Goal: Information Seeking & Learning: Learn about a topic

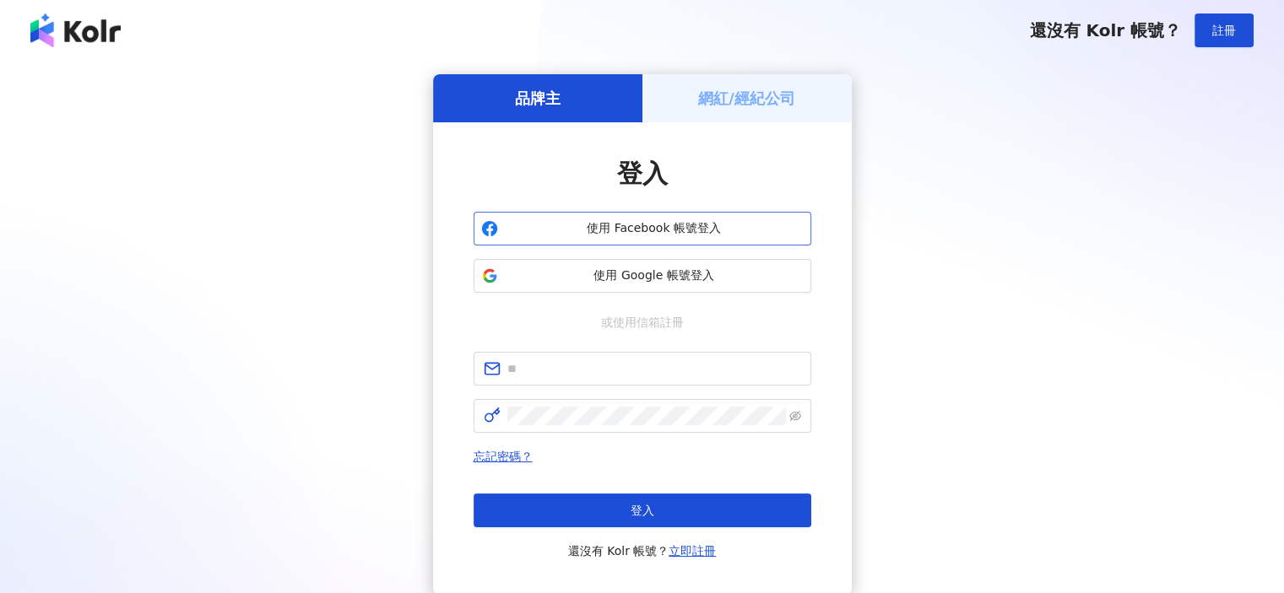
click at [646, 230] on span "使用 Facebook 帳號登入" at bounding box center [654, 228] width 299 height 17
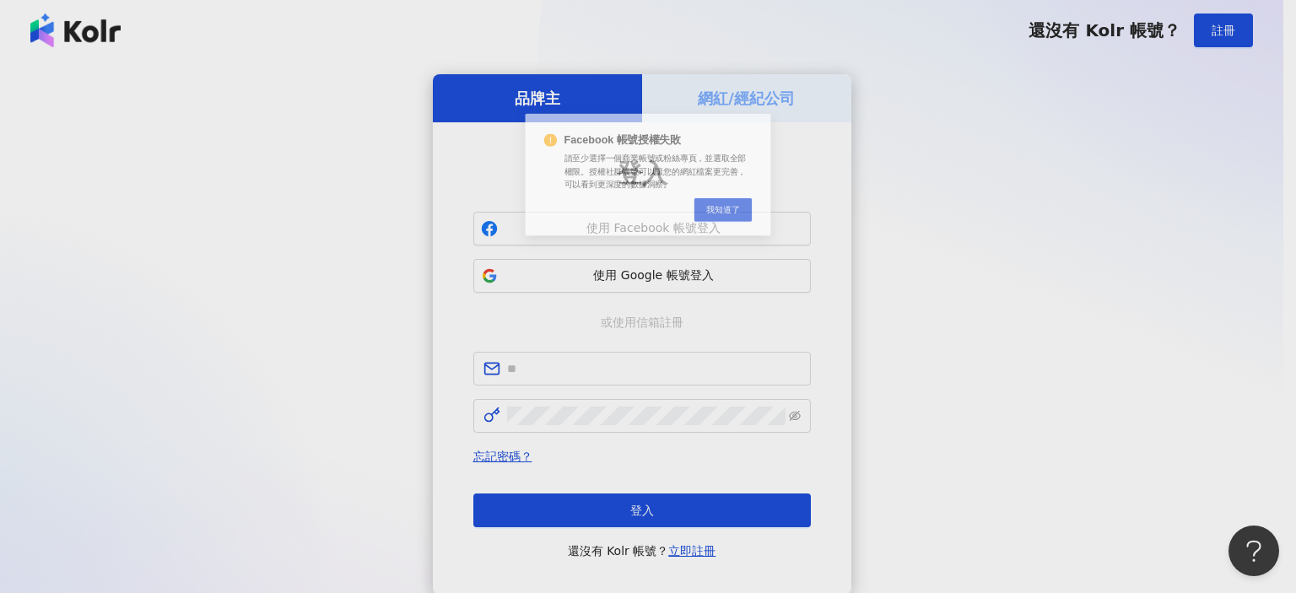
click at [649, 269] on div "Facebook 帳號授權失敗 請至少選擇一個商業帳號或粉絲專頁，並選取全部權限。授權社群帳號可以讓您的網紅檔案更完善，可以看到更深度的數據洞察。 Cance…" at bounding box center [648, 296] width 1296 height 593
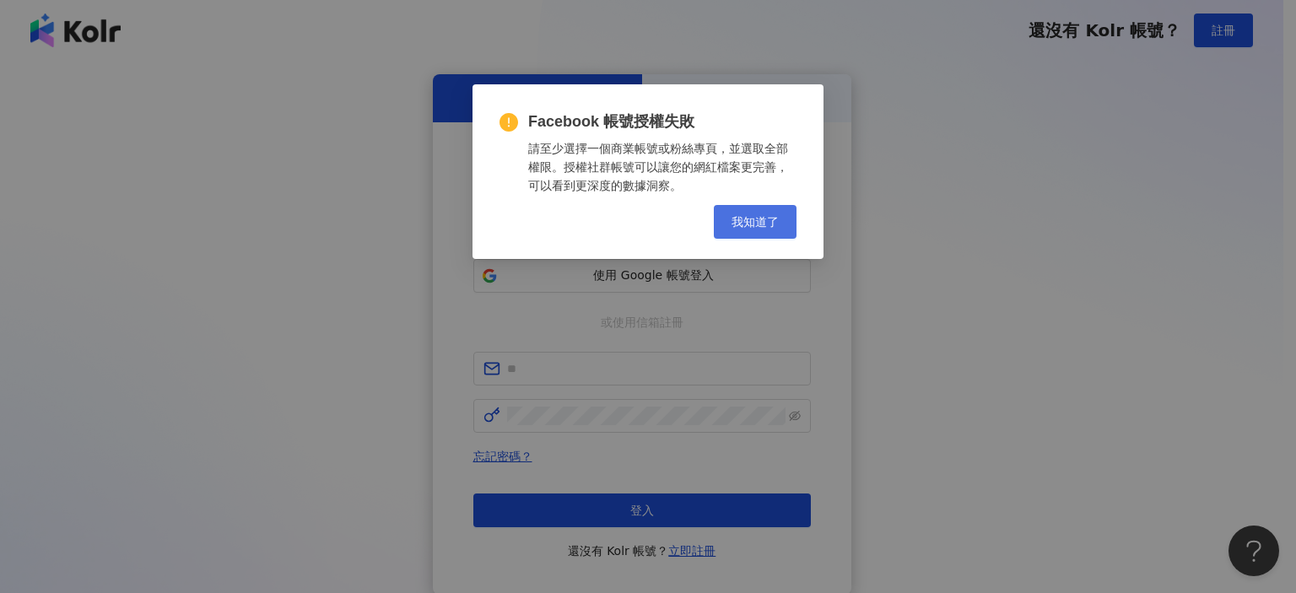
click at [757, 221] on span "我知道了" at bounding box center [755, 222] width 47 height 14
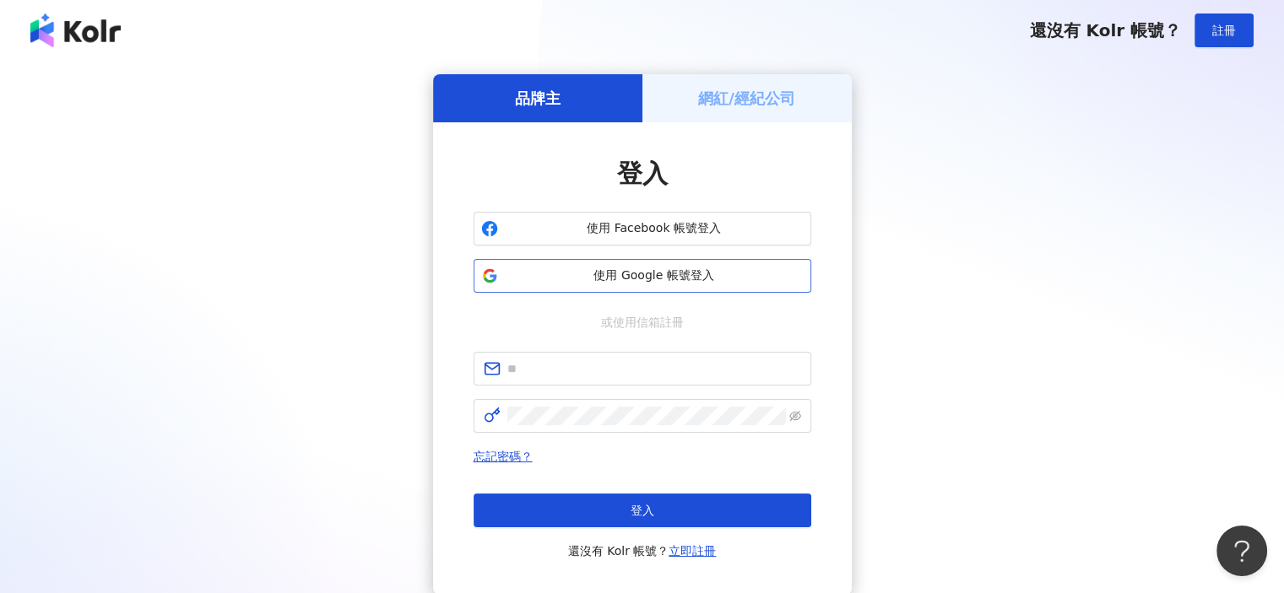
click at [630, 289] on button "使用 Google 帳號登入" at bounding box center [643, 276] width 338 height 34
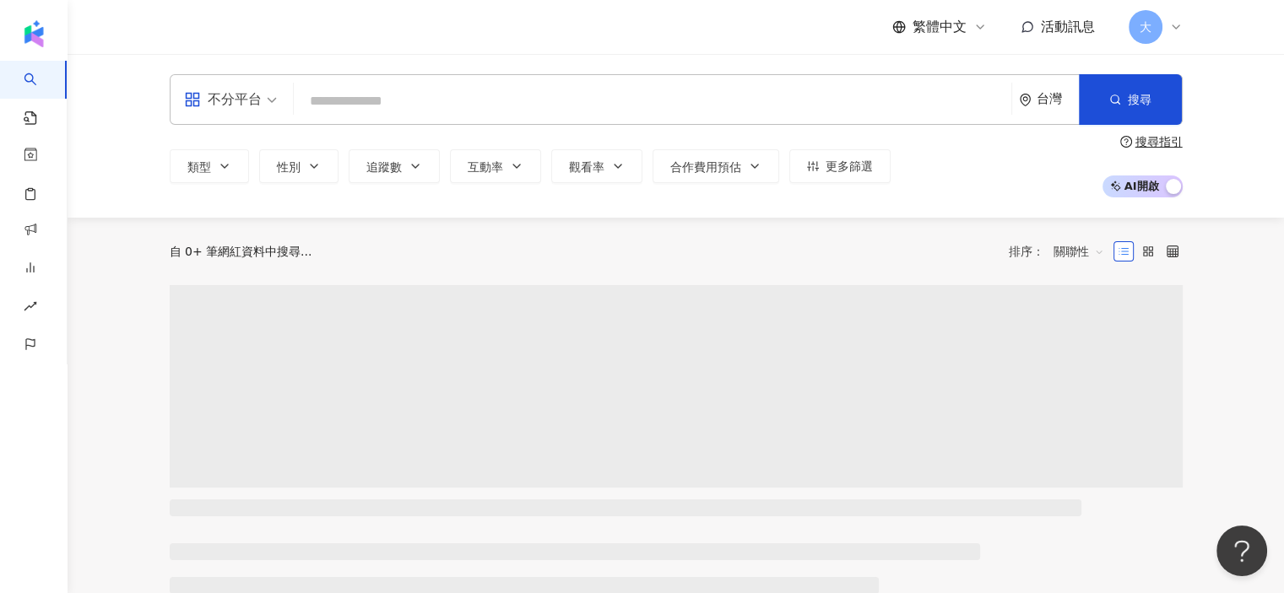
click at [1150, 28] on span "大" at bounding box center [1145, 27] width 12 height 19
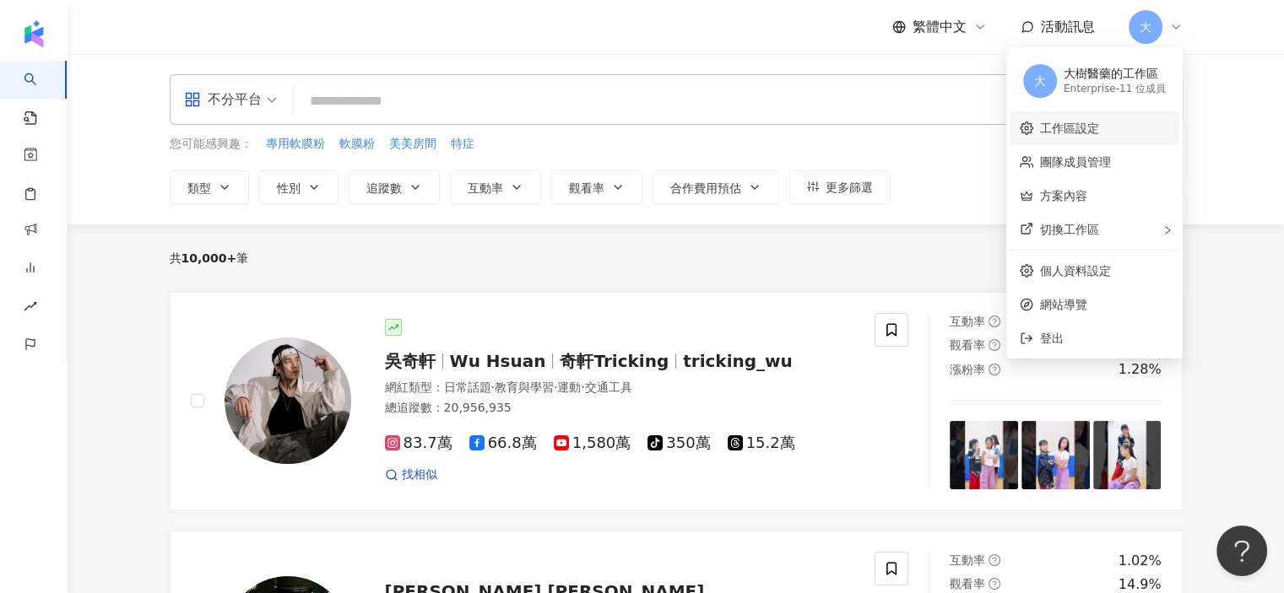
click at [1078, 128] on link "工作區設定" at bounding box center [1069, 129] width 59 height 14
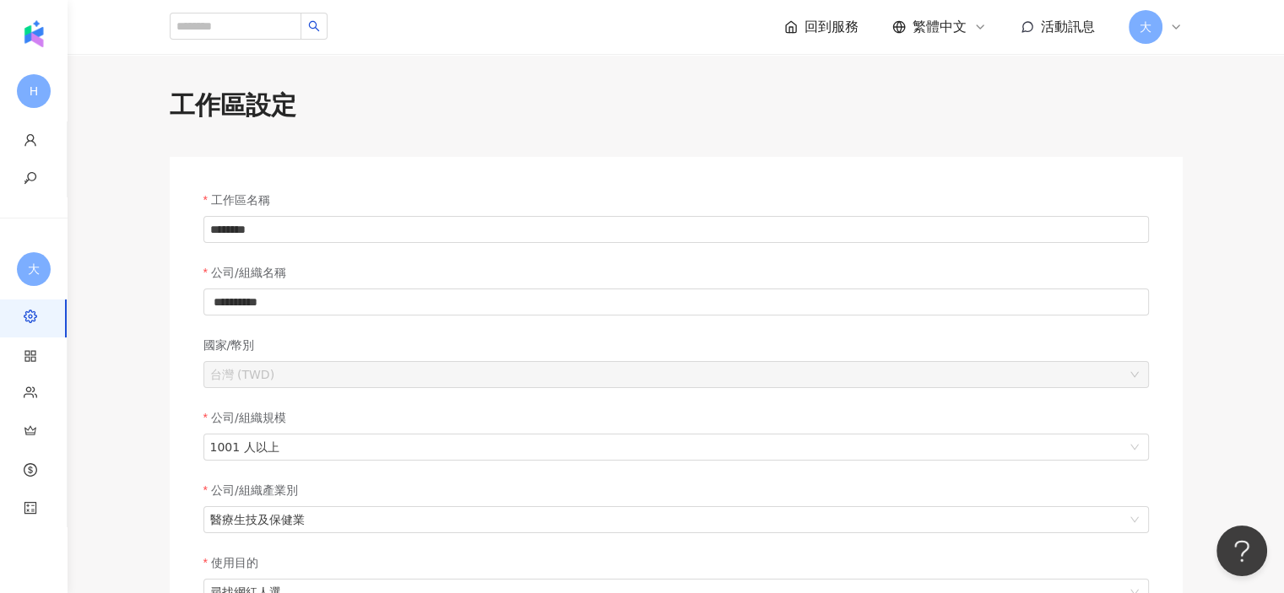
click at [1157, 25] on span "大" at bounding box center [1145, 27] width 34 height 34
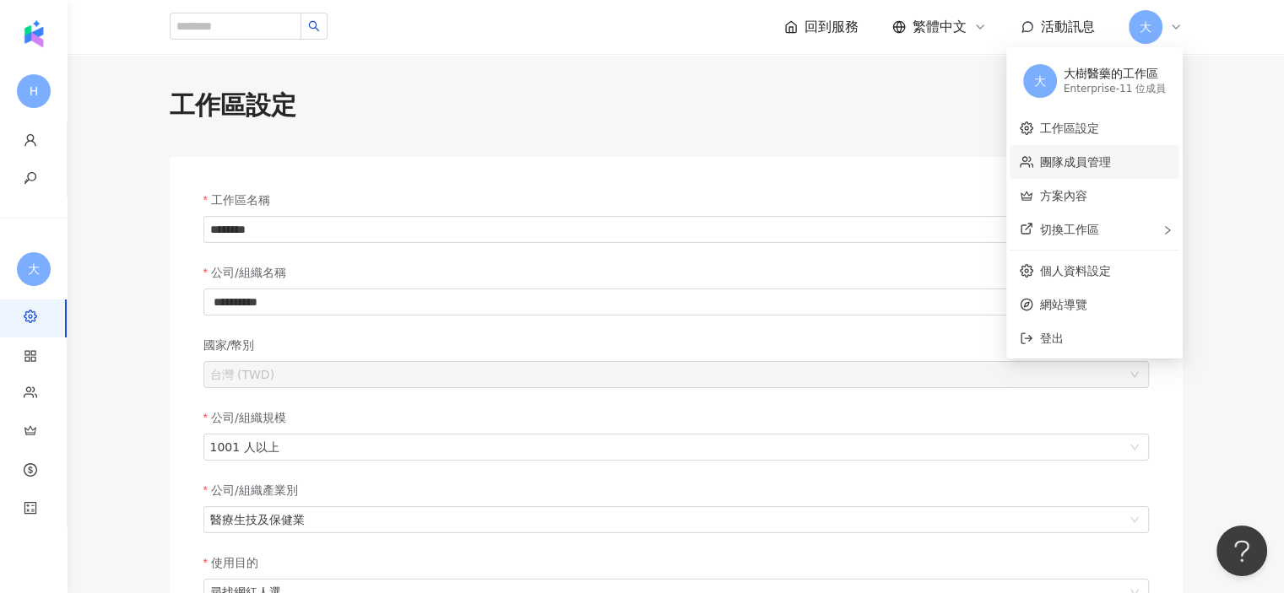
click at [1047, 165] on link "團隊成員管理" at bounding box center [1075, 162] width 71 height 14
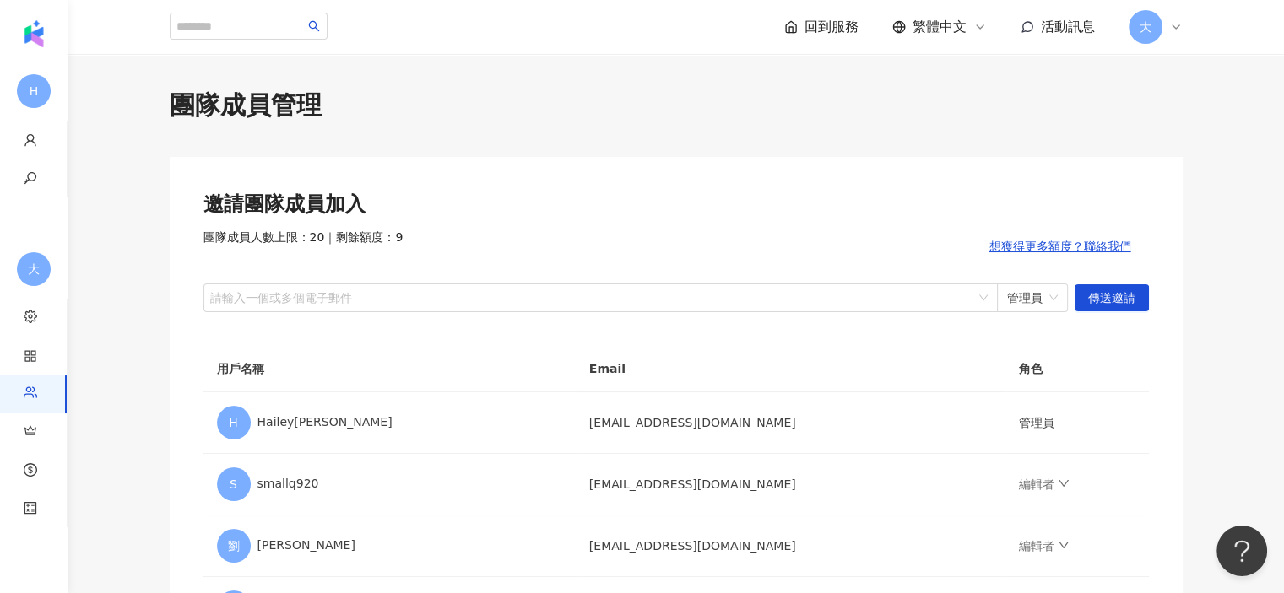
click at [1161, 26] on span "大" at bounding box center [1145, 27] width 34 height 34
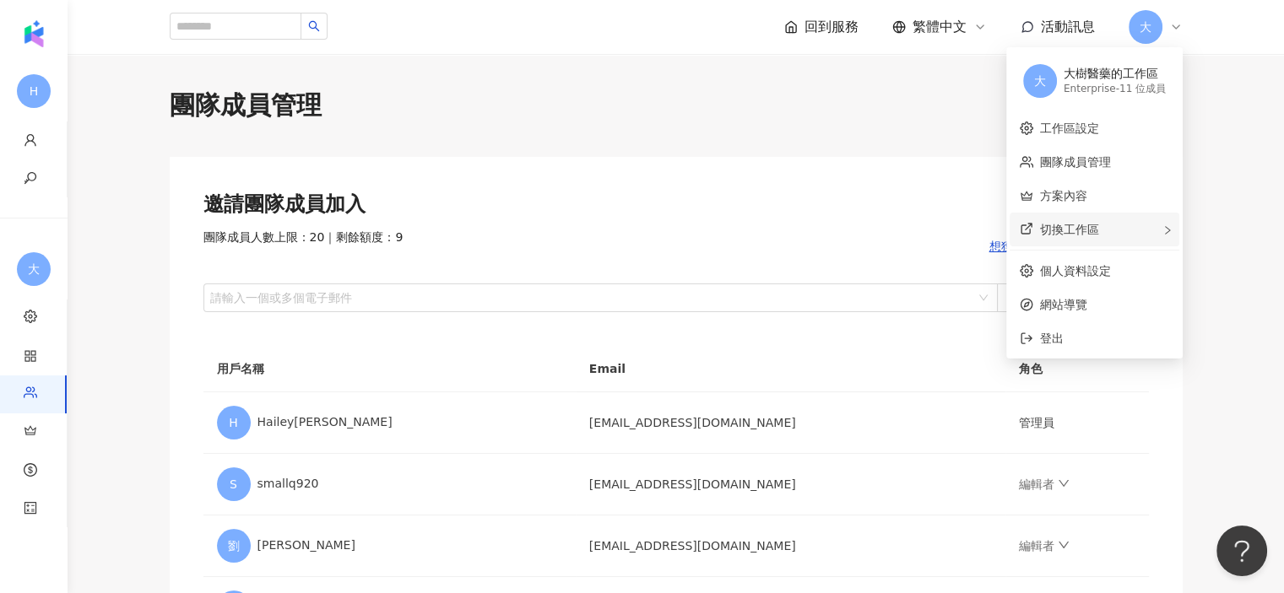
click at [1099, 232] on div "切換工作區" at bounding box center [1094, 230] width 170 height 34
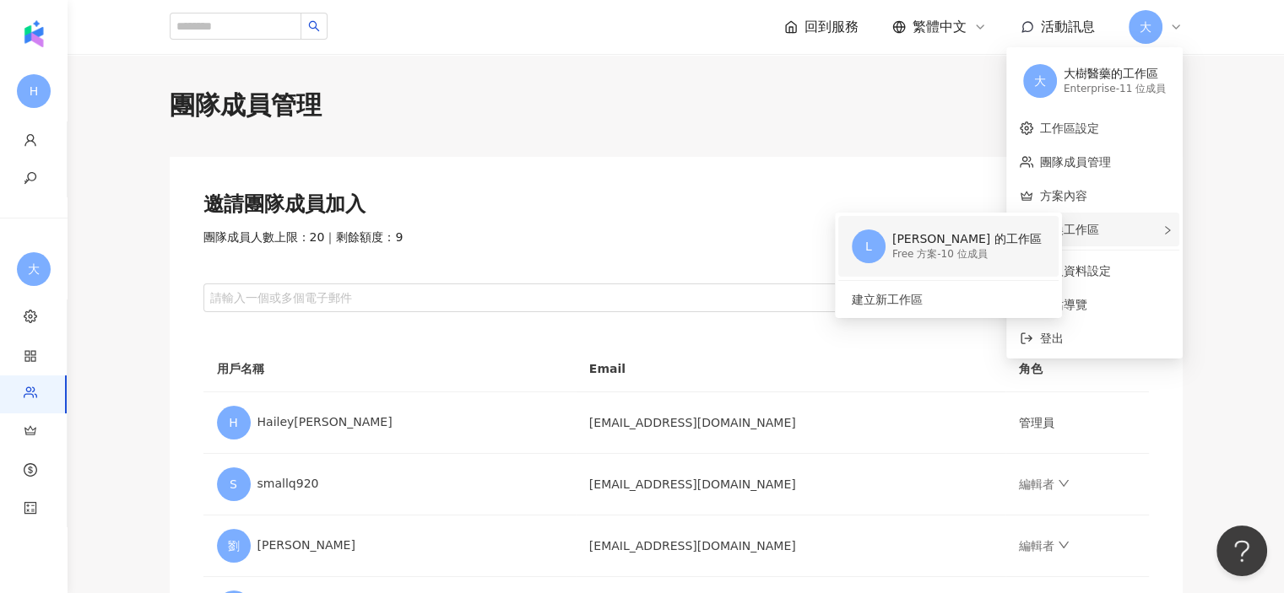
click at [942, 248] on div "Free 方案 - 10 位成員" at bounding box center [966, 254] width 149 height 14
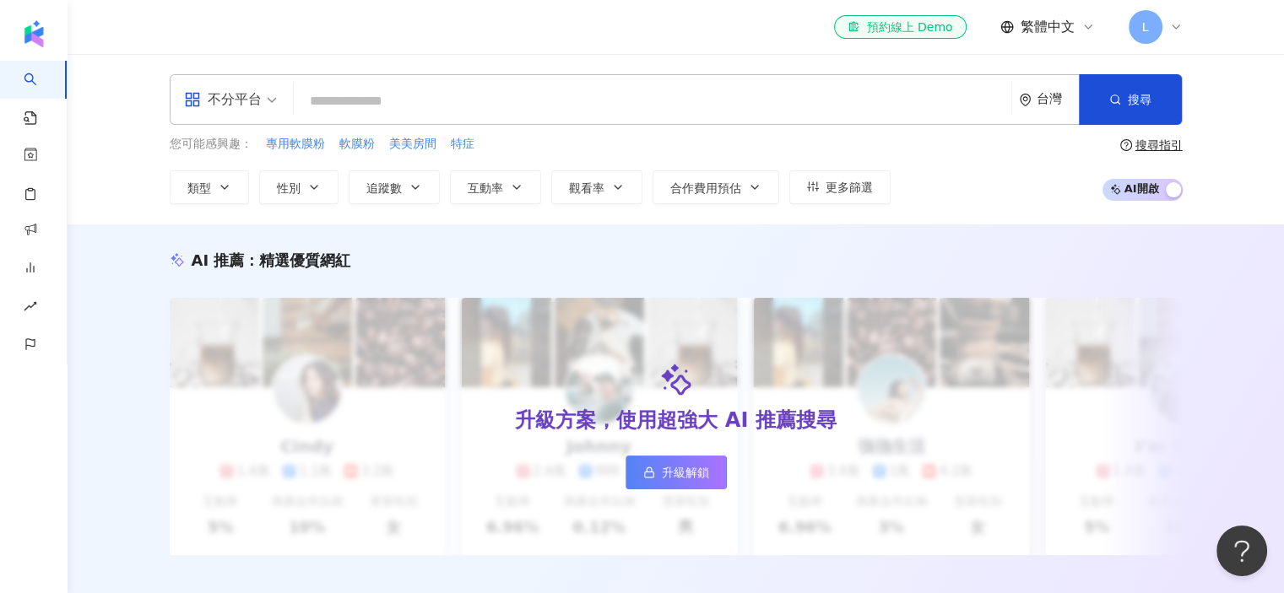
click at [1182, 30] on div "el-icon-cs 預約線上 Demo 繁體中文 L" at bounding box center [676, 27] width 1080 height 54
click at [1170, 20] on icon at bounding box center [1176, 27] width 14 height 14
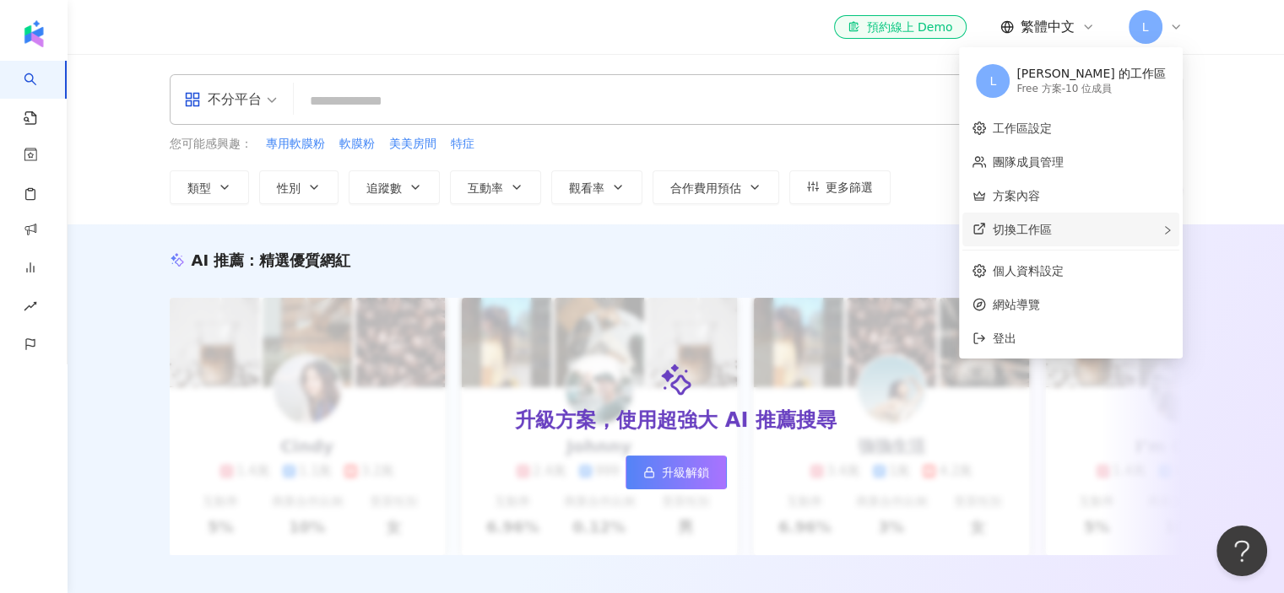
click at [1052, 229] on span "切換工作區" at bounding box center [1022, 230] width 59 height 14
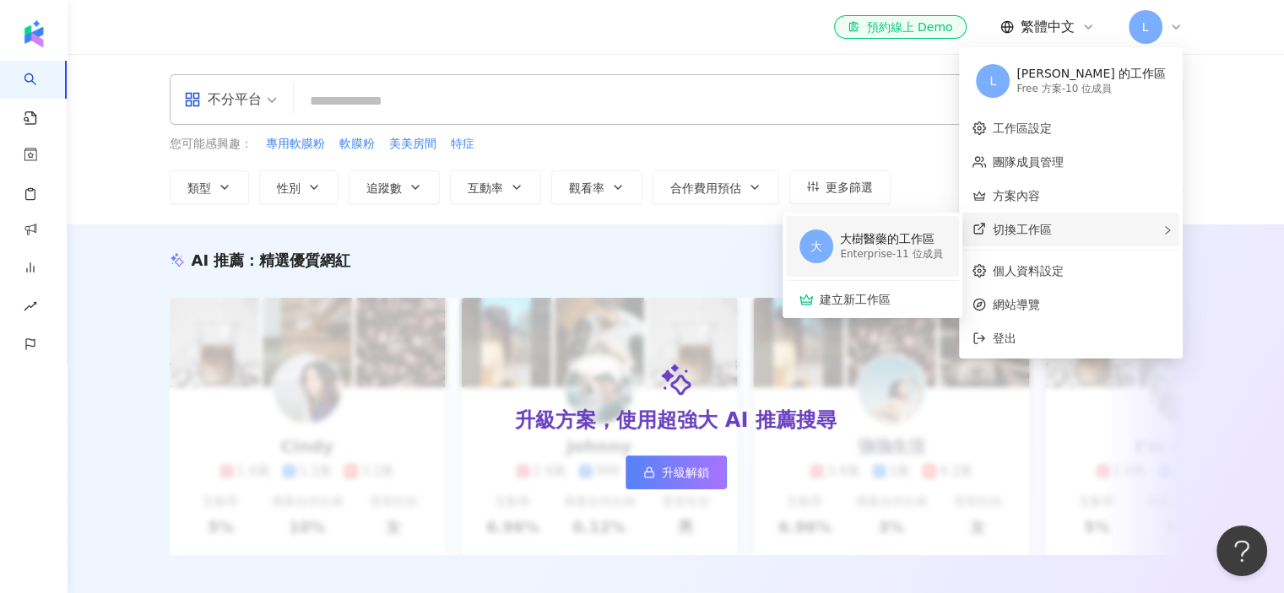
click at [942, 249] on div "Enterprise - 11 位成員" at bounding box center [891, 254] width 102 height 14
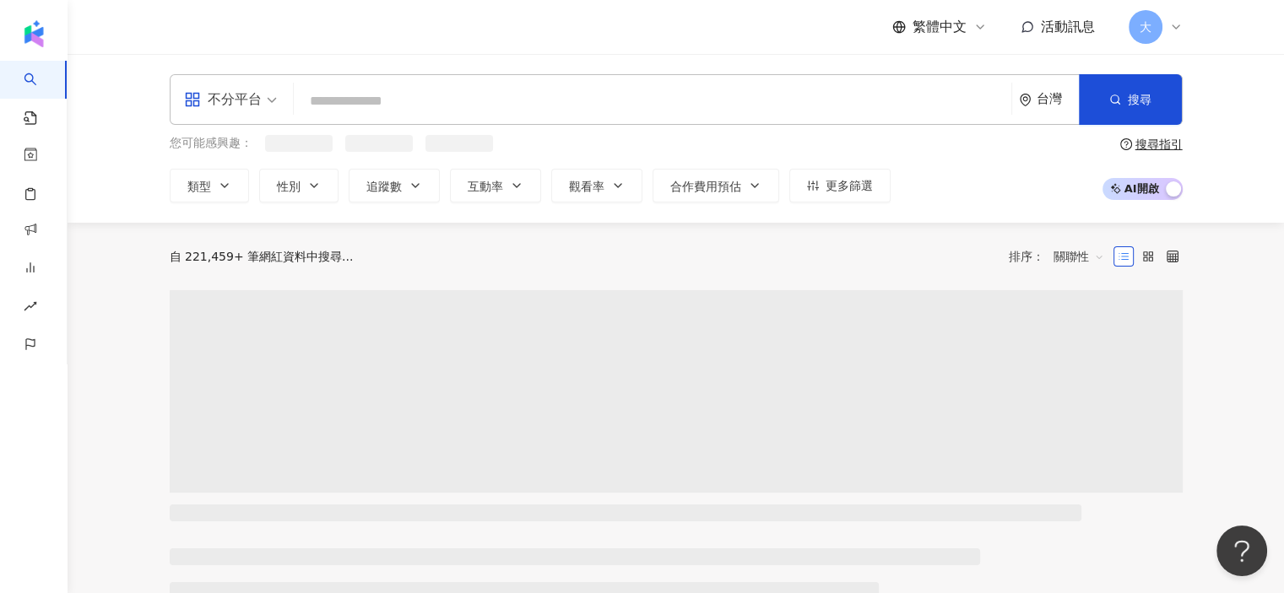
click at [1156, 31] on span "大" at bounding box center [1145, 27] width 34 height 34
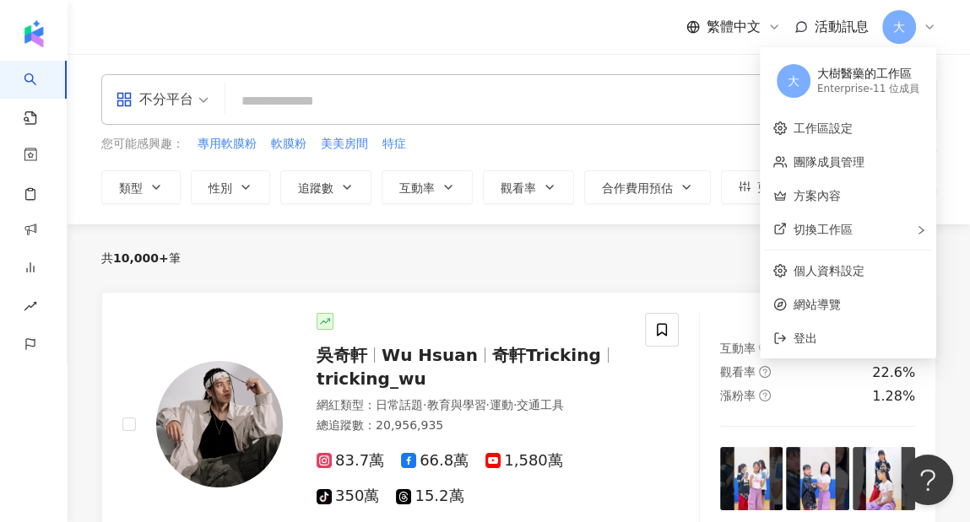
click at [649, 54] on header "繁體中文 活動訊息 大" at bounding box center [519, 27] width 902 height 55
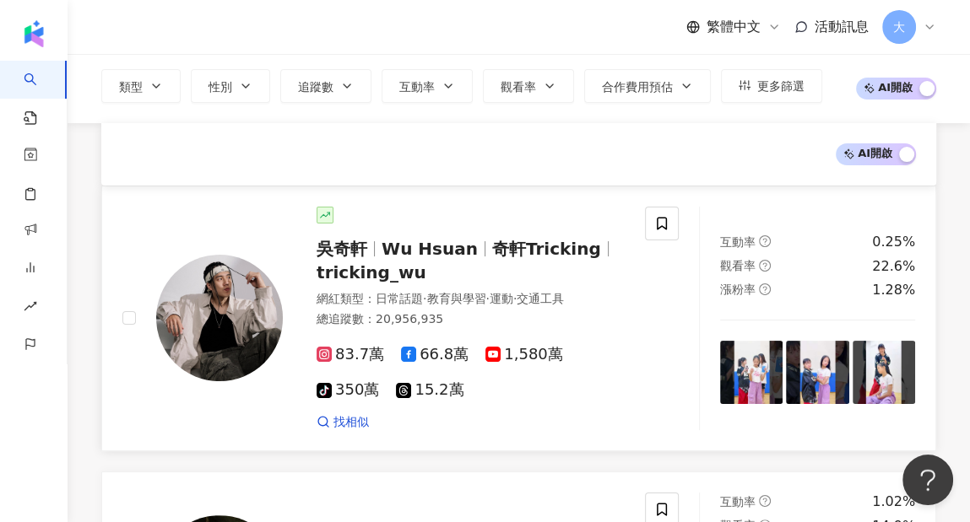
scroll to position [253, 0]
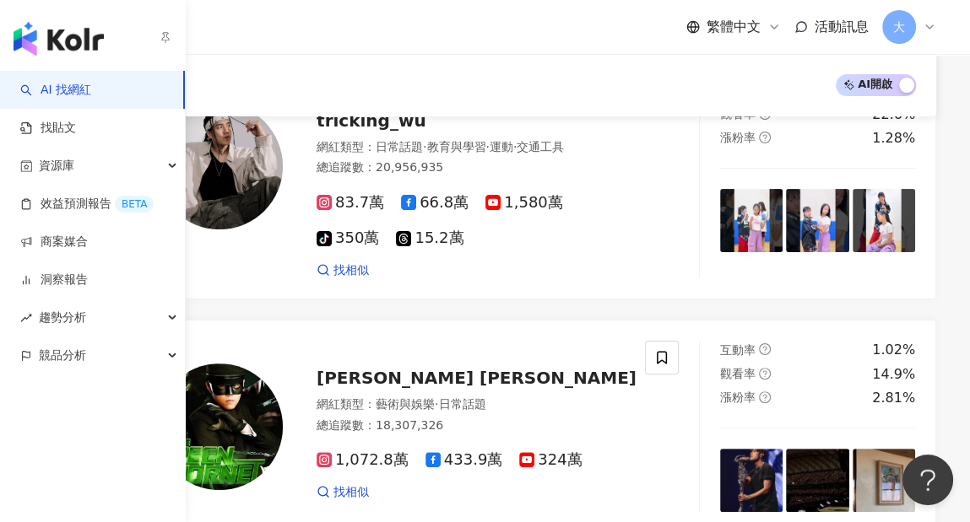
click at [41, 83] on span "AI 找網紅" at bounding box center [66, 90] width 51 height 17
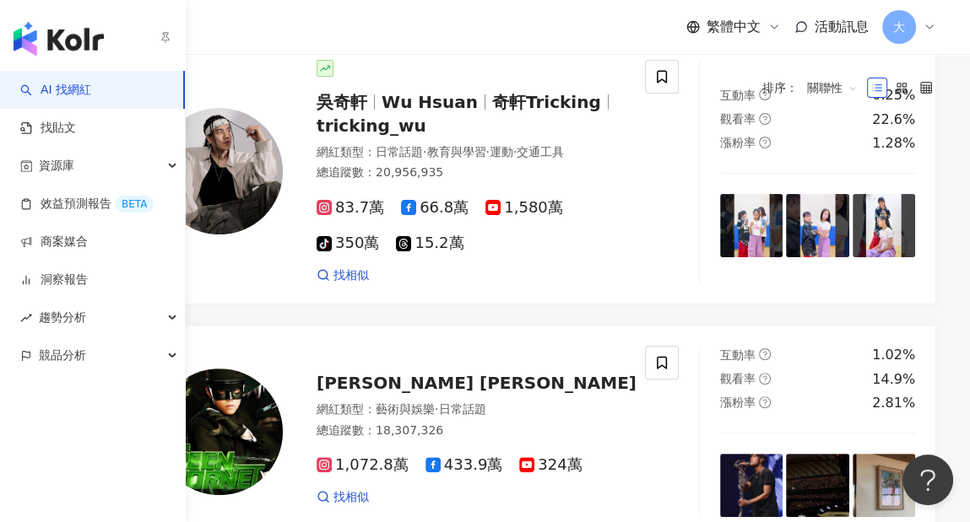
scroll to position [0, 0]
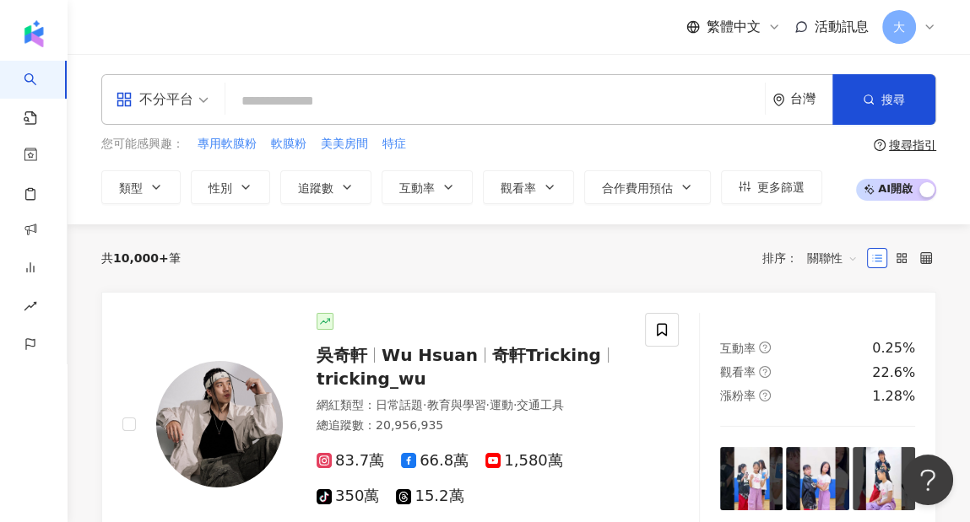
click at [625, 111] on input "search" at bounding box center [495, 101] width 526 height 32
paste input "***"
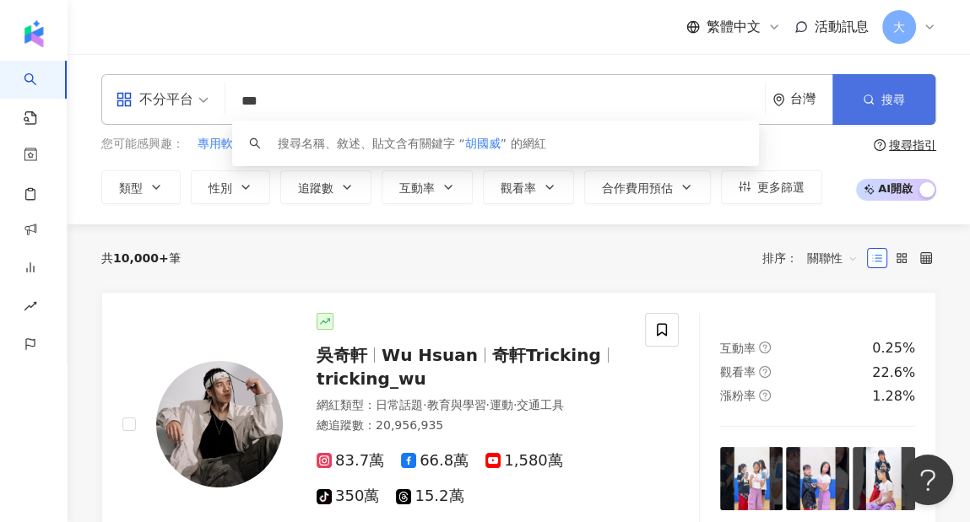
click at [896, 94] on span "搜尋" at bounding box center [893, 100] width 24 height 14
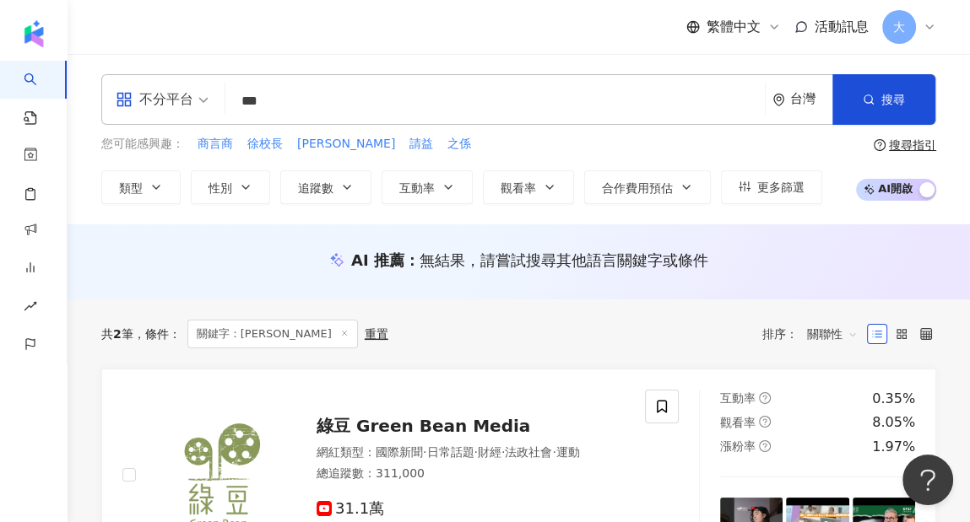
click at [594, 97] on input "***" at bounding box center [495, 101] width 526 height 32
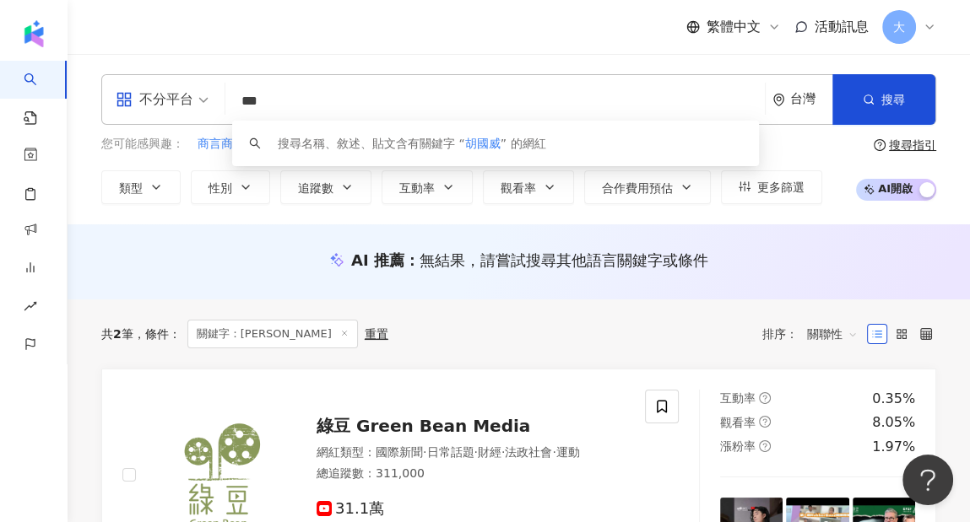
drag, startPoint x: 338, startPoint y: 104, endPoint x: 224, endPoint y: 90, distance: 114.7
click at [224, 90] on div "不分平台 *** 台灣 搜尋 keyword 搜尋名稱、敘述、貼文含有關鍵字 “ 胡國威 ” 的網紅" at bounding box center [518, 99] width 835 height 51
paste input "**********"
type input "**********"
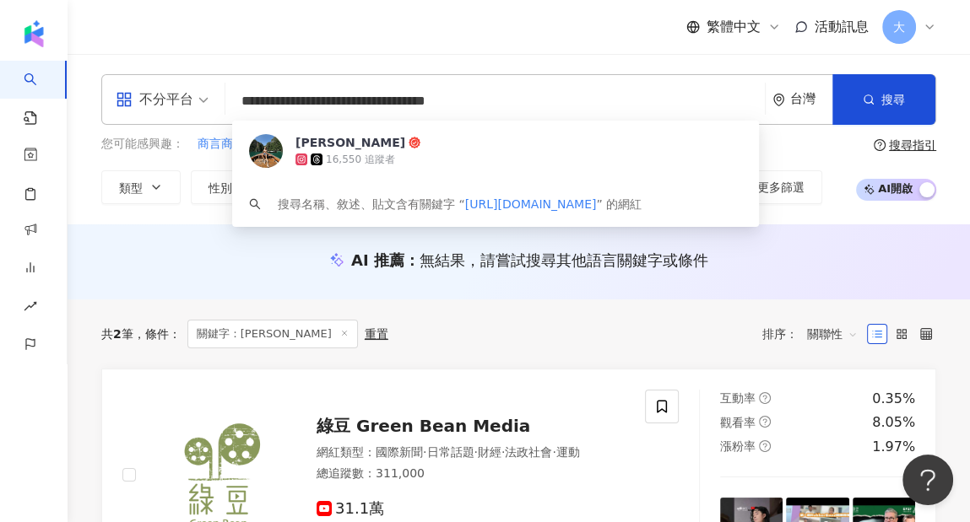
drag, startPoint x: 429, startPoint y: 101, endPoint x: 209, endPoint y: 105, distance: 219.5
click at [209, 105] on div "**********" at bounding box center [518, 99] width 835 height 51
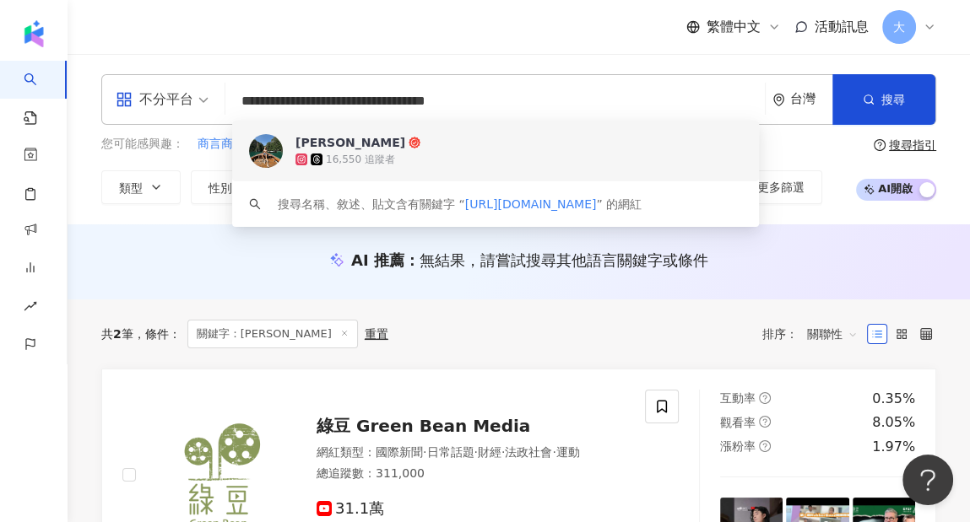
click at [317, 149] on div "Guo-wei Hu" at bounding box center [350, 142] width 110 height 17
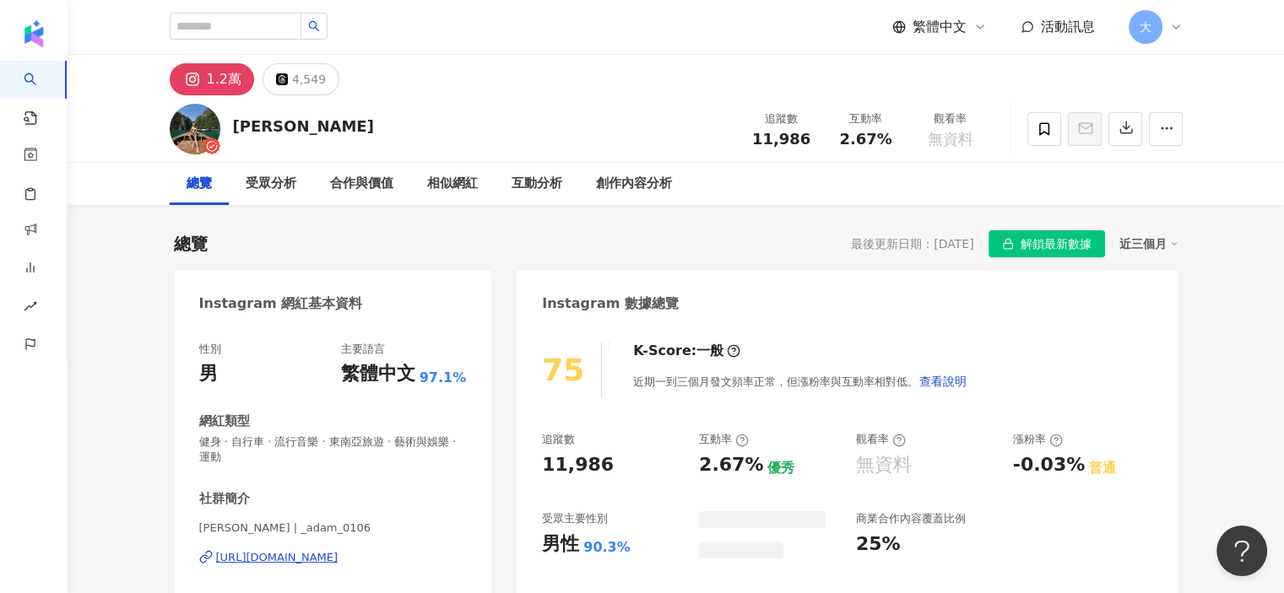
click at [969, 231] on span "解鎖最新數據" at bounding box center [1055, 244] width 71 height 27
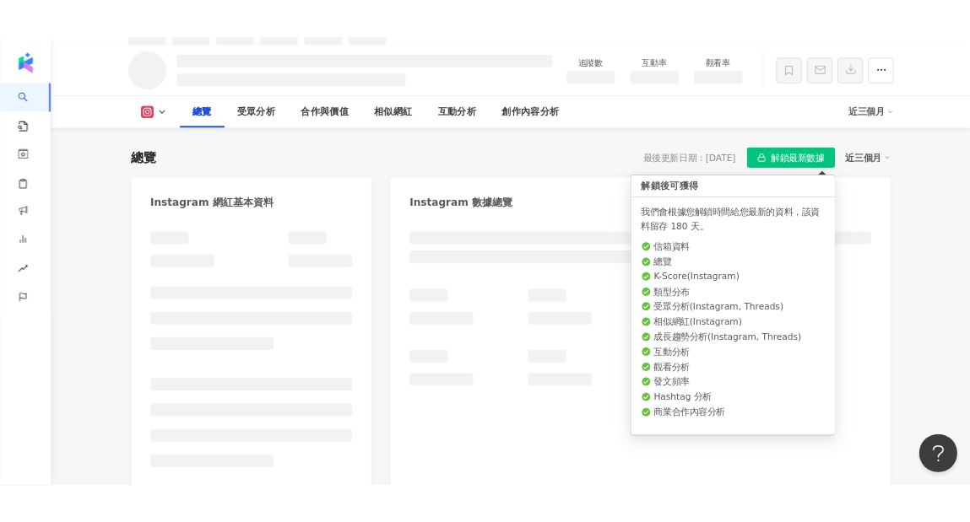
scroll to position [102, 0]
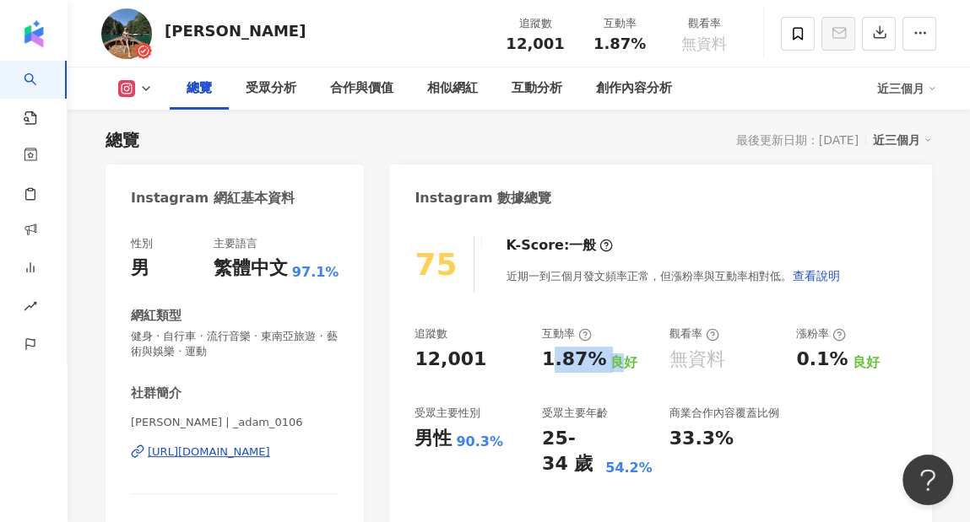
drag, startPoint x: 609, startPoint y: 362, endPoint x: 552, endPoint y: 354, distance: 57.2
click at [552, 354] on div "1.87% 良好" at bounding box center [597, 360] width 111 height 26
click at [629, 392] on div "追蹤數 12,001 互動率 1.87% 良好 觀看率 無資料 漲粉率 0.1% 良好 受眾主要性別 男性 90.3% 受眾主要年齡 25-34 歲 54.2…" at bounding box center [660, 402] width 492 height 151
drag, startPoint x: 600, startPoint y: 360, endPoint x: 542, endPoint y: 360, distance: 58.2
click at [542, 360] on div "1.87% 良好" at bounding box center [597, 360] width 111 height 26
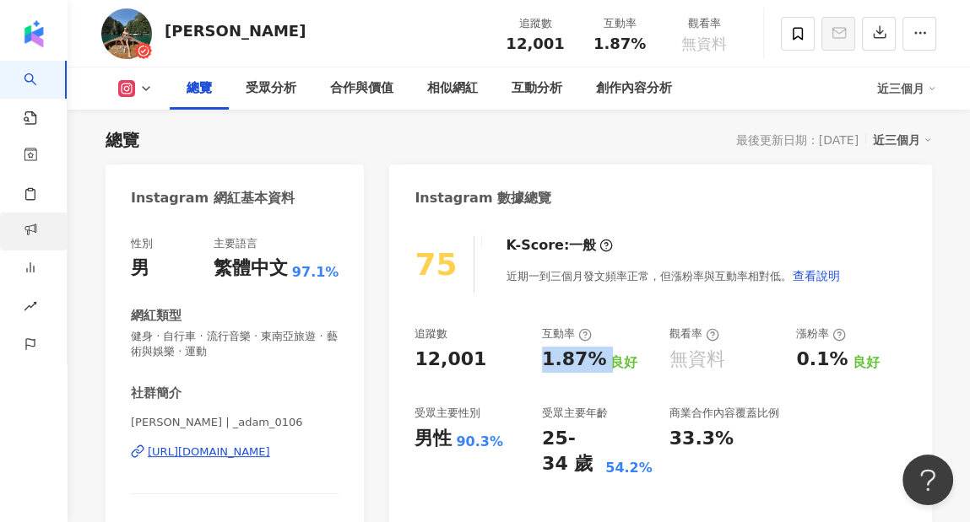
copy div "1.87%"
click at [665, 398] on div "追蹤數 12,001 互動率 1.87% 良好 觀看率 無資料 漲粉率 0.1% 良好 受眾主要性別 男性 90.3% 受眾主要年齡 25-34 歲 54.2…" at bounding box center [660, 402] width 492 height 151
click at [685, 364] on div "無資料" at bounding box center [697, 360] width 56 height 26
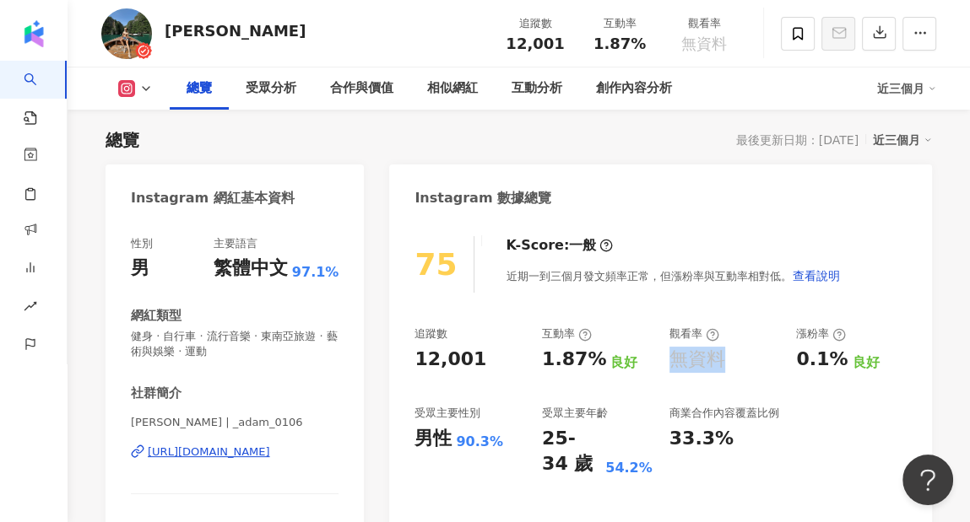
drag, startPoint x: 726, startPoint y: 357, endPoint x: 668, endPoint y: 357, distance: 57.4
click at [669, 357] on div "無資料" at bounding box center [724, 360] width 111 height 26
copy div "無資料"
click at [743, 435] on div "33.3%" at bounding box center [724, 439] width 111 height 26
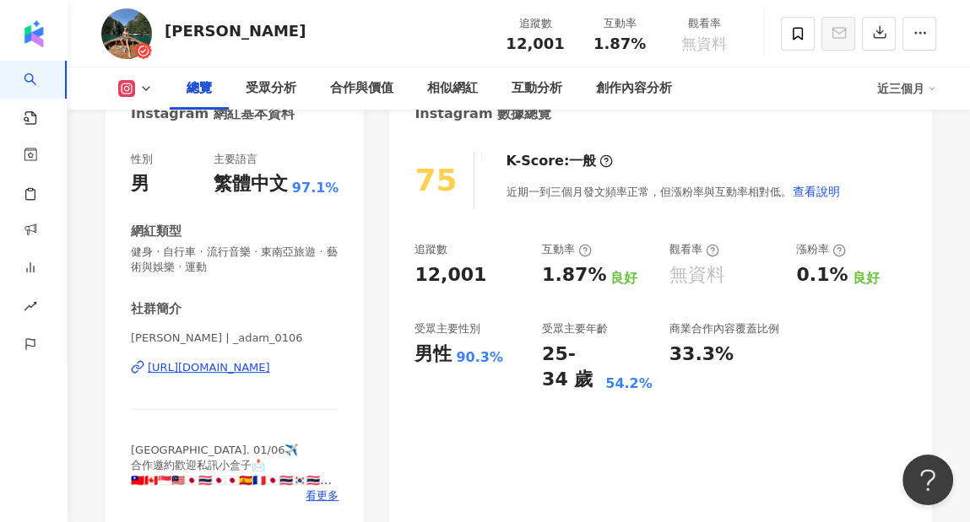
click at [252, 374] on div "https://www.instagram.com/_adam_0106/" at bounding box center [209, 367] width 122 height 15
click at [635, 431] on div "75 K-Score : 一般 近期一到三個月發文頻率正常，但漲粉率與互動率相對低。 查看說明 追蹤數 12,001 互動率 1.87% 良好 觀看率 無資料…" at bounding box center [660, 332] width 543 height 394
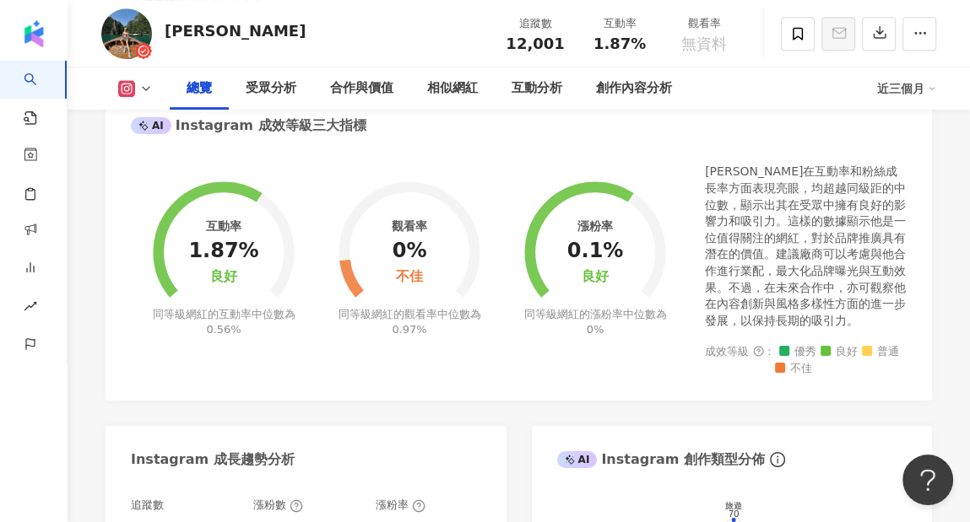
scroll to position [609, 0]
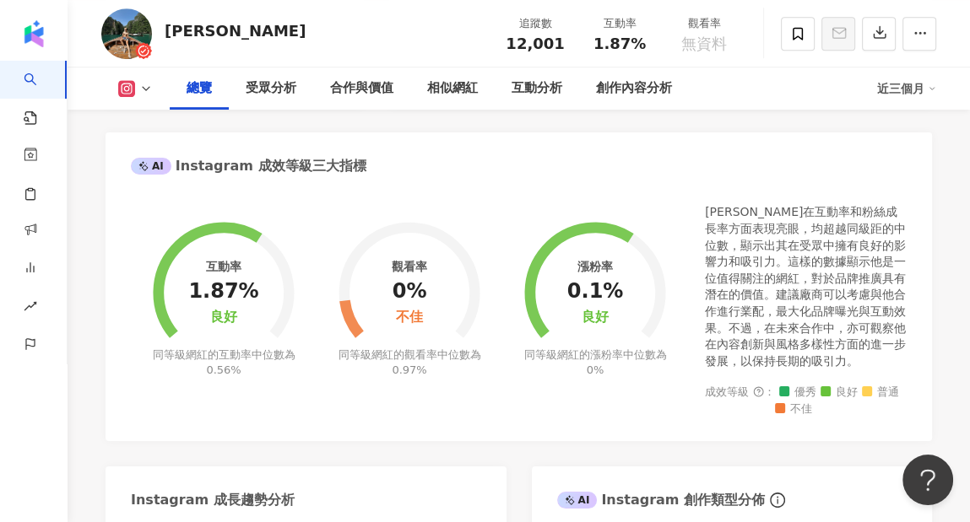
click at [575, 407] on div "互動率 1.87% 良好 同等級網紅的互動率中位數為 0.56% 觀看率 0% 不佳 同等級網紅的觀看率中位數為 0.97% 漲粉率 0.1% 良好 同等級網…" at bounding box center [519, 310] width 776 height 212
click at [209, 320] on div "互動率 1.87% 良好" at bounding box center [223, 293] width 70 height 66
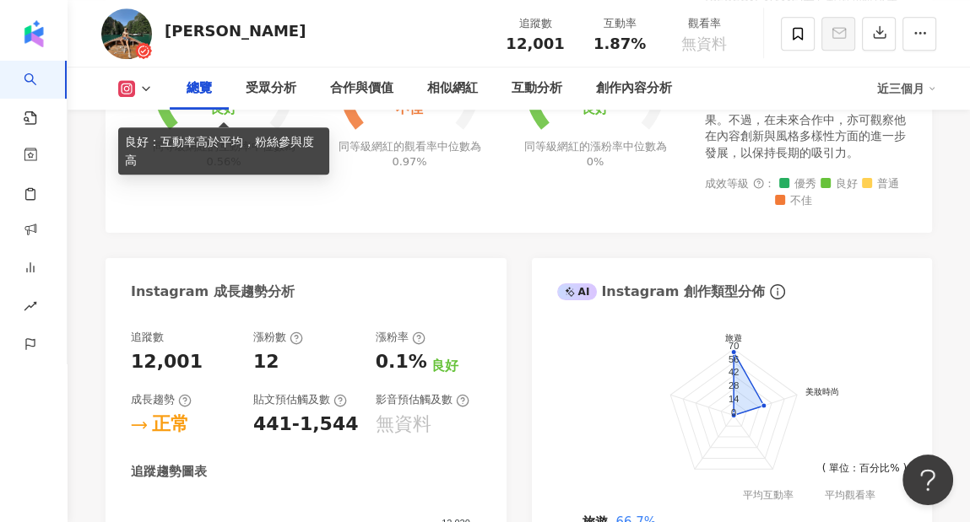
scroll to position [946, 0]
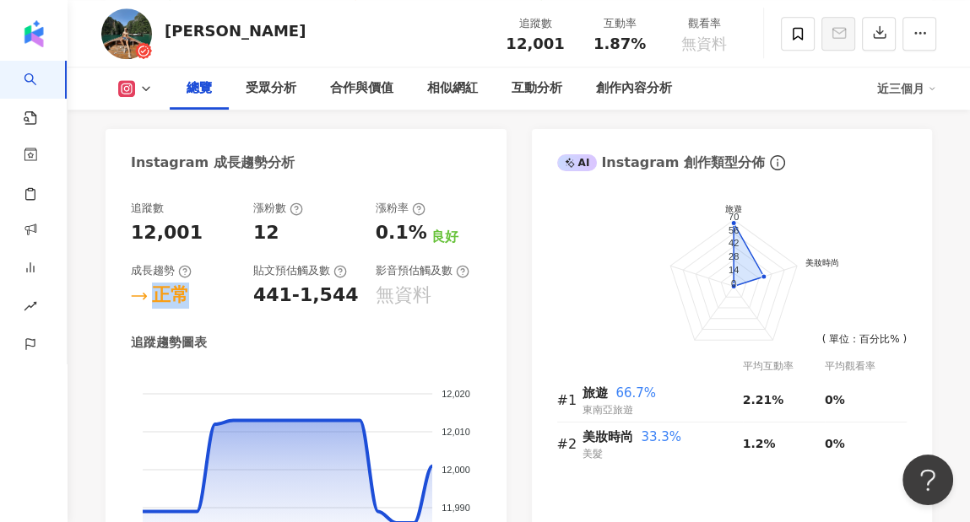
drag, startPoint x: 207, startPoint y: 293, endPoint x: 129, endPoint y: 288, distance: 77.8
click at [129, 288] on div "追蹤數 12,001 漲粉數 12 漲粉率 0.1% 良好 成長趨勢 正常 貼文預估觸及數 441-1,544 影音預估觸及數 無資料 追蹤趨勢圖表 12,0…" at bounding box center [306, 409] width 401 height 451
click at [364, 338] on div "追蹤趨勢圖表" at bounding box center [306, 343] width 350 height 18
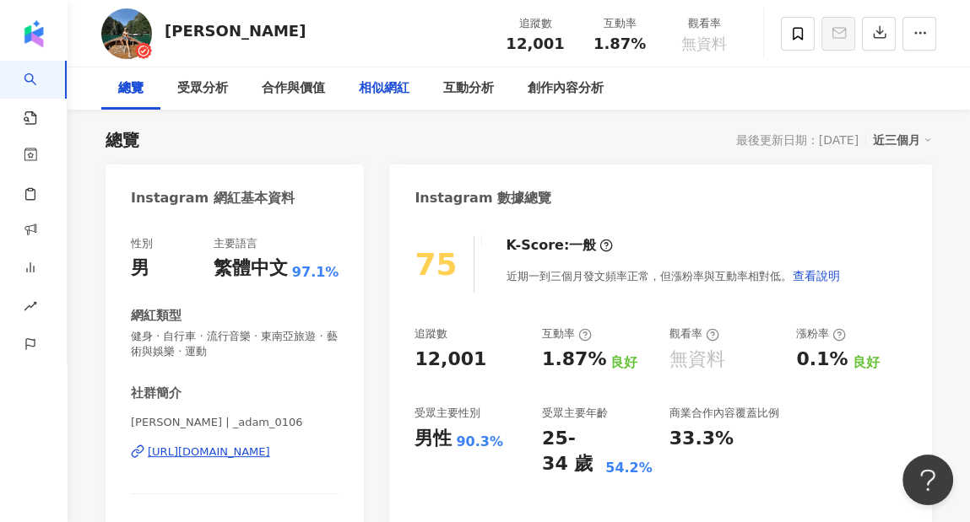
scroll to position [0, 0]
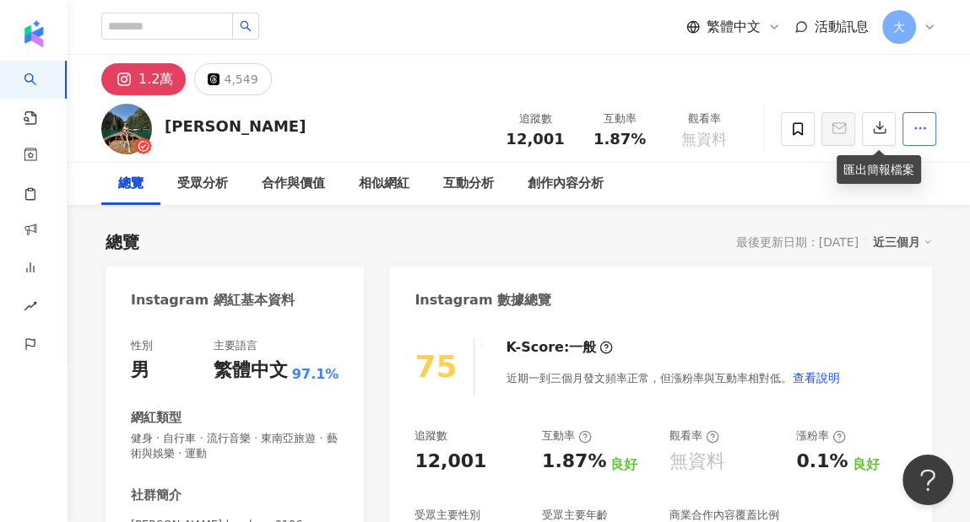
click at [917, 134] on icon "button" at bounding box center [919, 128] width 15 height 15
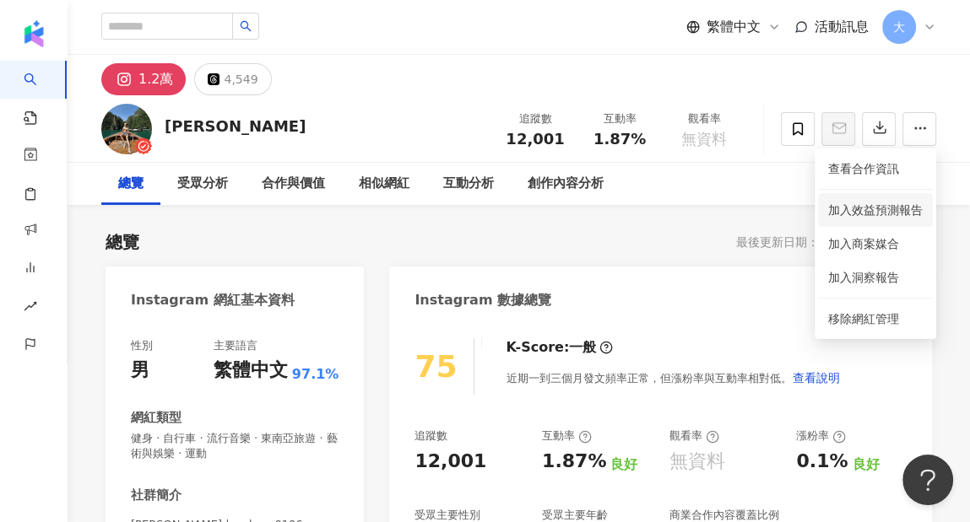
click at [882, 213] on span "加入效益預測報告" at bounding box center [875, 210] width 95 height 14
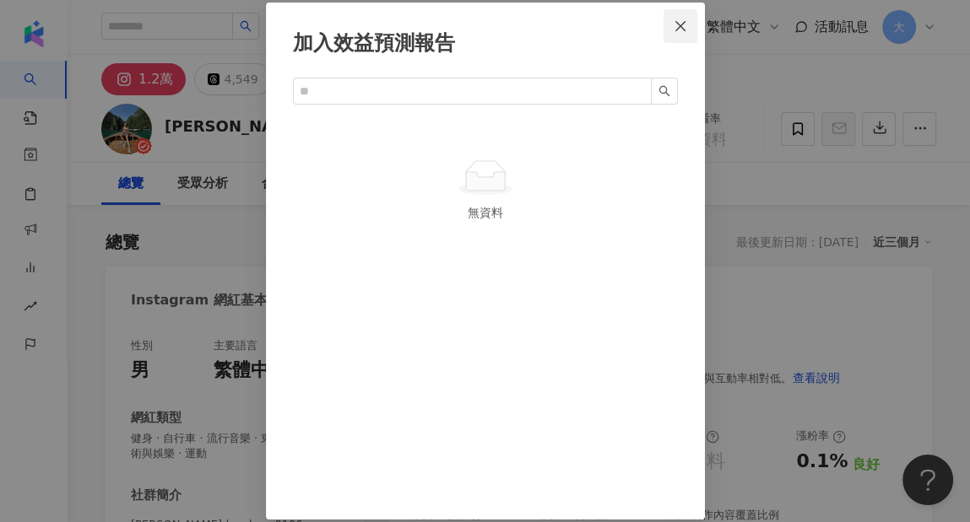
click at [685, 22] on icon "close" at bounding box center [681, 26] width 14 height 14
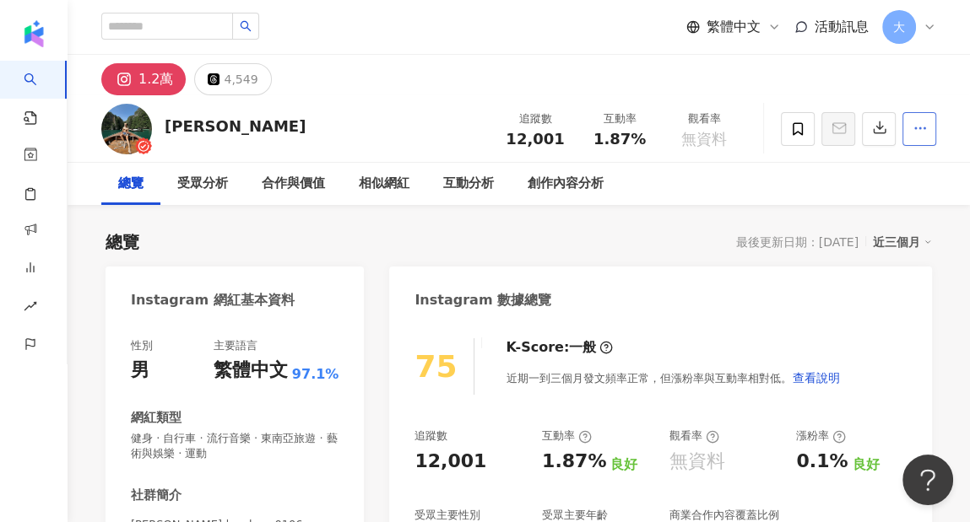
click at [918, 130] on icon "button" at bounding box center [919, 128] width 15 height 15
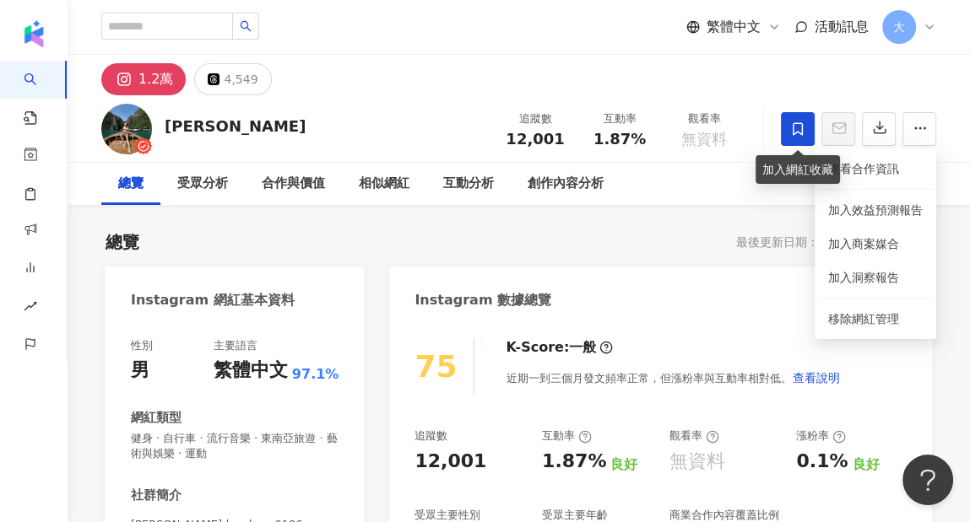
click at [793, 134] on icon at bounding box center [798, 128] width 10 height 13
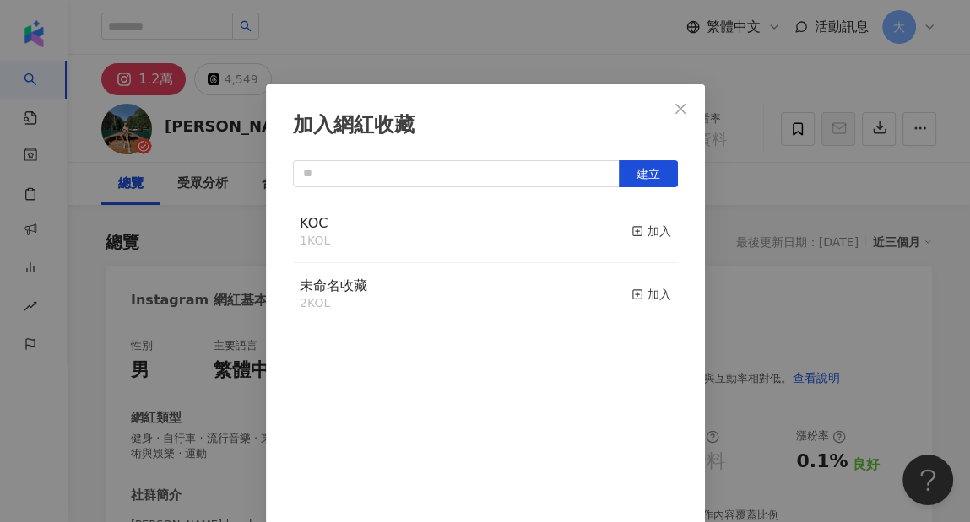
scroll to position [2, 0]
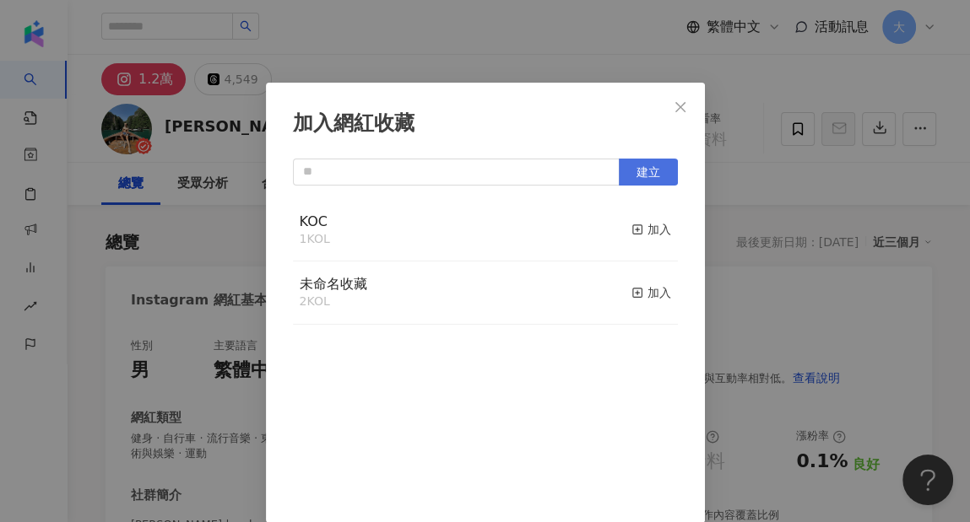
click at [625, 179] on button "建立" at bounding box center [648, 172] width 59 height 27
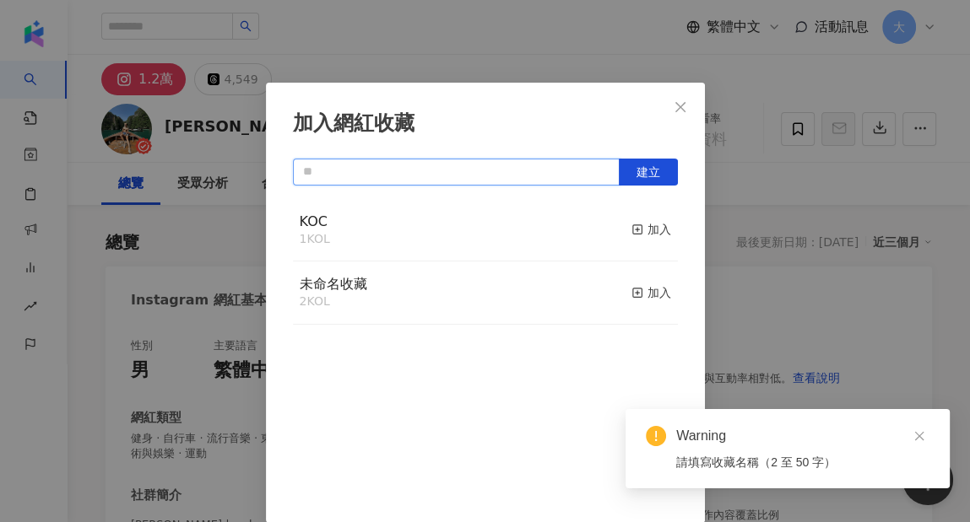
click at [414, 165] on input "text" at bounding box center [456, 172] width 327 height 27
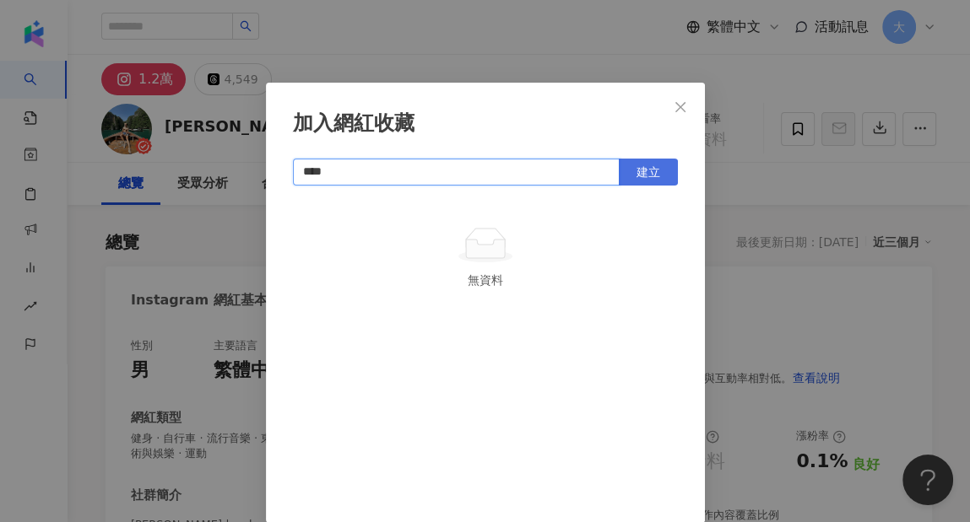
click at [626, 174] on button "建立" at bounding box center [648, 172] width 59 height 27
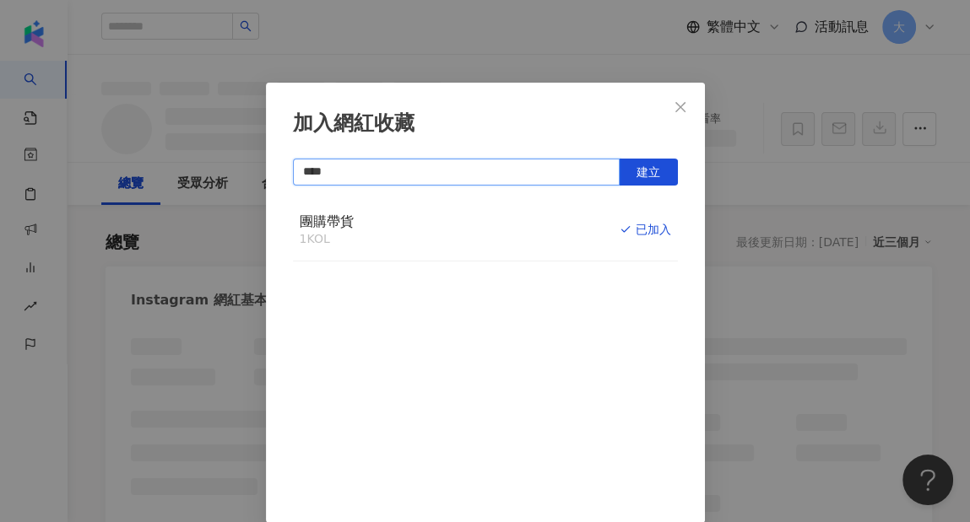
type input "****"
click at [348, 225] on div "團購帶貨 1 KOL 已加入" at bounding box center [485, 230] width 385 height 63
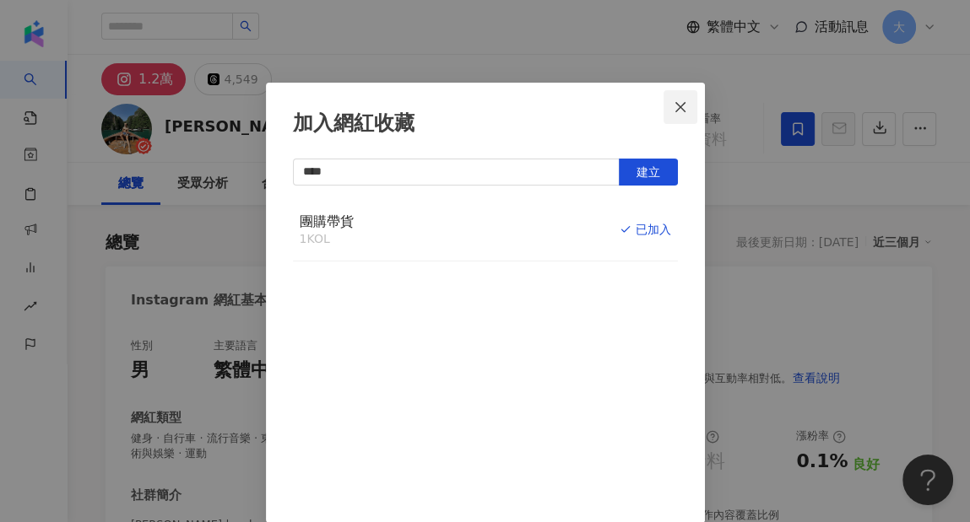
click at [674, 106] on icon "close" at bounding box center [681, 107] width 14 height 14
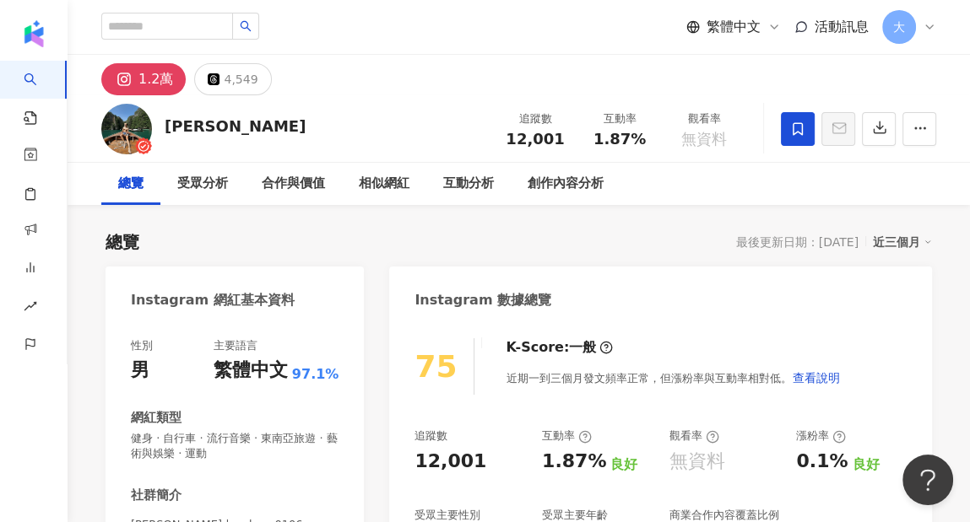
click at [192, 9] on div "加入網紅收藏 **** 建立 團購帶貨 1 KOL 已加入" at bounding box center [485, 261] width 970 height 522
click at [189, 22] on div "加入網紅收藏 **** 建立 團購帶貨 1 KOL 已加入" at bounding box center [485, 261] width 970 height 522
click at [174, 26] on input "search" at bounding box center [167, 26] width 132 height 27
paste input "**********"
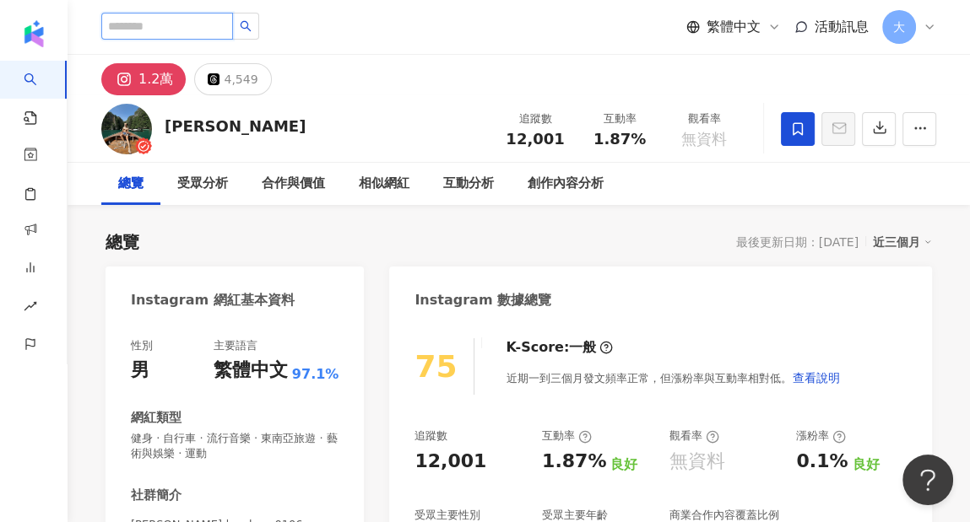
type input "**********"
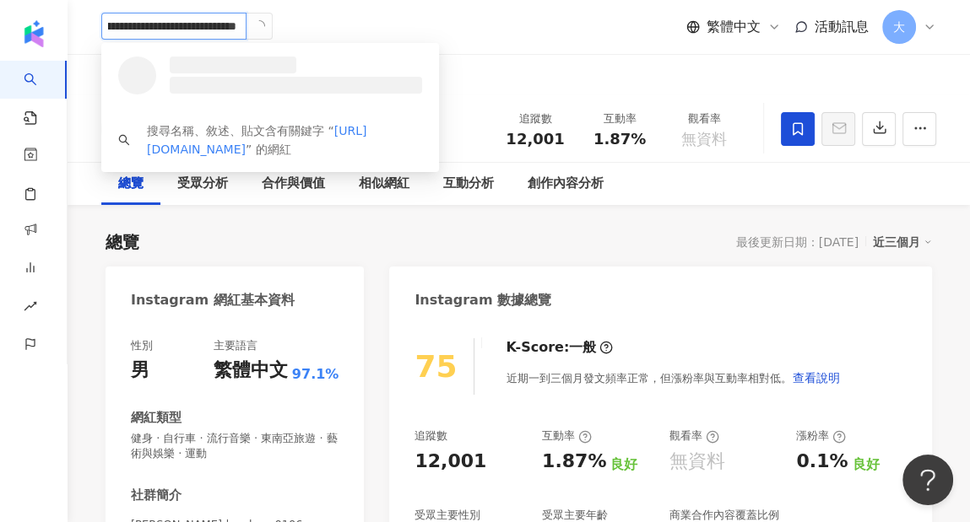
click at [262, 26] on icon "loading" at bounding box center [259, 26] width 15 height 15
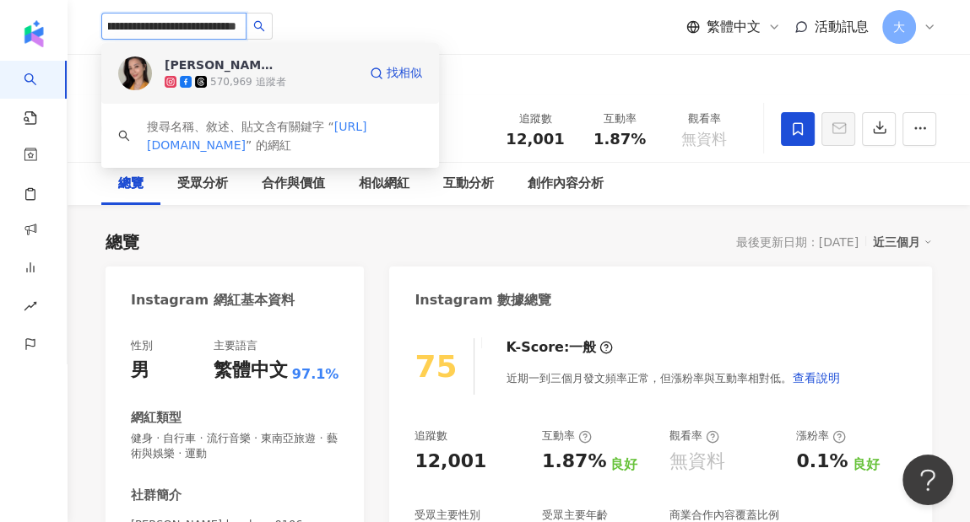
click at [200, 66] on div "[PERSON_NAME][PERSON_NAME] [PERSON_NAME]" at bounding box center [220, 65] width 110 height 17
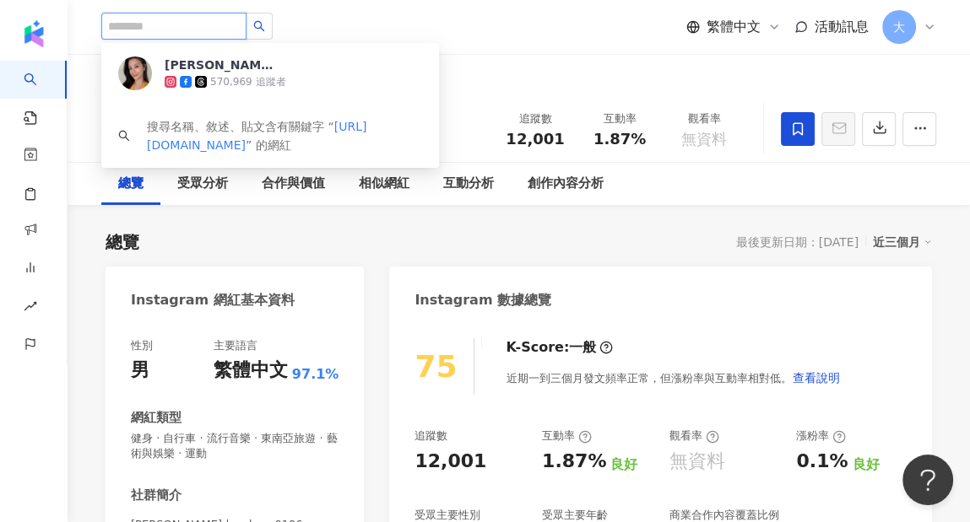
scroll to position [0, 0]
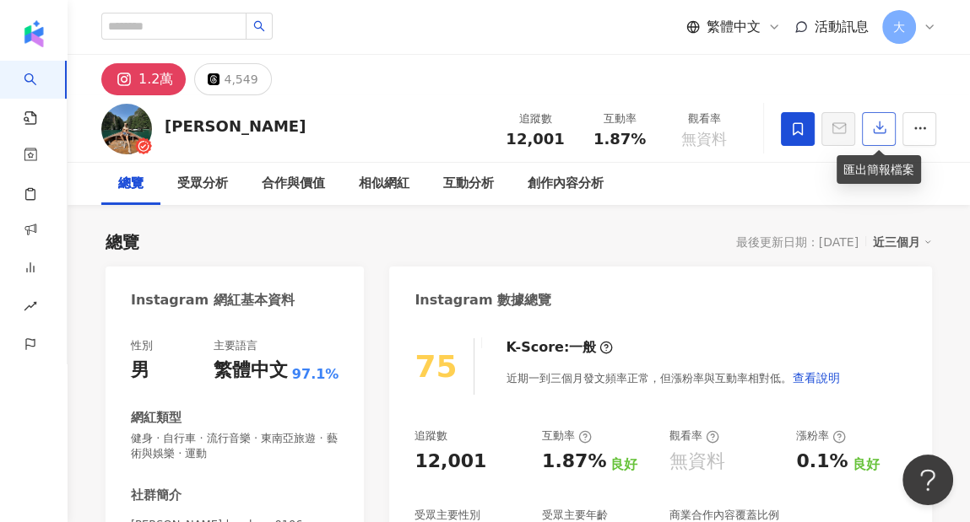
click at [882, 126] on icon "button" at bounding box center [879, 127] width 15 height 15
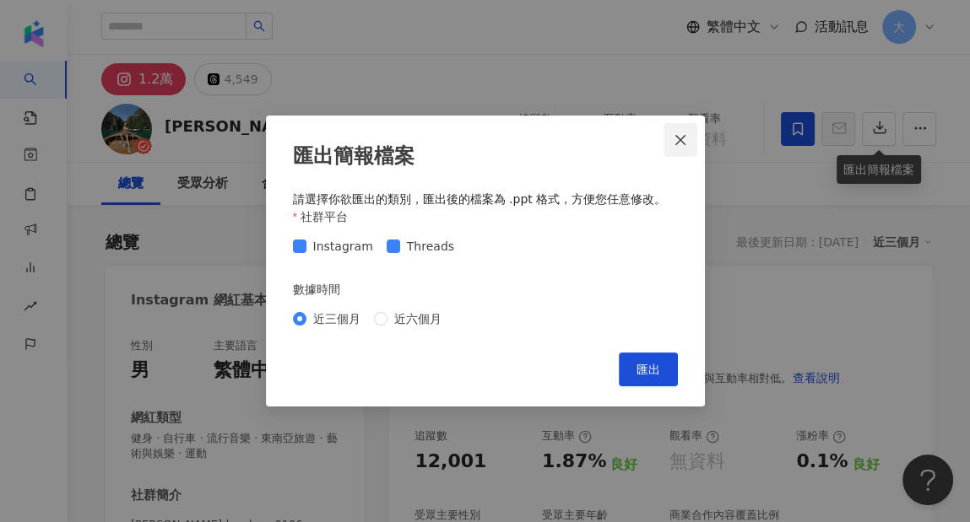
click at [681, 141] on icon "close" at bounding box center [680, 139] width 10 height 10
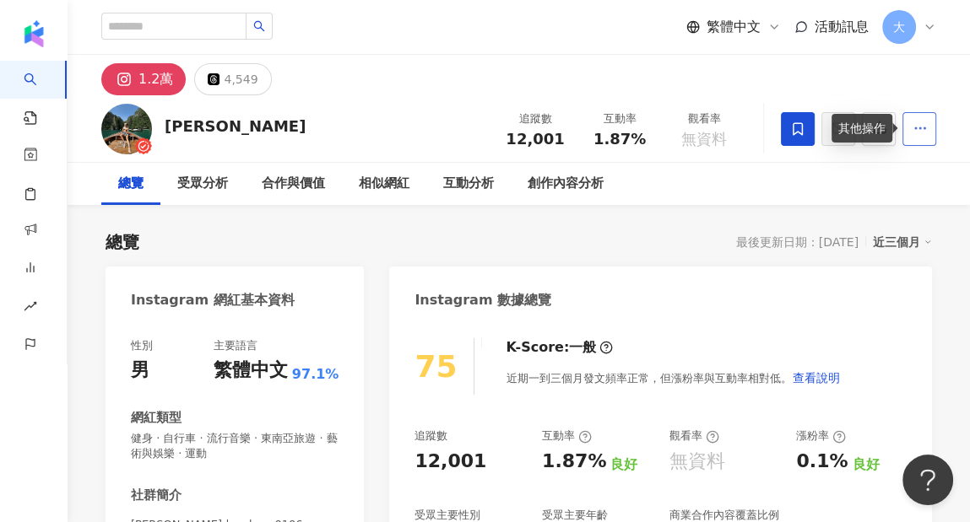
click at [923, 133] on icon "button" at bounding box center [919, 128] width 15 height 15
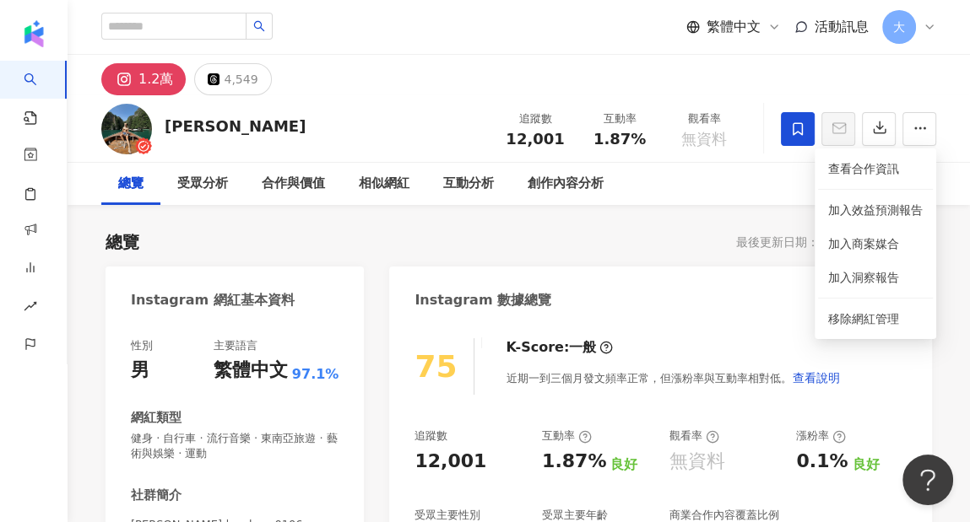
click at [791, 134] on icon at bounding box center [797, 129] width 15 height 15
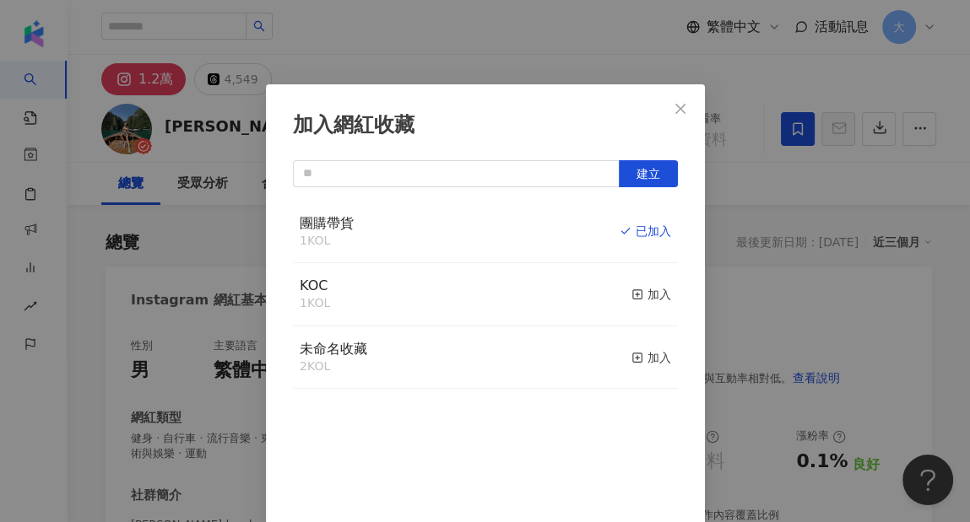
scroll to position [2, 0]
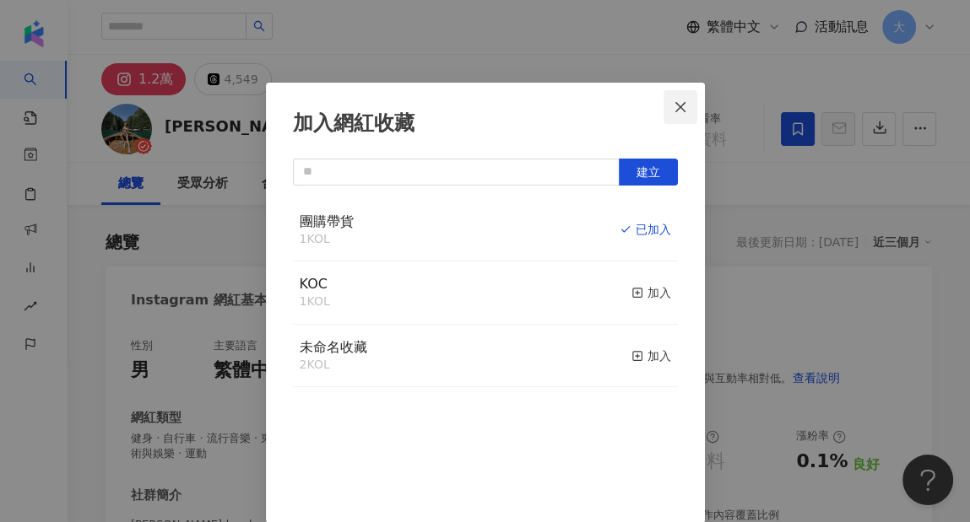
click at [676, 113] on button "Close" at bounding box center [680, 107] width 34 height 34
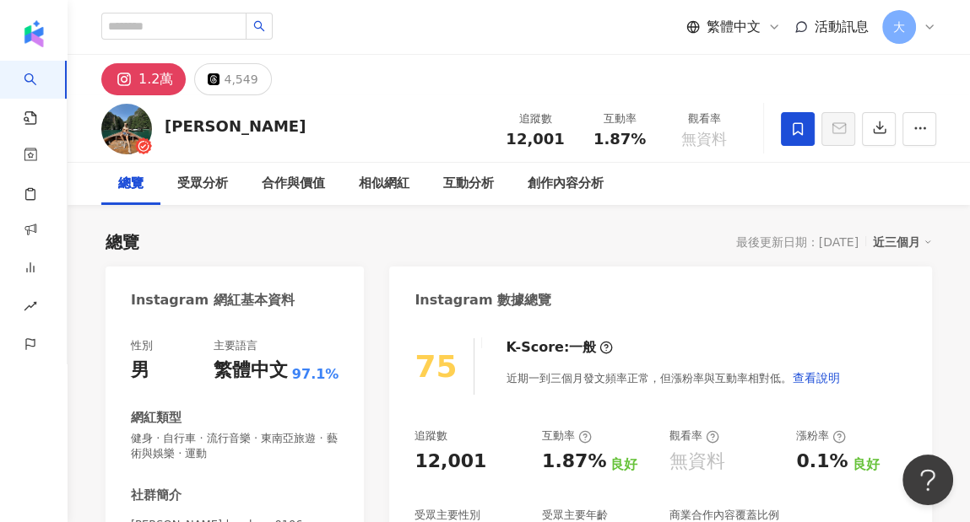
scroll to position [0, 0]
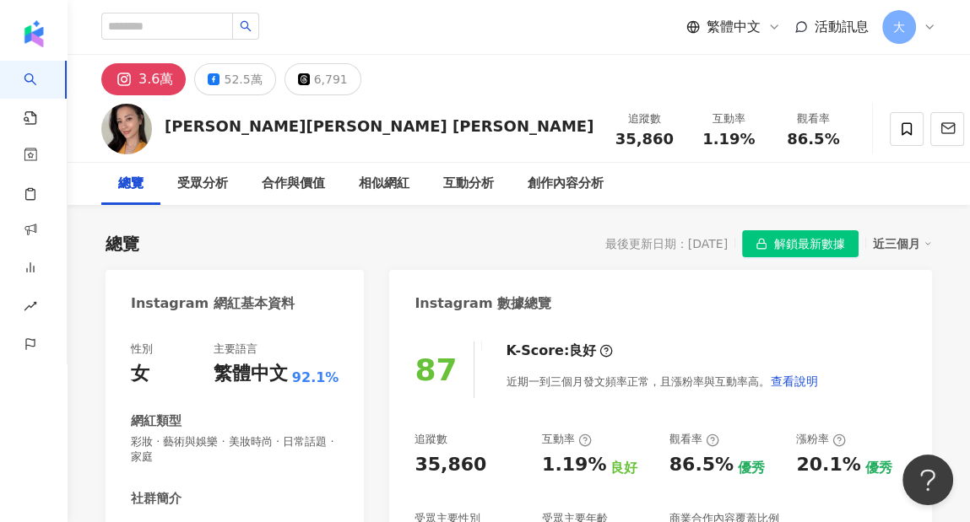
click at [702, 347] on div "K-Score : 良好 近期一到三個月發文頻率正常，且漲粉率與互動率高。 查看說明" at bounding box center [653, 370] width 329 height 57
click at [144, 84] on div "3.6萬" at bounding box center [155, 80] width 35 height 24
click at [120, 77] on icon at bounding box center [124, 79] width 11 height 11
click at [233, 70] on div "52.5萬" at bounding box center [243, 80] width 38 height 24
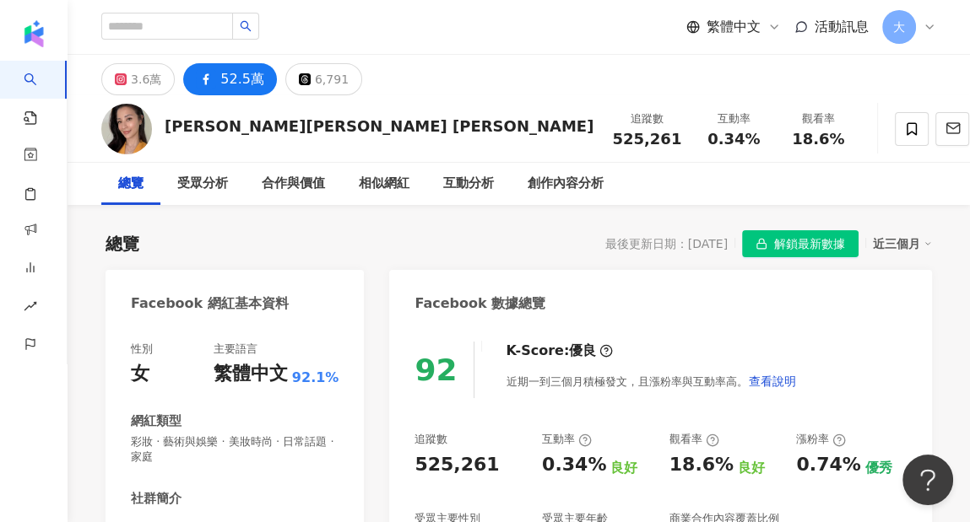
click at [228, 76] on div "52.5萬" at bounding box center [242, 80] width 44 height 24
drag, startPoint x: 744, startPoint y: 138, endPoint x: 674, endPoint y: 135, distance: 70.1
click at [776, 135] on div "觀看率 18.6%" at bounding box center [818, 129] width 84 height 36
copy span "18.6%"
click at [716, 390] on div "近期一到三個月積極發文，且漲粉率與互動率高。 查看說明" at bounding box center [651, 382] width 290 height 34
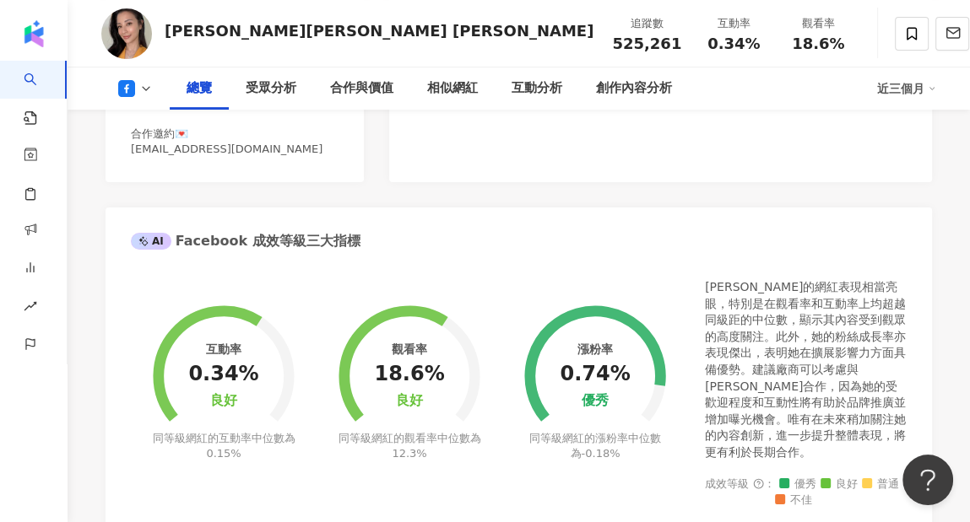
scroll to position [422, 0]
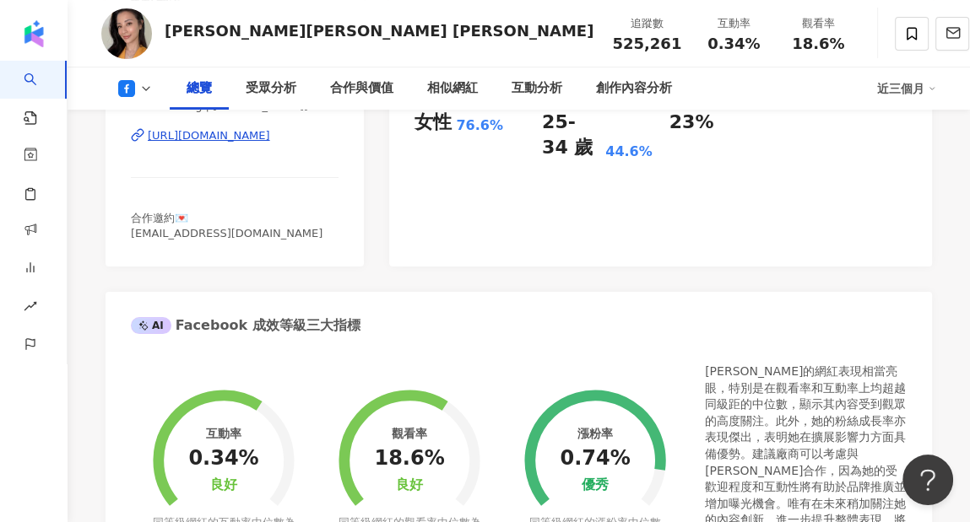
click at [869, 198] on div "92 K-Score : 優良 近期一到三個月積極發文，且漲粉率與互動率高。 查看說明 追蹤數 525,261 互動率 0.34% 良好 觀看率 18.6% …" at bounding box center [660, 85] width 543 height 364
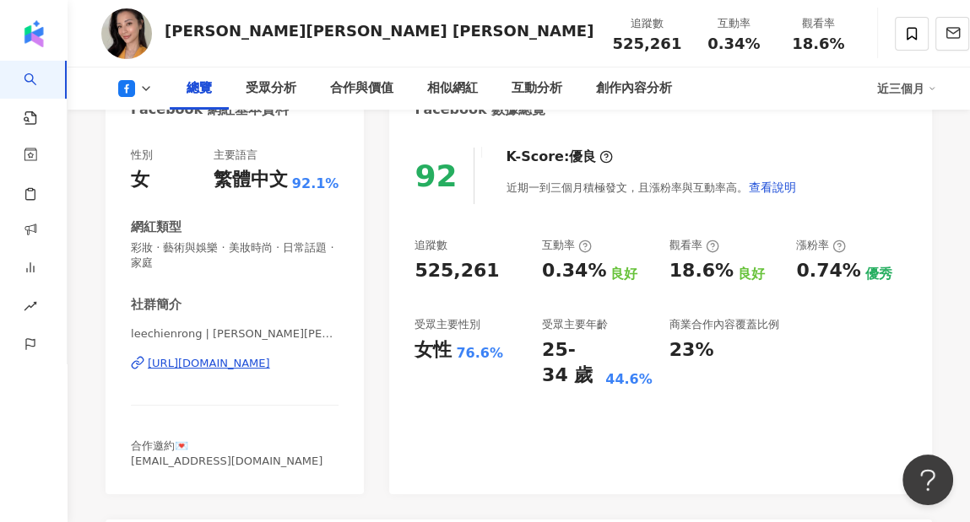
scroll to position [0, 0]
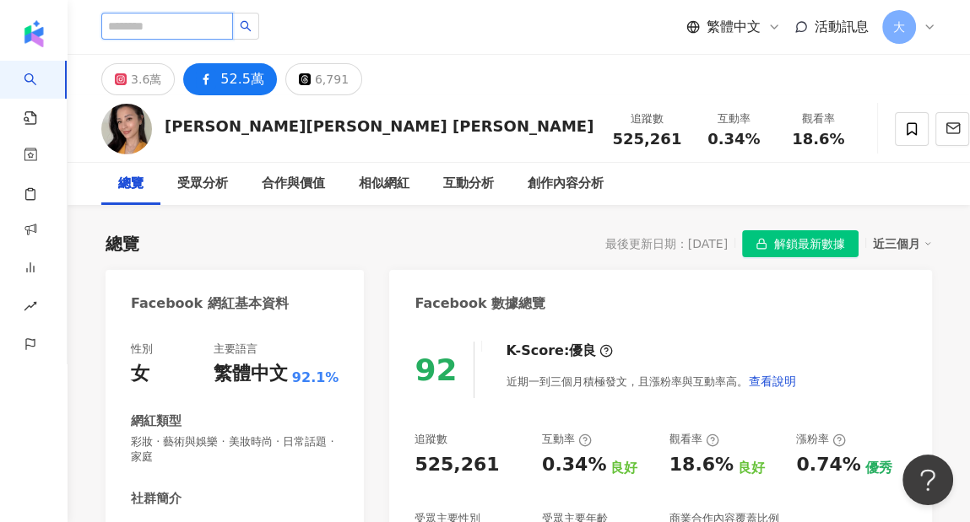
click at [208, 27] on input "search" at bounding box center [167, 26] width 132 height 27
paste input "**********"
type input "**********"
click at [254, 25] on icon "search" at bounding box center [259, 26] width 11 height 11
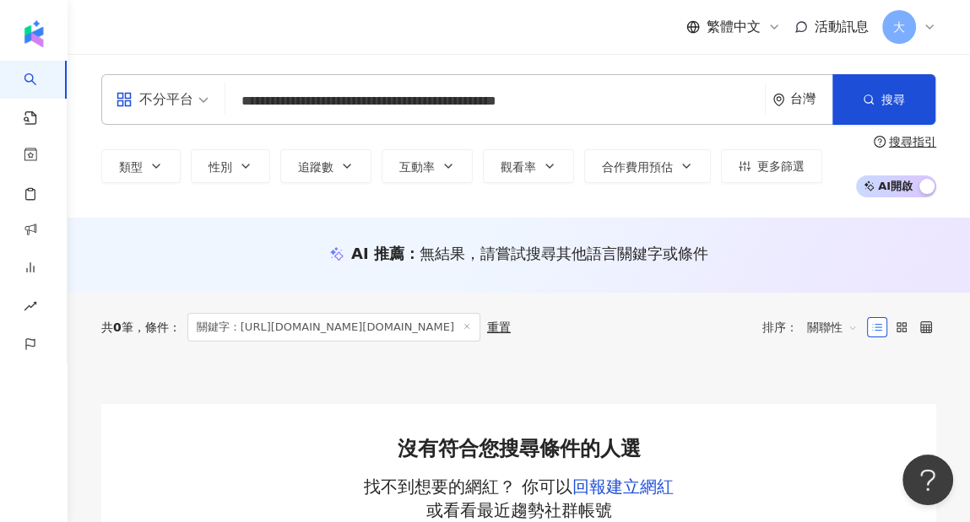
click at [790, 218] on div "AI 推薦 ： 無結果，請嘗試搜尋其他語言關鍵字或條件" at bounding box center [519, 255] width 902 height 75
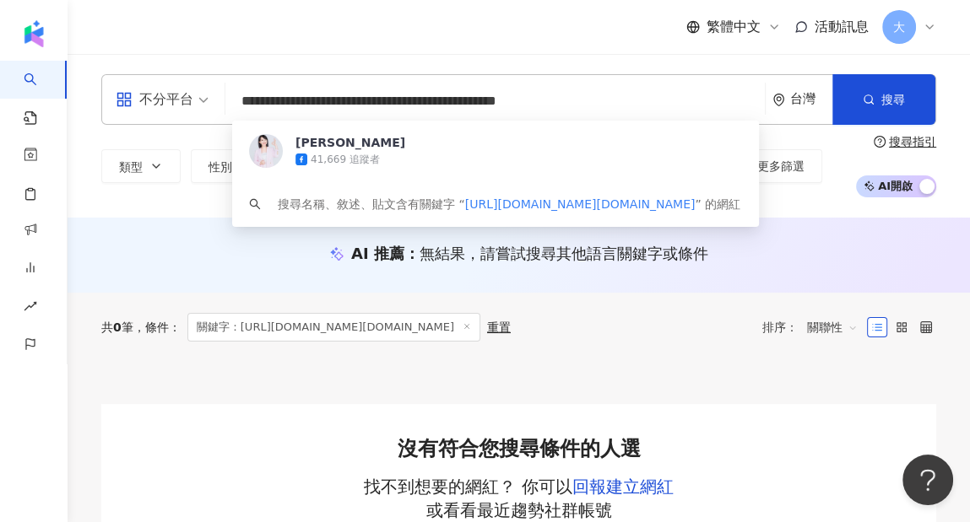
drag, startPoint x: 625, startPoint y: 105, endPoint x: 47, endPoint y: 89, distance: 578.4
click at [51, 89] on div "**********" at bounding box center [485, 459] width 970 height 919
paste input "search"
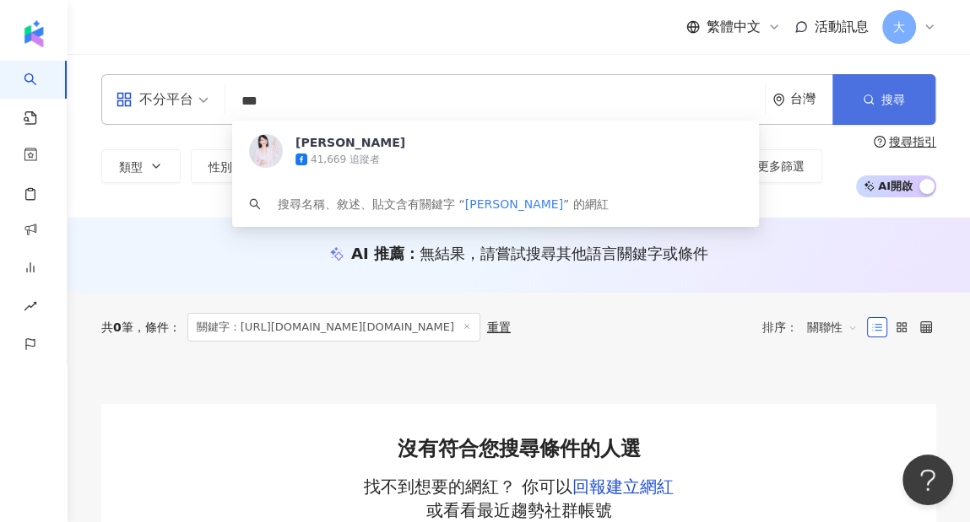
type input "***"
click at [861, 90] on button "搜尋" at bounding box center [883, 99] width 103 height 51
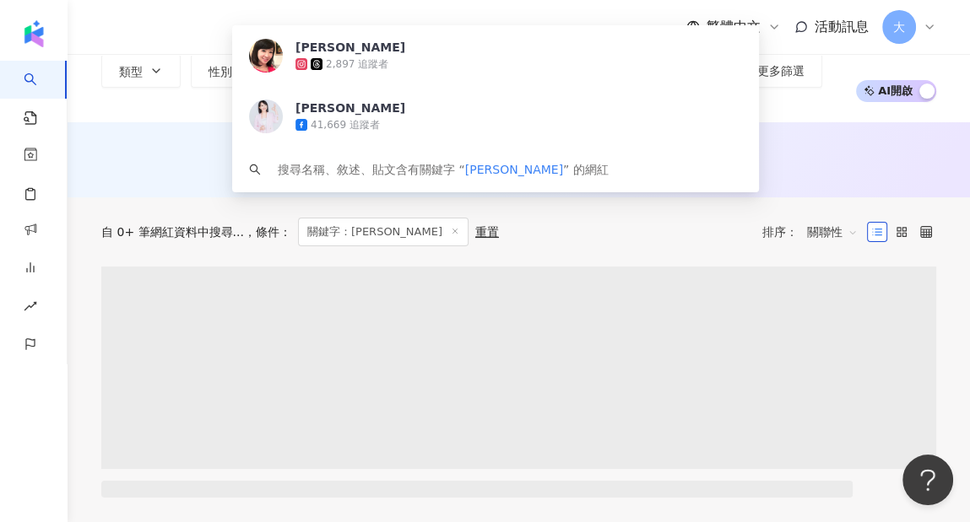
scroll to position [169, 0]
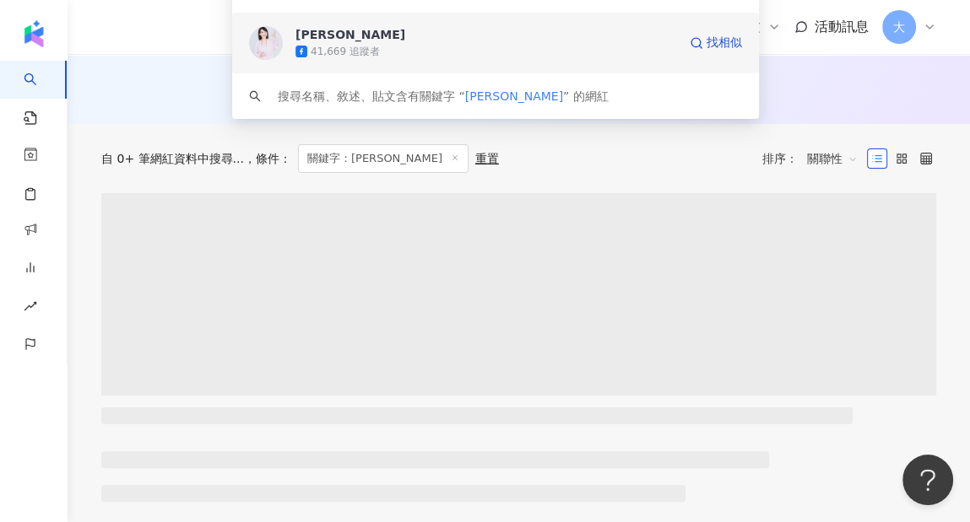
click at [362, 47] on div "41,669 追蹤者" at bounding box center [345, 52] width 69 height 14
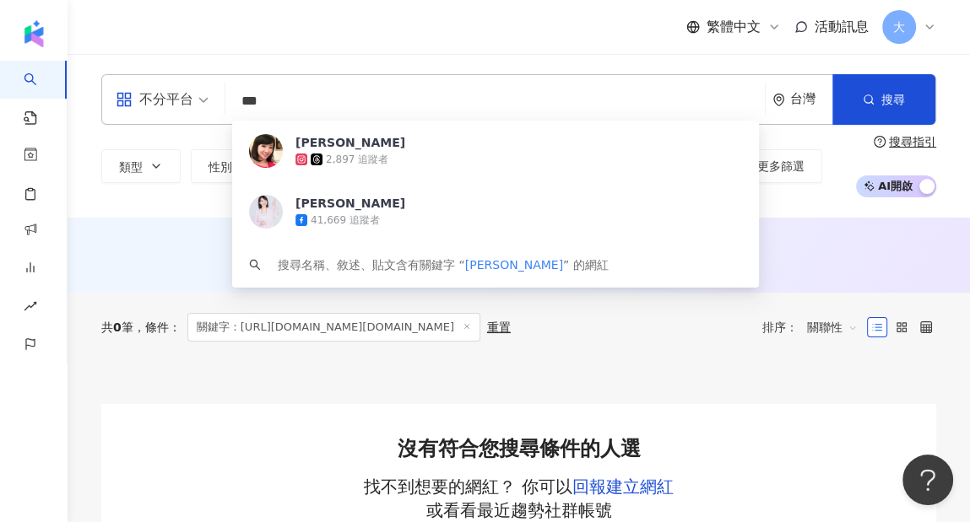
click at [341, 85] on input "***" at bounding box center [495, 101] width 526 height 32
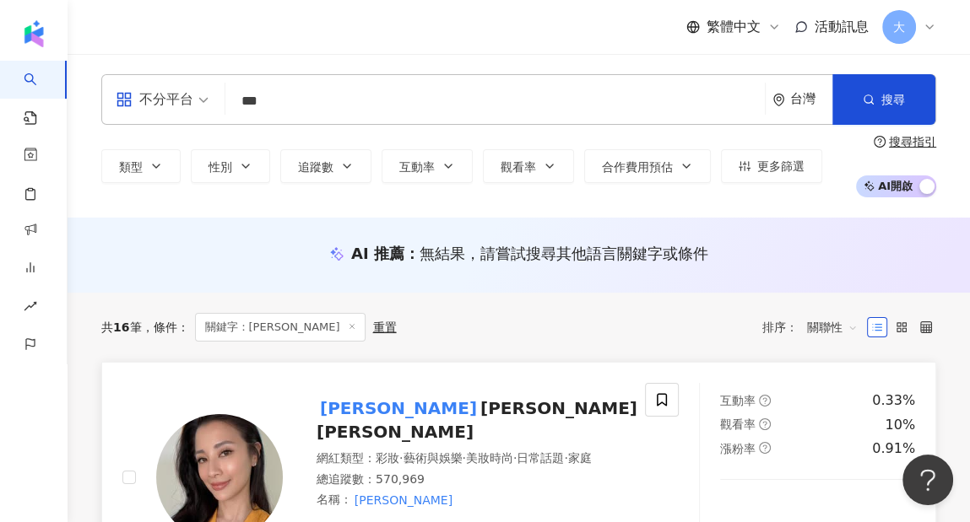
scroll to position [84, 0]
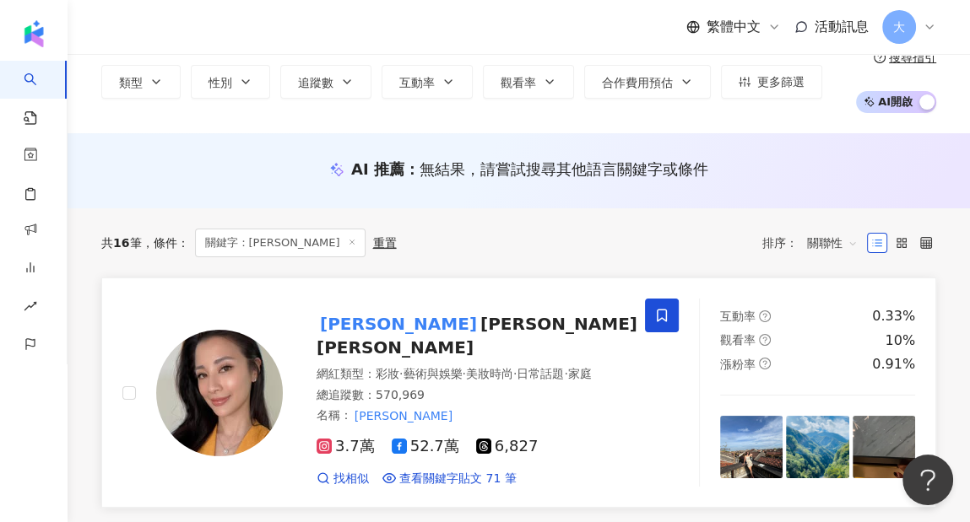
click at [663, 318] on icon at bounding box center [662, 316] width 10 height 13
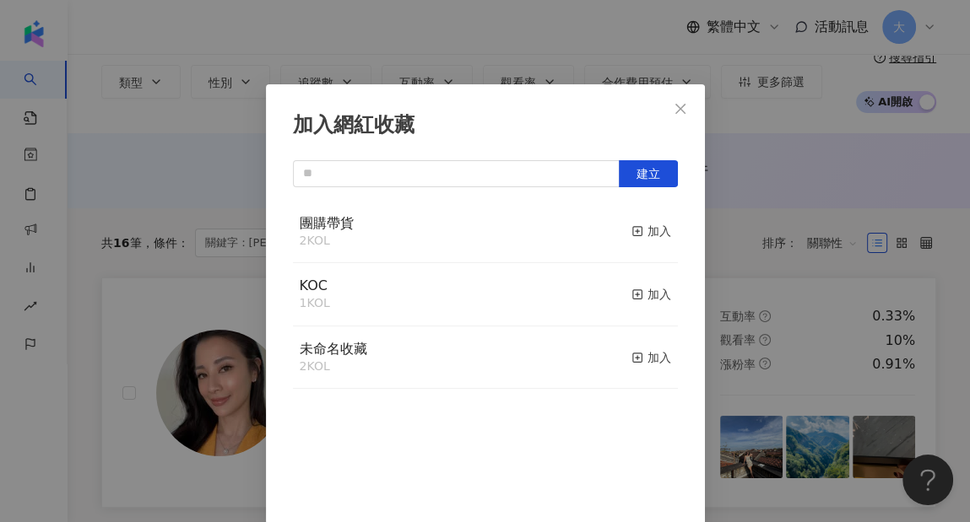
scroll to position [2, 0]
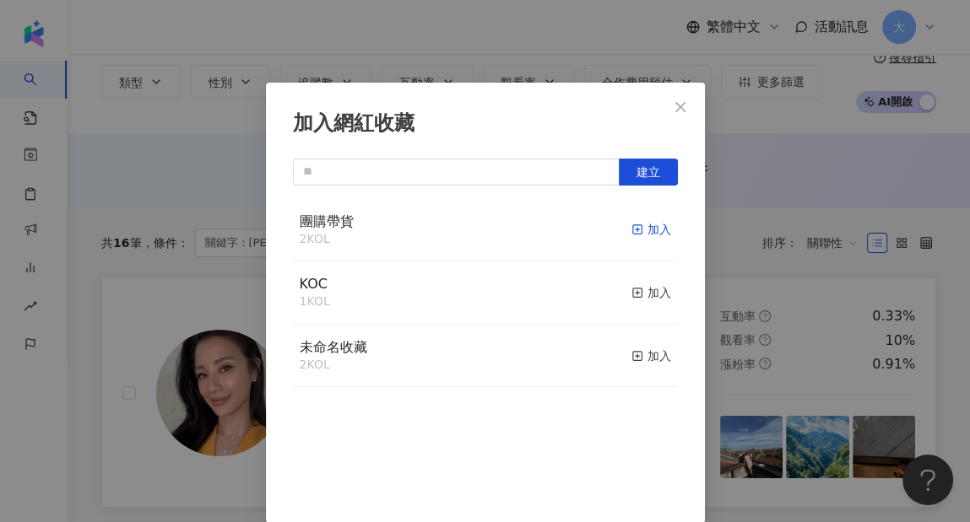
click at [631, 230] on icon "button" at bounding box center [637, 230] width 12 height 12
click at [676, 112] on icon "close" at bounding box center [681, 107] width 14 height 14
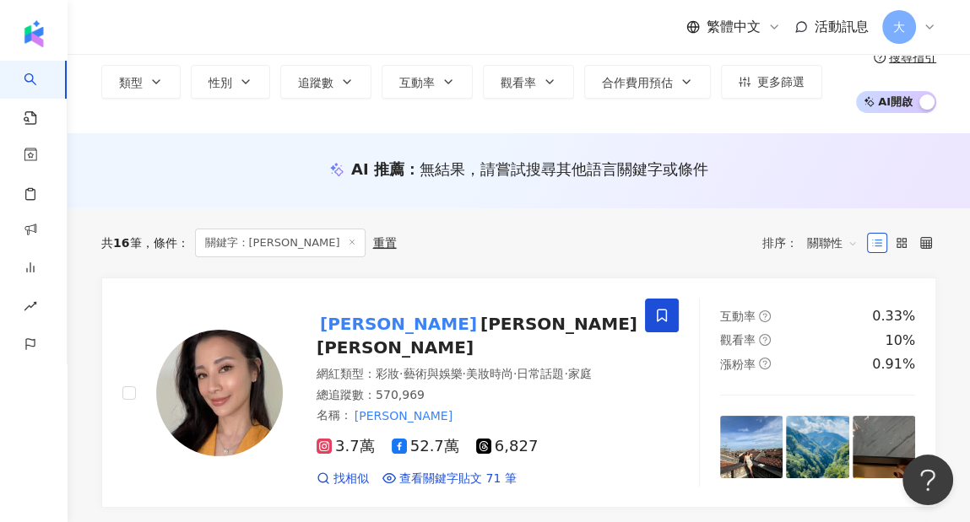
scroll to position [0, 0]
click at [817, 123] on div "不分平台 *** 台灣 搜尋 loading 搜尋名稱、敘述、貼文含有關鍵字 “ 李蒨蓉 ” 的網紅 類型 性別 追蹤數 互動率 觀看率 合作費用預估 更多篩…" at bounding box center [519, 52] width 902 height 164
click at [805, 139] on div "AI 推薦 ： 無結果，請嘗試搜尋其他語言關鍵字或條件" at bounding box center [519, 170] width 902 height 75
click at [277, 36] on div "繁體中文 活動訊息 大" at bounding box center [518, 27] width 835 height 54
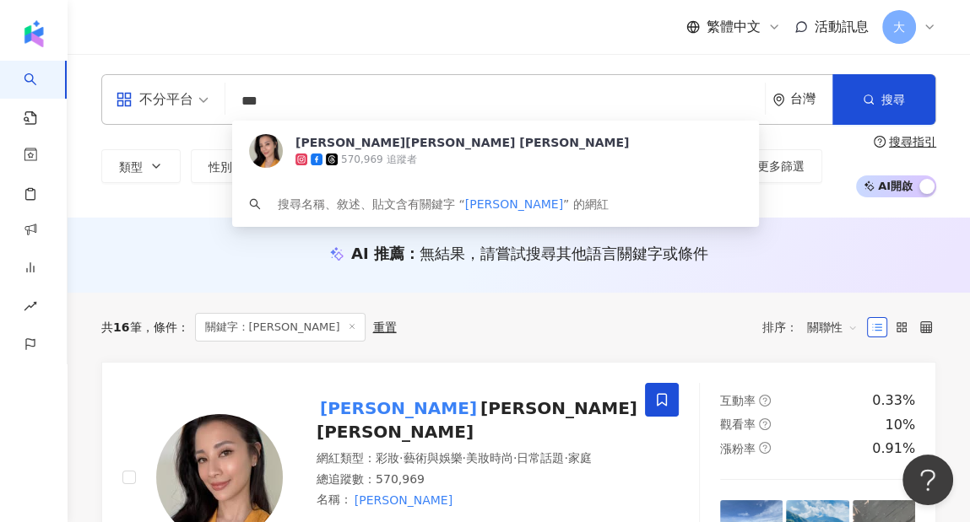
click at [300, 94] on input "***" at bounding box center [495, 101] width 526 height 32
drag, startPoint x: 295, startPoint y: 100, endPoint x: 250, endPoint y: 96, distance: 45.8
click at [203, 97] on div "不分平台 *** 台灣 搜尋 80389160-09e1-4a8f-8d3a-e256cb20493e 李蒨蓉 Janet Lee 570,969 追蹤者 搜…" at bounding box center [518, 99] width 835 height 51
paste input "**********"
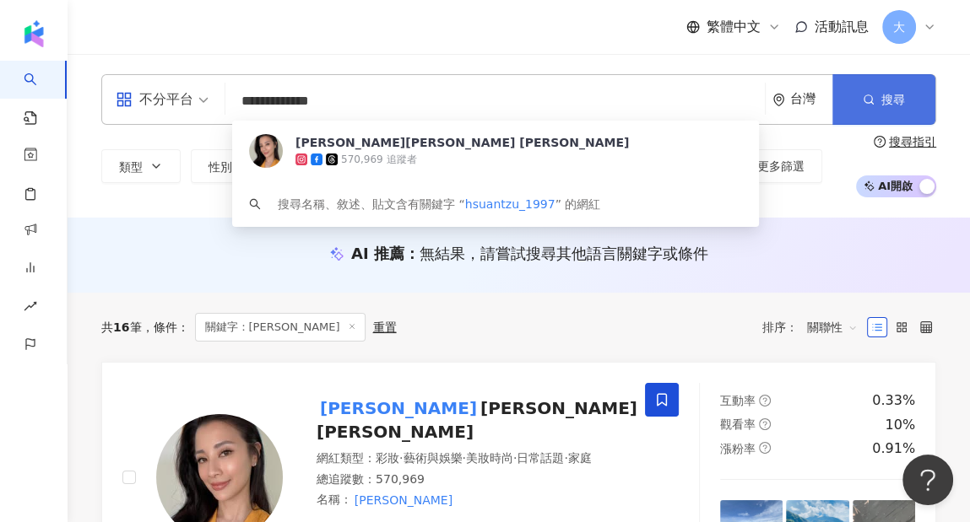
type input "**********"
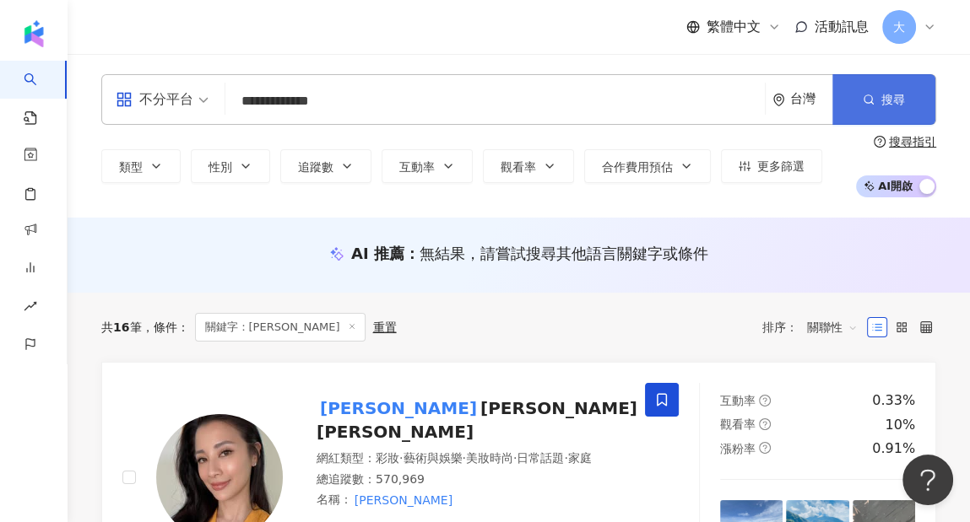
click at [863, 103] on icon "button" at bounding box center [869, 100] width 12 height 12
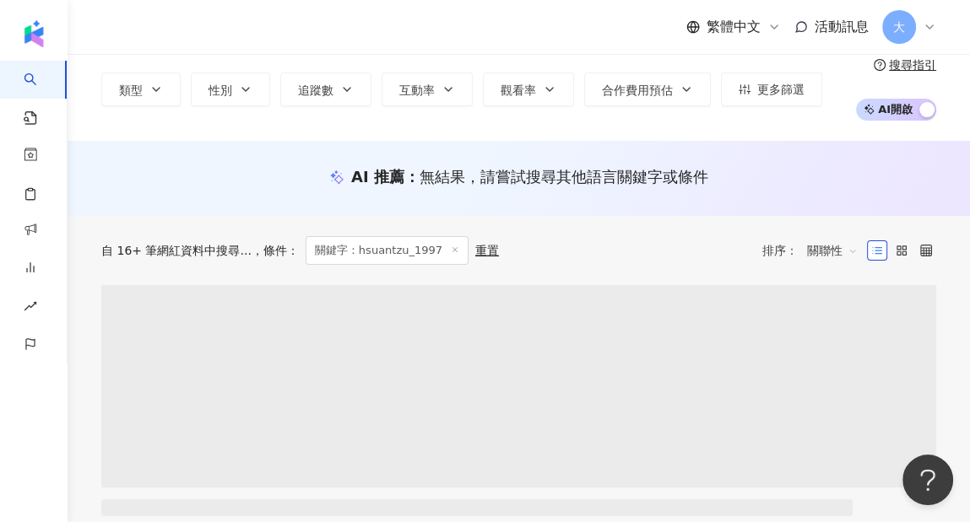
scroll to position [169, 0]
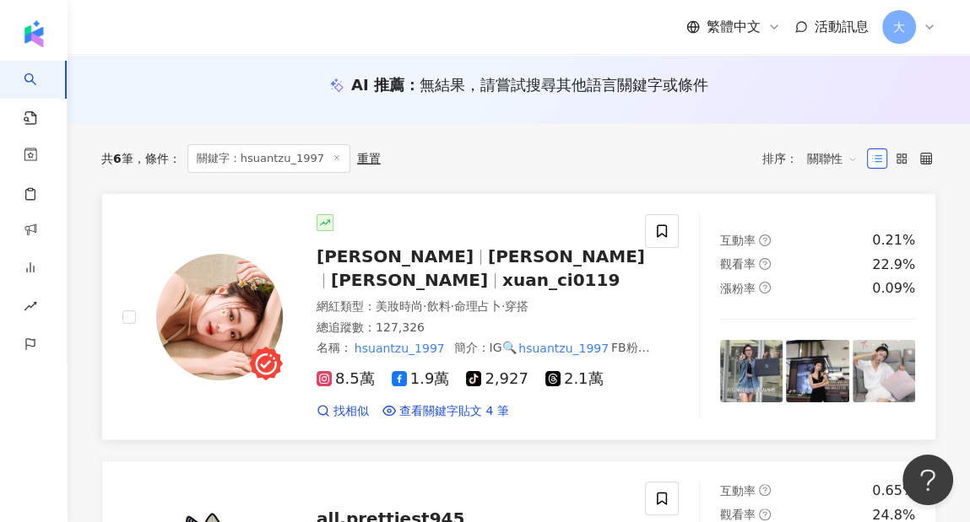
click at [343, 256] on span "黃宣慈 阿慈" at bounding box center [395, 256] width 157 height 20
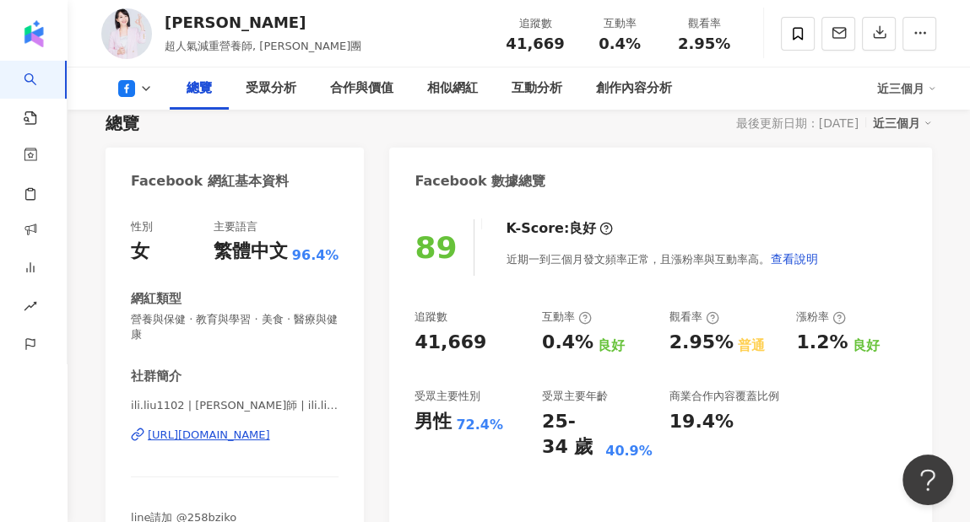
scroll to position [169, 0]
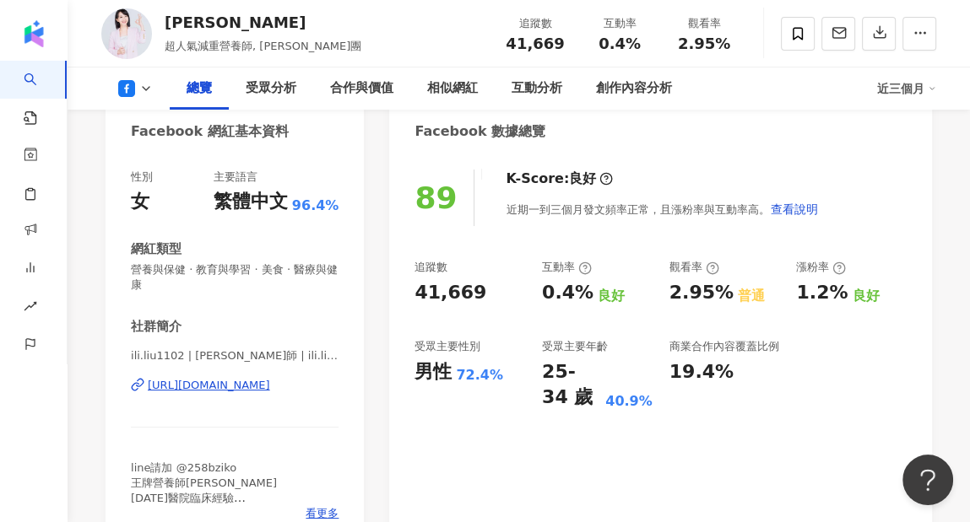
click at [880, 165] on div "89 K-Score : 良好 近期一到三個月發文頻率正常，且漲粉率與互動率高。 查看說明 追蹤數 41,669 互動率 0.4% 良好 觀看率 2.95% …" at bounding box center [660, 350] width 543 height 394
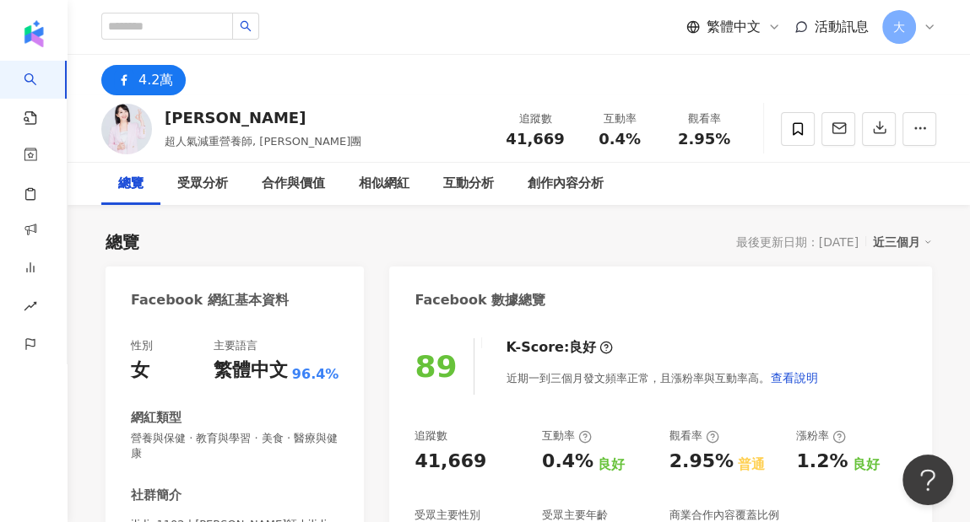
scroll to position [0, 0]
drag, startPoint x: 483, startPoint y: 459, endPoint x: 409, endPoint y: 468, distance: 74.8
click at [409, 468] on div "89 K-Score : 良好 近期一到三個月發文頻率正常，且漲粉率與互動率高。 查看說明 追蹤數 41,669 互動率 0.4% 良好 觀看率 2.95% …" at bounding box center [660, 519] width 543 height 394
copy div "41,669"
click at [790, 287] on div "Facebook 數據總覽" at bounding box center [660, 294] width 543 height 55
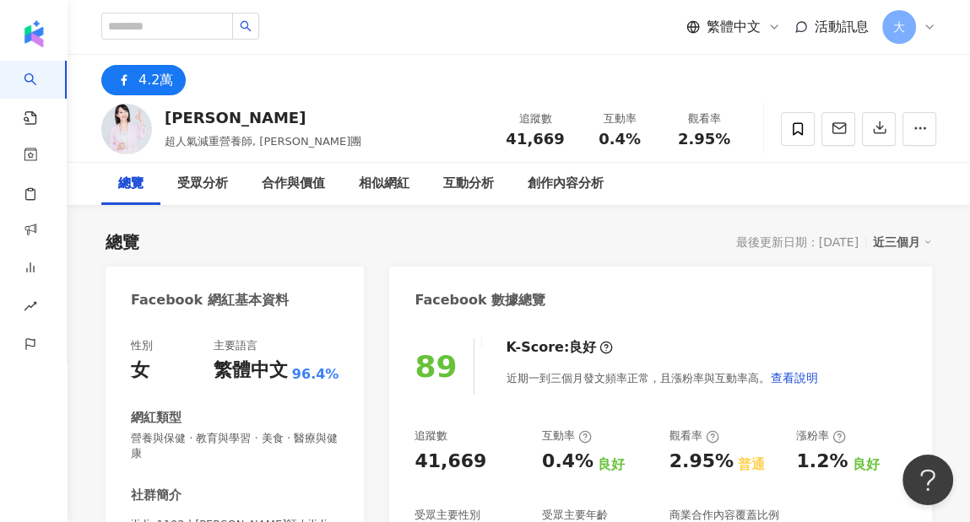
click at [508, 137] on div "41,669" at bounding box center [535, 139] width 64 height 17
click at [727, 154] on div "劉怡里 超人氣減重營養師, 劉怡里粉絲團 追蹤數 41,669 互動率 0.4% 觀看率 2.95%" at bounding box center [519, 128] width 902 height 67
drag, startPoint x: 641, startPoint y: 137, endPoint x: 588, endPoint y: 137, distance: 52.3
click at [588, 137] on div "0.4%" at bounding box center [619, 139] width 64 height 17
copy span "0.4%"
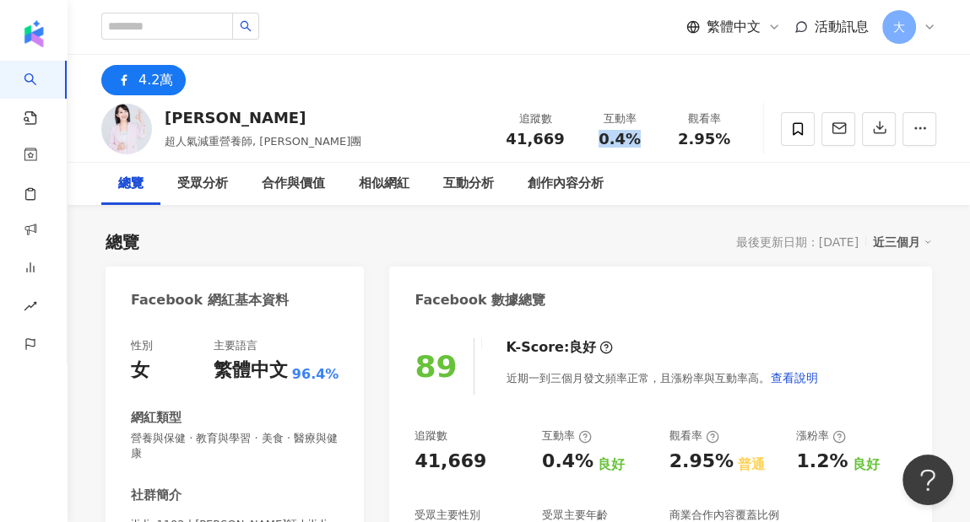
drag, startPoint x: 706, startPoint y: 124, endPoint x: 729, endPoint y: 134, distance: 24.9
click at [706, 124] on div "觀看率" at bounding box center [704, 119] width 64 height 17
drag, startPoint x: 738, startPoint y: 139, endPoint x: 681, endPoint y: 138, distance: 56.6
click at [681, 138] on div "觀看率 2.95%" at bounding box center [704, 129] width 84 height 36
copy span "2.95%"
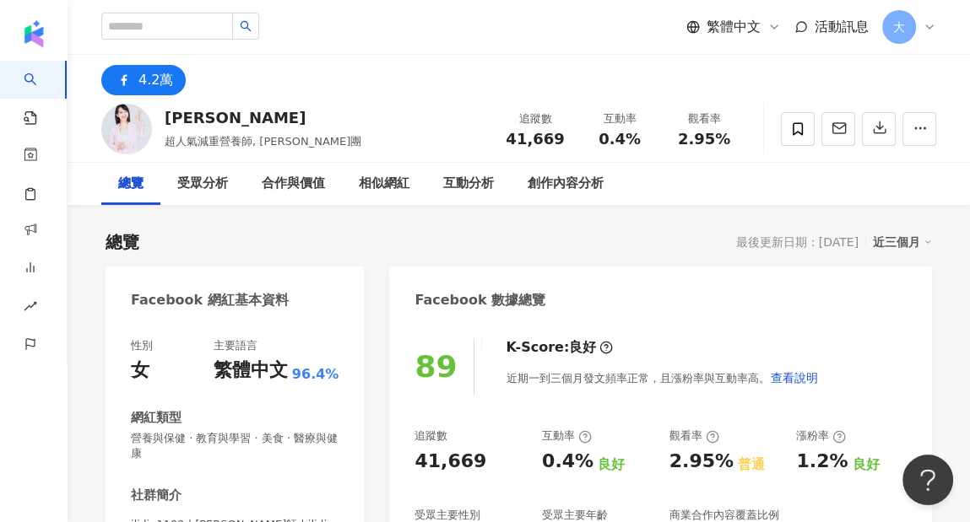
click at [721, 181] on div "總覽 受眾分析 合作與價值 相似網紅 互動分析 創作內容分析" at bounding box center [518, 184] width 835 height 42
click at [166, 40] on div at bounding box center [180, 27] width 158 height 29
click at [176, 31] on input "search" at bounding box center [167, 26] width 132 height 27
paste input "**********"
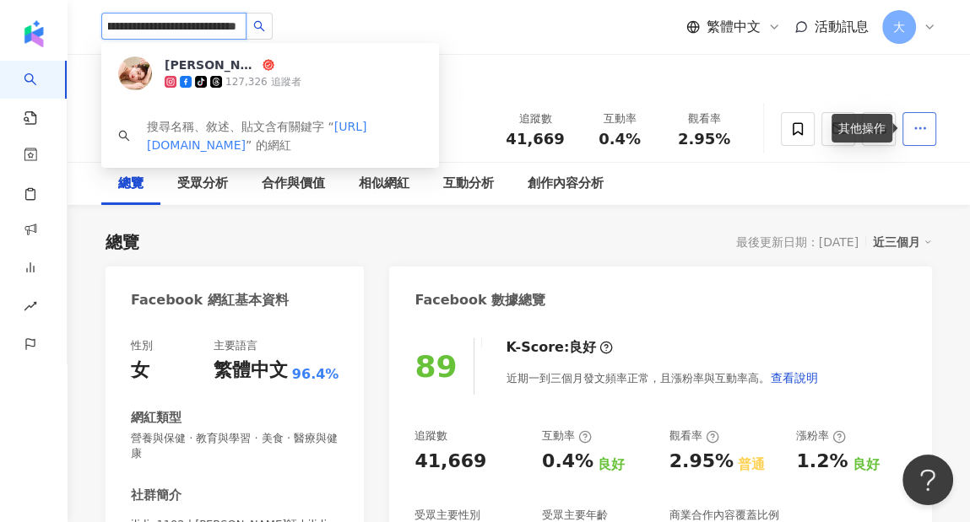
type input "**********"
click at [924, 133] on icon "button" at bounding box center [919, 128] width 15 height 15
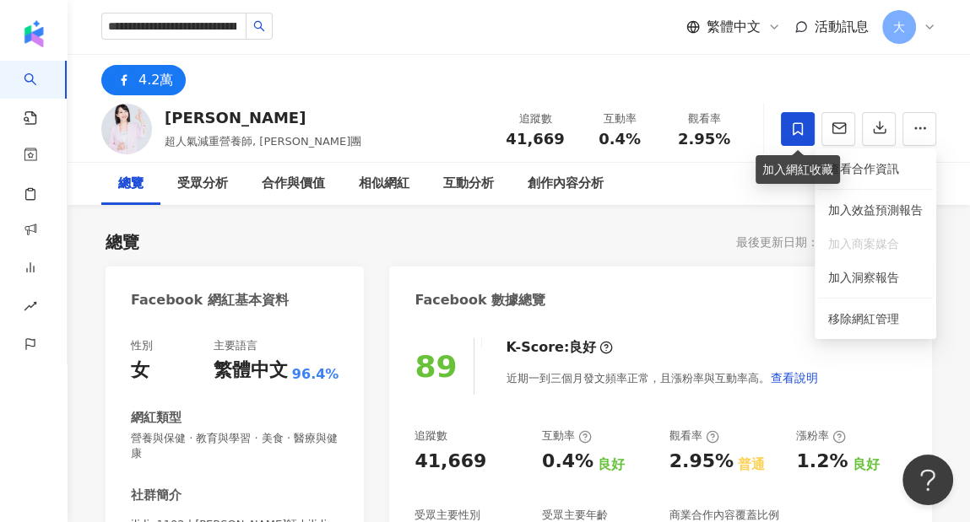
click at [786, 129] on span at bounding box center [798, 129] width 34 height 34
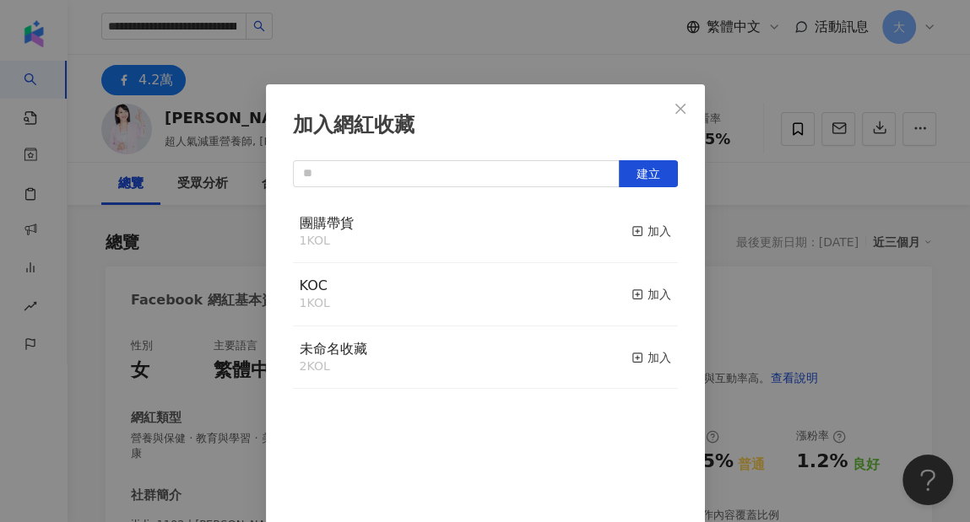
scroll to position [2, 0]
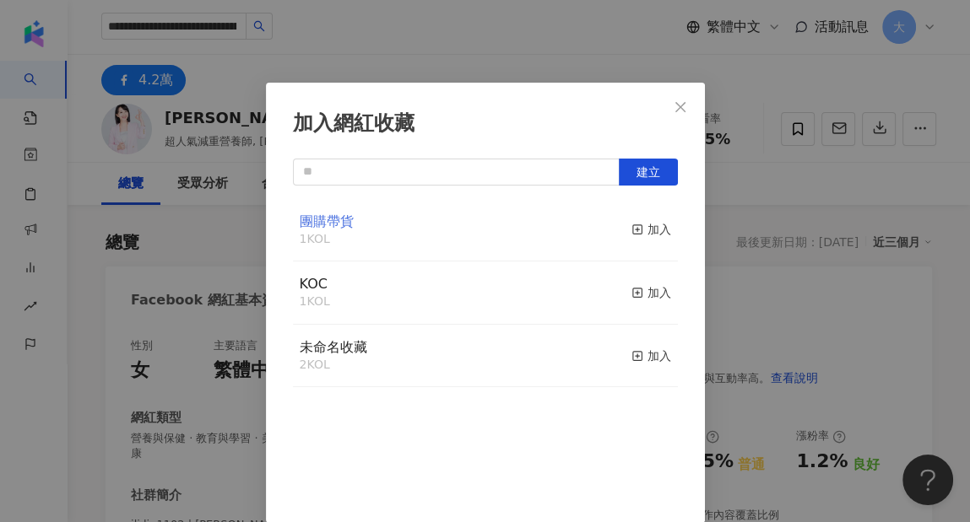
click at [345, 225] on span "團購帶貨" at bounding box center [327, 222] width 54 height 16
click at [635, 222] on div "加入" at bounding box center [651, 229] width 40 height 19
click at [674, 103] on icon "close" at bounding box center [681, 107] width 14 height 14
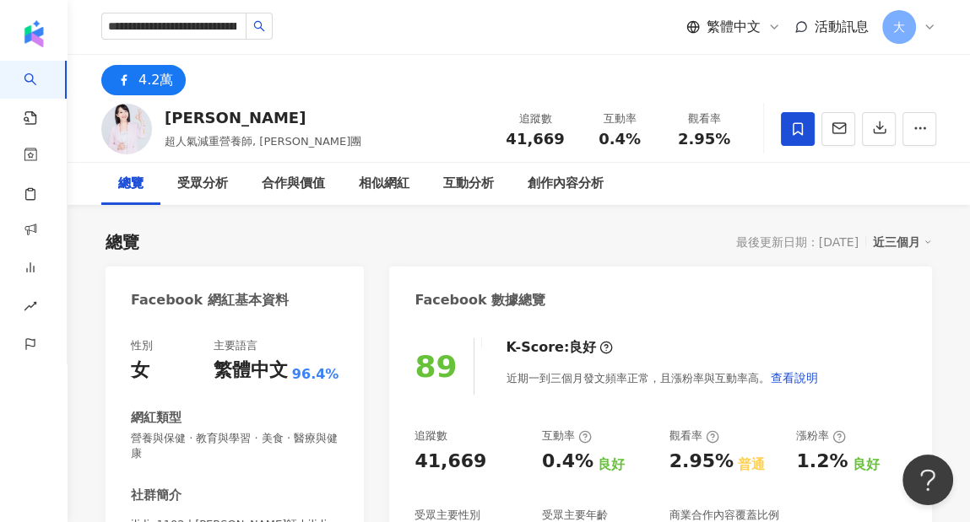
scroll to position [0, 0]
click at [669, 106] on div "加入網紅收藏 建立 團購帶貨 2 KOL 已加入 KOC 1 KOL 加入 未命名收藏 2 KOL 加入" at bounding box center [485, 261] width 970 height 522
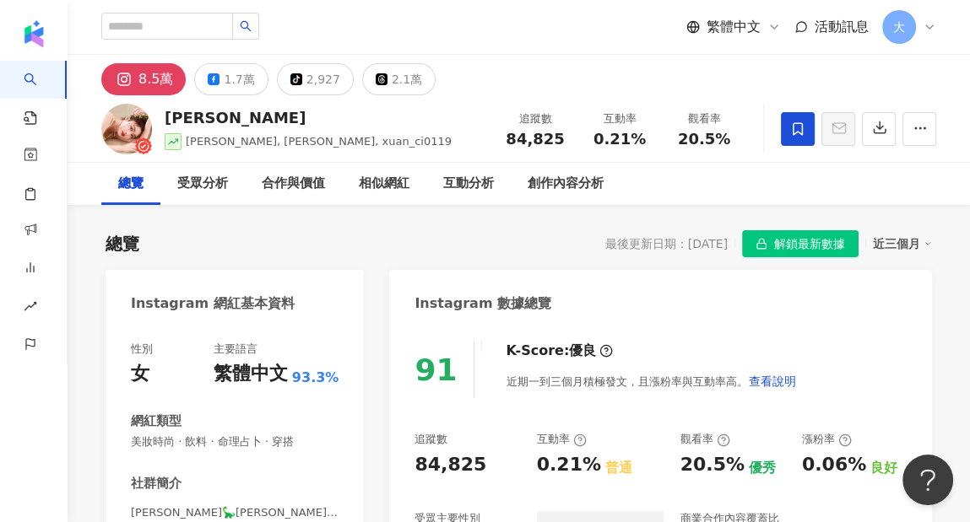
click at [797, 124] on icon at bounding box center [797, 129] width 15 height 15
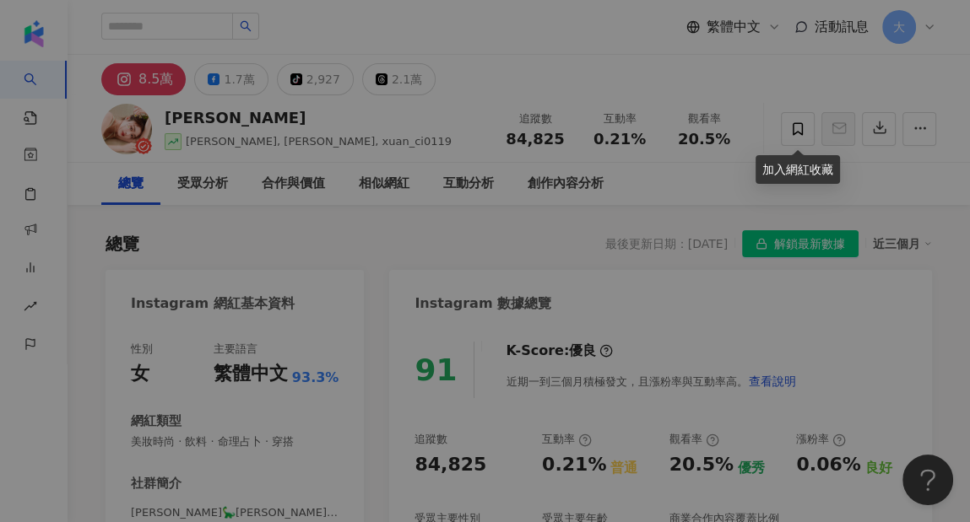
click at [793, 131] on div "加入網紅收藏 建立 團購帶貨 3 KOL 加入 KOC 1 KOL 加入 未命名收藏 2 KOL 加入" at bounding box center [485, 261] width 970 height 522
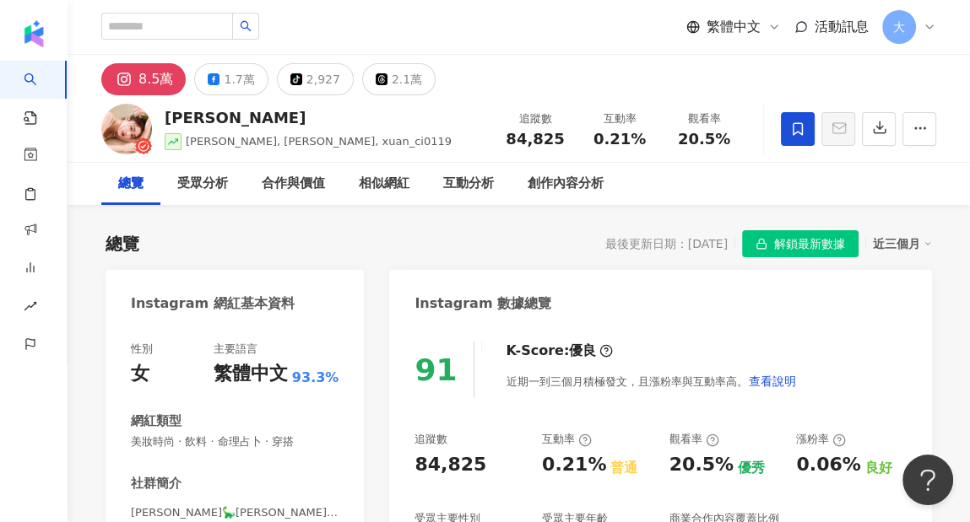
click at [799, 127] on icon at bounding box center [797, 129] width 15 height 15
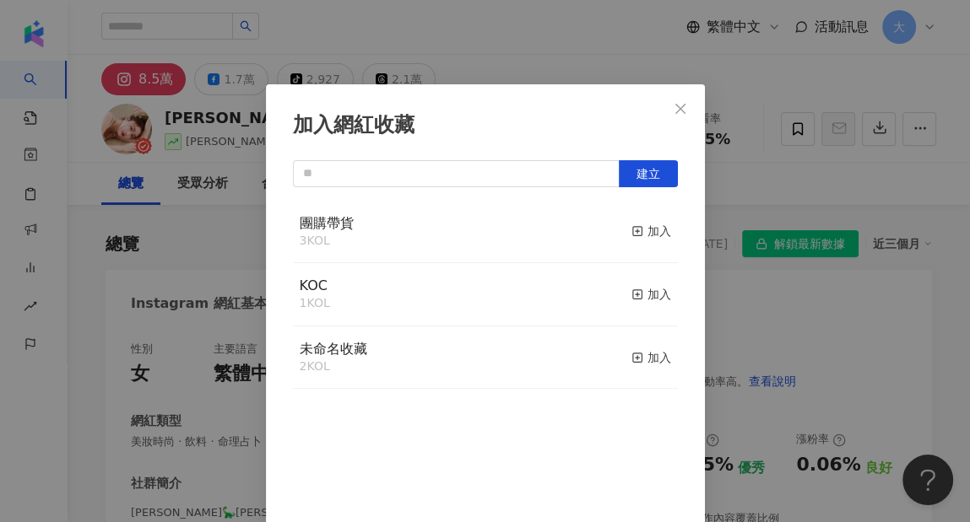
scroll to position [2, 0]
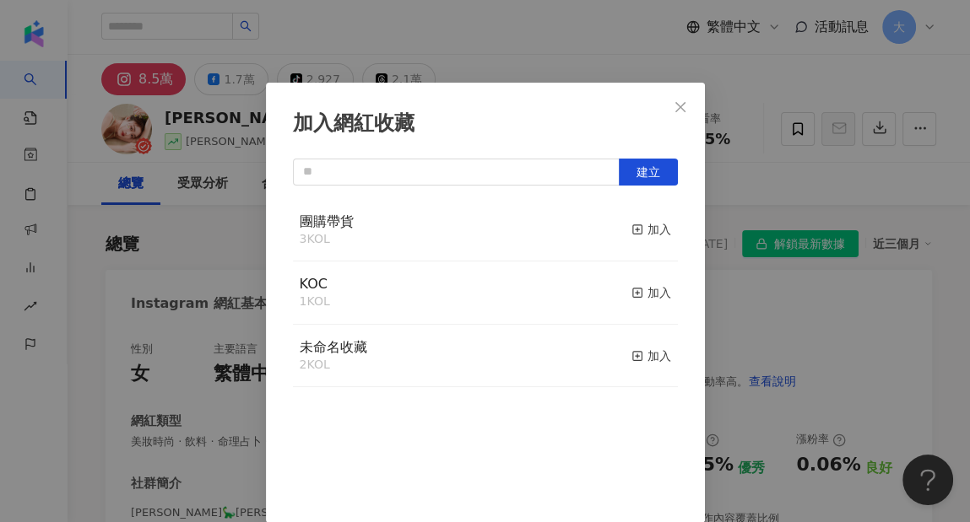
click at [422, 243] on div "團購帶貨 3 KOL 加入" at bounding box center [485, 230] width 385 height 63
click at [631, 235] on div "加入" at bounding box center [651, 229] width 40 height 19
click at [497, 51] on div "加入網紅收藏 建立" at bounding box center [485, 261] width 970 height 522
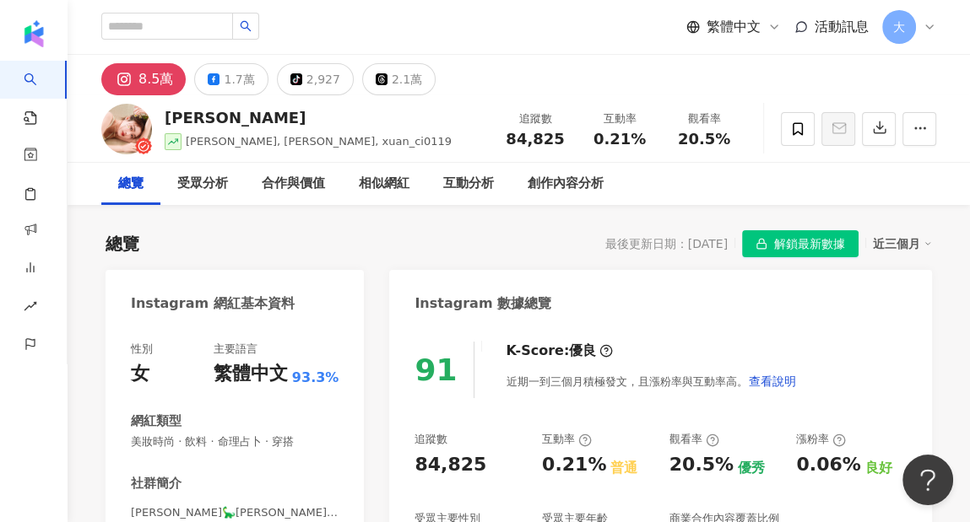
scroll to position [0, 0]
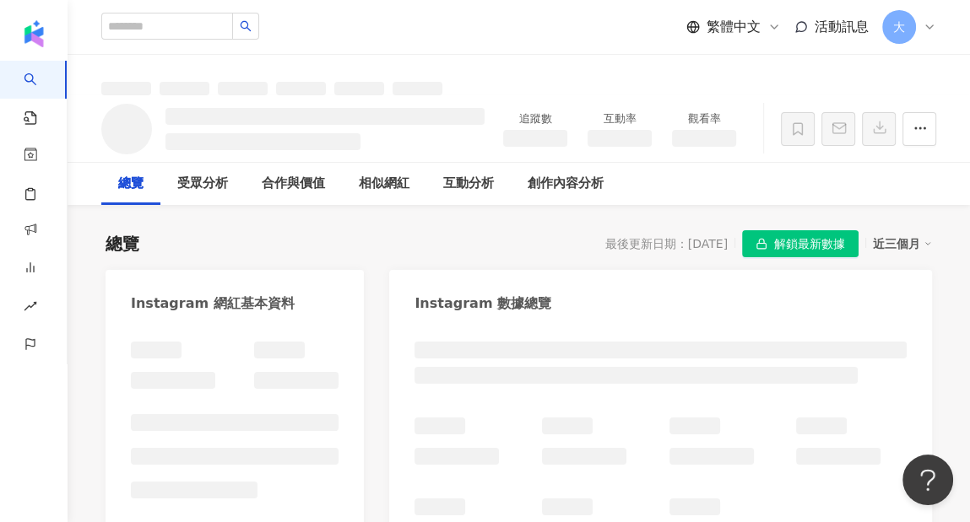
click at [511, 138] on div "追蹤數" at bounding box center [535, 129] width 84 height 37
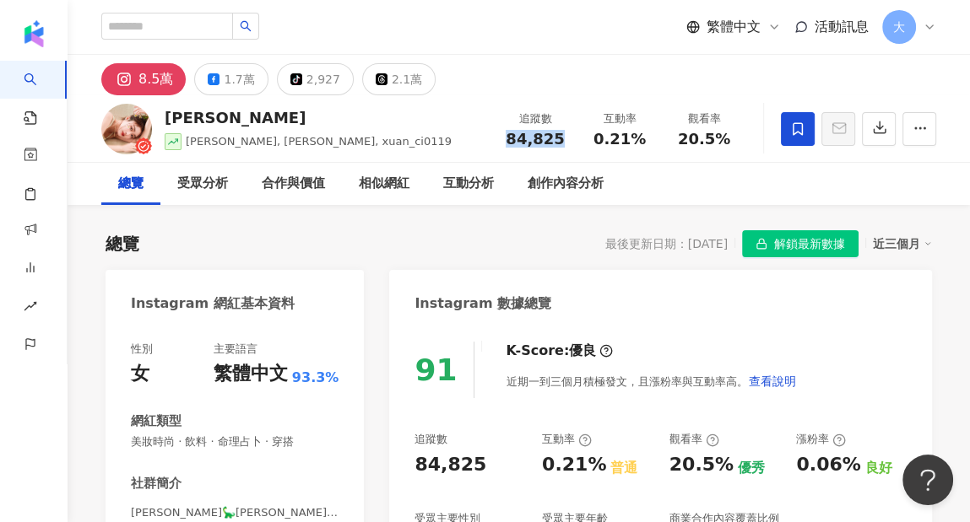
click at [475, 130] on div "黃宣慈 阿慈 黃宣慈, 阿慈, xuan_ci0119 追蹤數 84,825 互動率 0.21% 觀看率 20.5%" at bounding box center [519, 128] width 902 height 67
copy span "84,825"
click at [848, 320] on div "Instagram 數據總覽" at bounding box center [660, 297] width 543 height 55
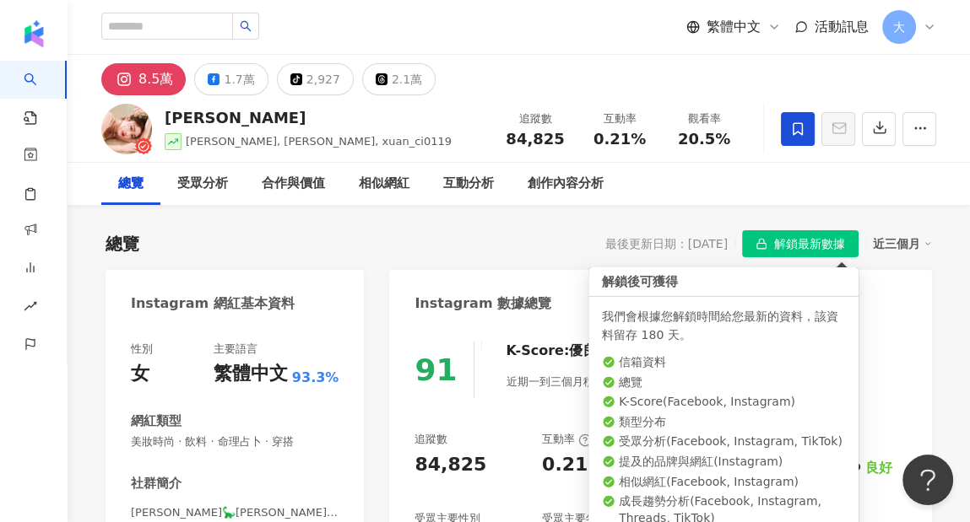
click at [918, 239] on div "近三個月" at bounding box center [902, 244] width 59 height 22
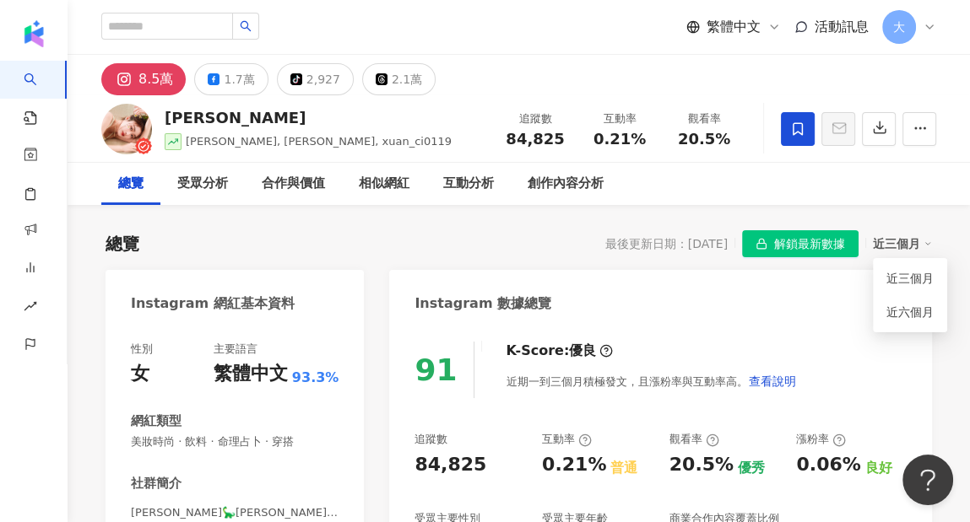
click at [922, 241] on div "近三個月" at bounding box center [902, 244] width 59 height 22
click at [807, 296] on div "Instagram 數據總覽" at bounding box center [660, 297] width 543 height 55
drag, startPoint x: 641, startPoint y: 136, endPoint x: 588, endPoint y: 140, distance: 53.3
click at [588, 140] on div "0.21%" at bounding box center [619, 139] width 64 height 17
copy span "0.21%"
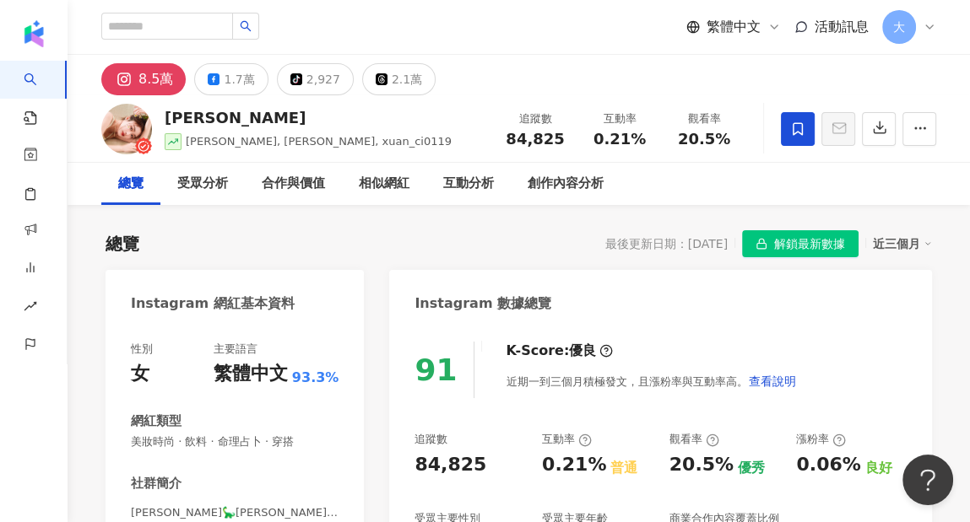
click at [766, 176] on div "總覽 受眾分析 合作與價值 相似網紅 互動分析 創作內容分析" at bounding box center [518, 184] width 835 height 42
drag, startPoint x: 736, startPoint y: 144, endPoint x: 655, endPoint y: 154, distance: 81.6
click at [674, 142] on div "觀看率 20.5%" at bounding box center [704, 129] width 84 height 36
copy span "20.5%"
click at [804, 194] on div "總覽 受眾分析 合作與價值 相似網紅 互動分析 創作內容分析" at bounding box center [518, 184] width 835 height 42
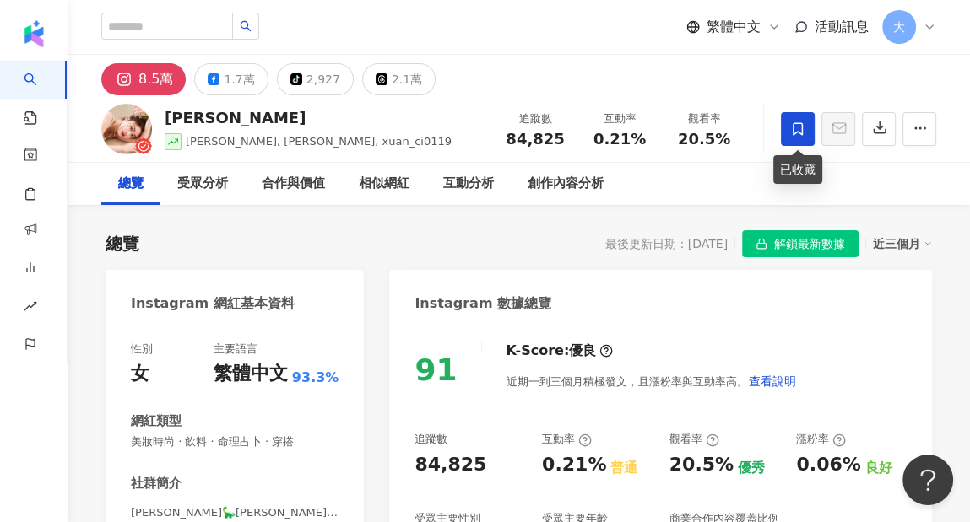
click at [833, 201] on div "總覽 受眾分析 合作與價值 相似網紅 互動分析 創作內容分析" at bounding box center [518, 184] width 835 height 42
click at [196, 24] on input "search" at bounding box center [167, 26] width 132 height 27
paste input "********"
type input "********"
click at [252, 21] on icon "search" at bounding box center [246, 26] width 12 height 12
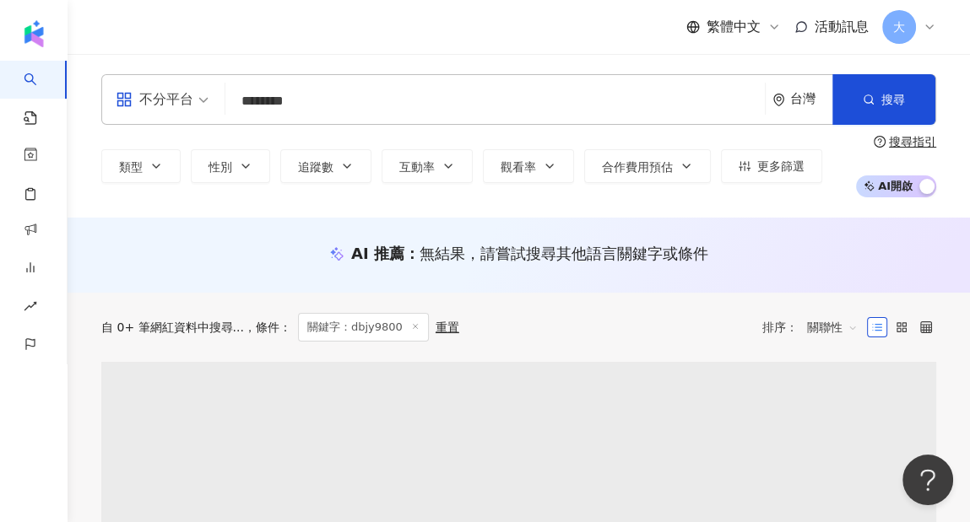
scroll to position [169, 0]
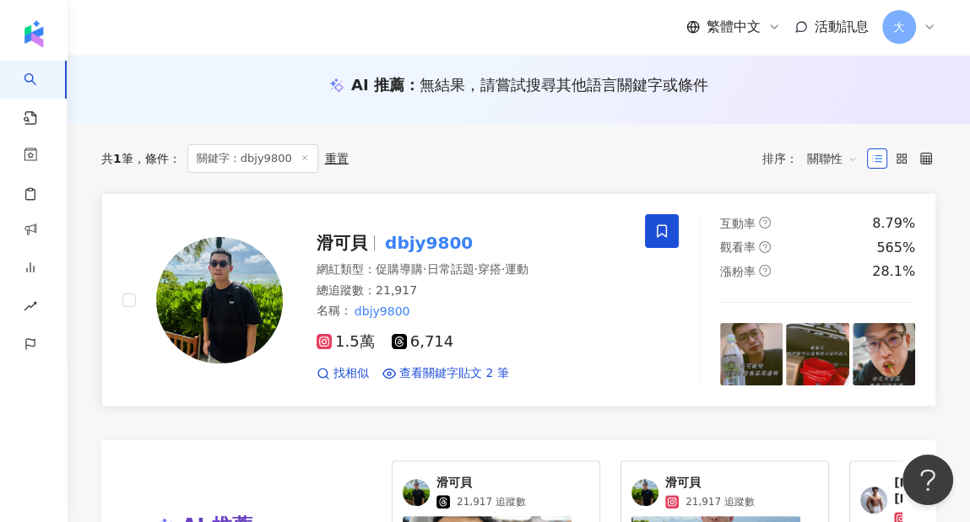
click at [652, 232] on span at bounding box center [662, 231] width 34 height 34
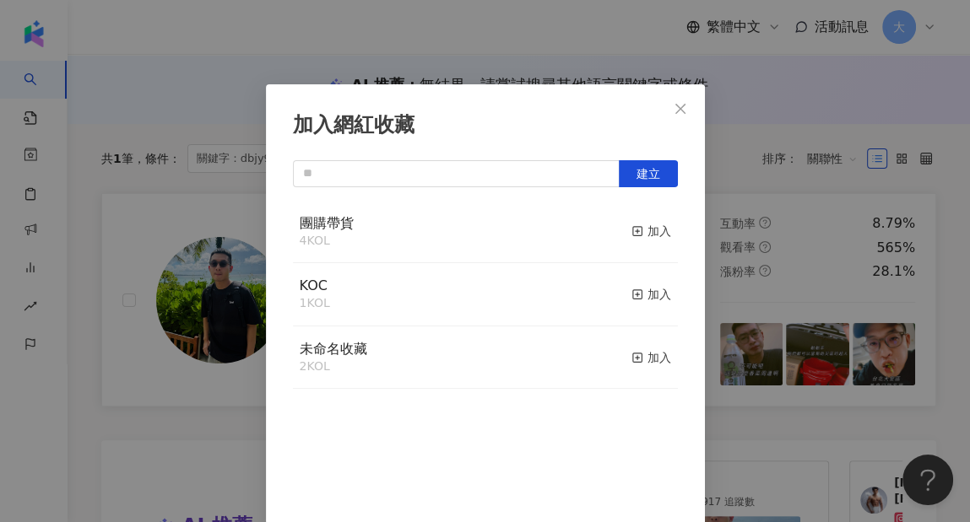
scroll to position [2, 0]
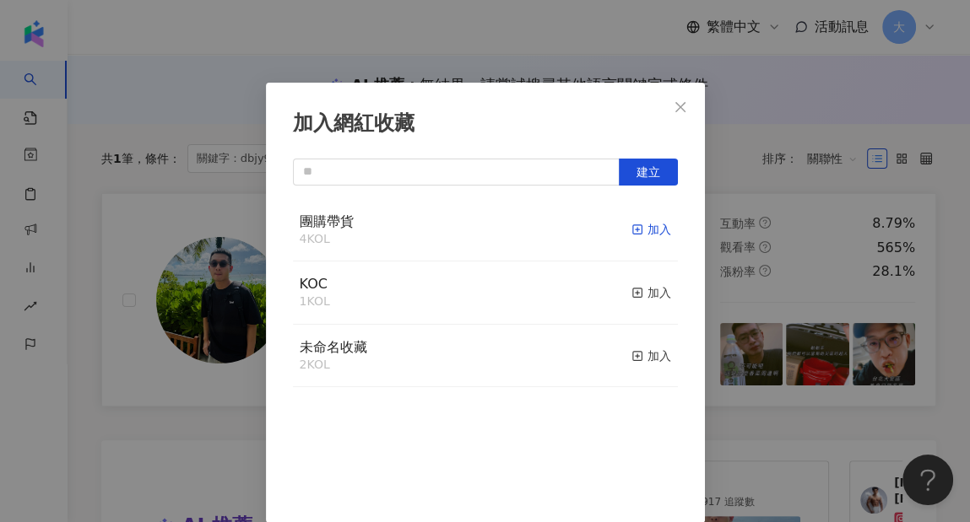
click at [631, 232] on div "加入" at bounding box center [651, 229] width 40 height 19
click at [679, 109] on icon "close" at bounding box center [681, 107] width 14 height 14
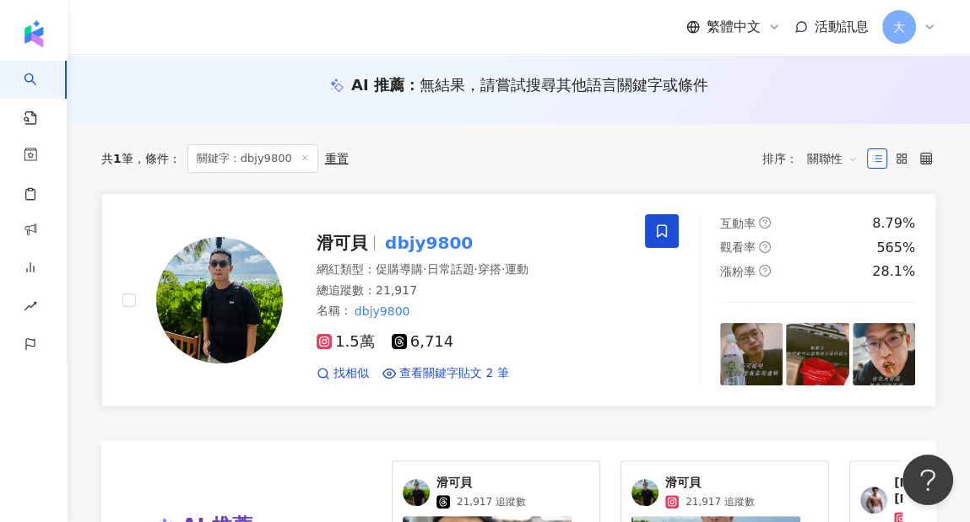
click at [376, 243] on span "滑可貝" at bounding box center [349, 243] width 65 height 20
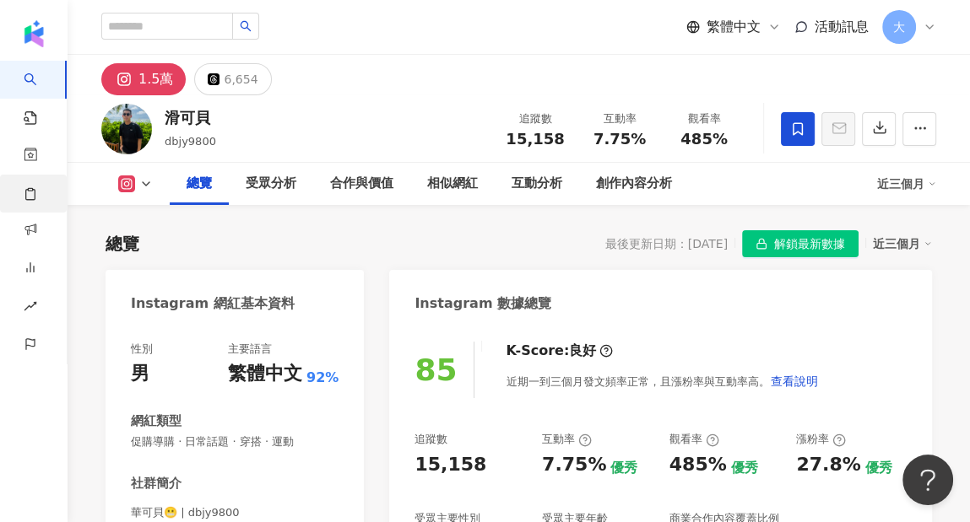
scroll to position [84, 0]
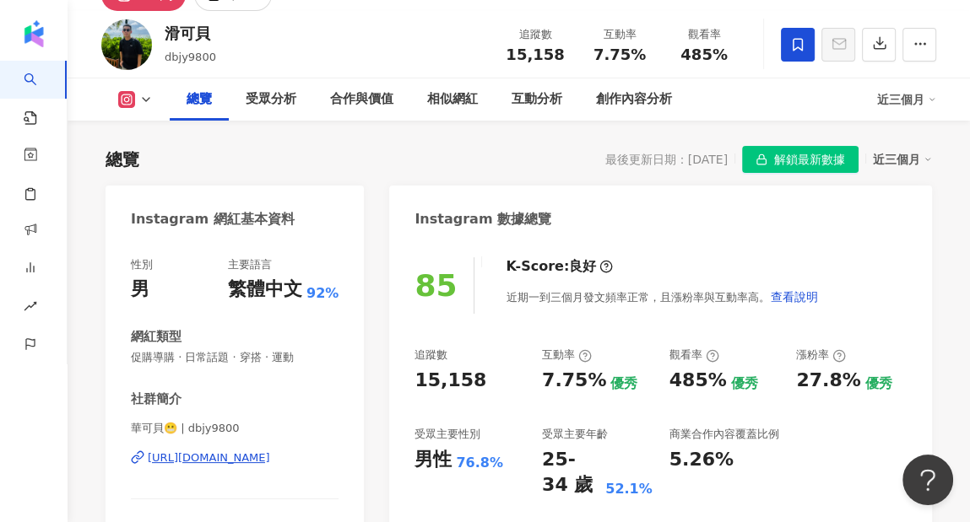
click at [777, 225] on div "Instagram 數據總覽" at bounding box center [660, 213] width 543 height 55
drag, startPoint x: 555, startPoint y: 55, endPoint x: 496, endPoint y: 57, distance: 59.1
click at [496, 57] on div "追蹤數 15,158" at bounding box center [535, 44] width 84 height 36
copy span "15,158"
drag, startPoint x: 627, startPoint y: 55, endPoint x: 593, endPoint y: 57, distance: 33.8
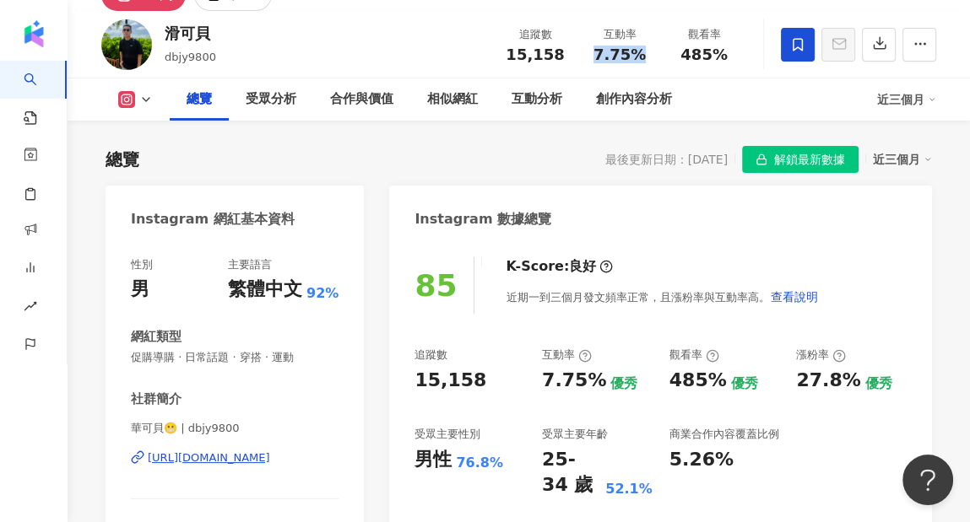
click at [593, 57] on div "7.75%" at bounding box center [619, 54] width 64 height 17
copy span "7.75%"
click at [852, 248] on div "85 K-Score : 良好 近期一到三個月發文頻率正常，且漲粉率與互動率高。 查看說明 追蹤數 15,158 互動率 7.75% 優秀 觀看率 485% …" at bounding box center [660, 430] width 543 height 379
drag, startPoint x: 728, startPoint y: 53, endPoint x: 666, endPoint y: 55, distance: 61.6
click at [666, 55] on div "觀看率 485%" at bounding box center [704, 44] width 84 height 36
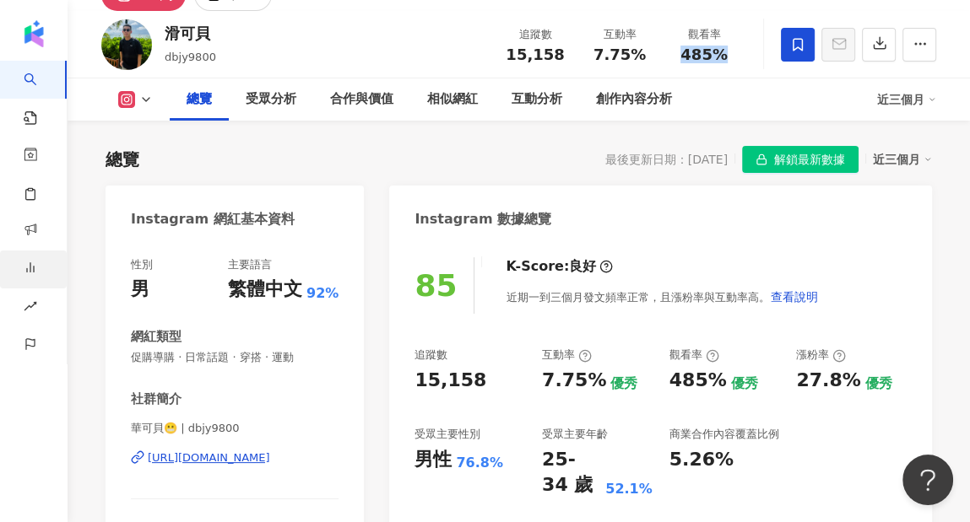
copy span "485%"
click at [876, 262] on div "85 K-Score : 良好 近期一到三個月發文頻率正常，且漲粉率與互動率高。 查看說明" at bounding box center [660, 285] width 492 height 57
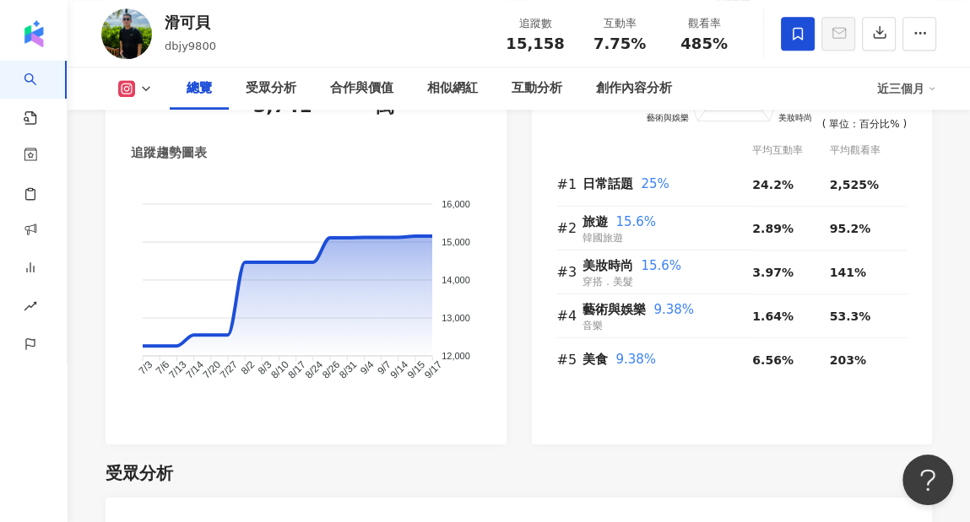
scroll to position [1266, 0]
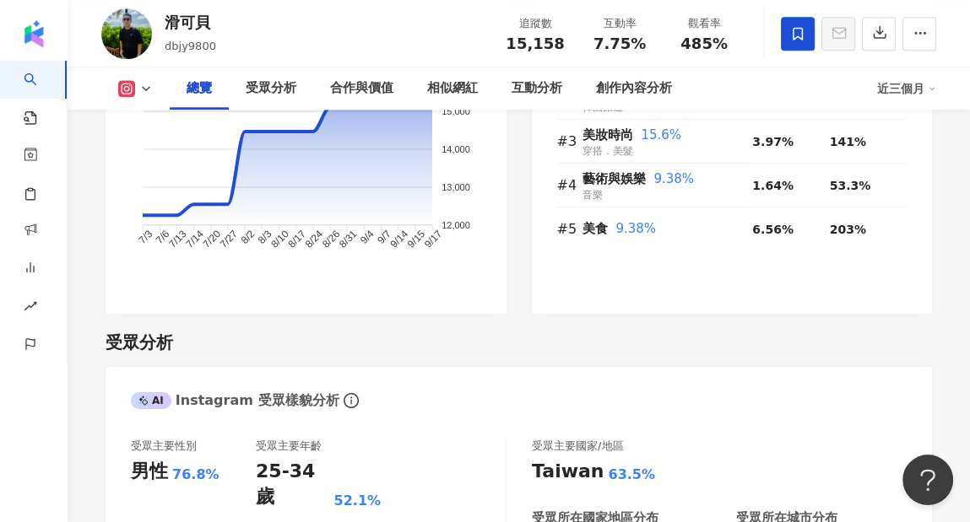
drag, startPoint x: 928, startPoint y: 232, endPoint x: 824, endPoint y: 204, distance: 107.5
click at [928, 232] on div "前往申請試用方案解鎖 ( 立即註冊 ) 日常話題 旅遊 美妝時尚 藝術與娛樂 美食 30 24 18 12 6 0 ( 單位：百分比% ) 平均互動率 平均觀…" at bounding box center [732, 76] width 401 height 477
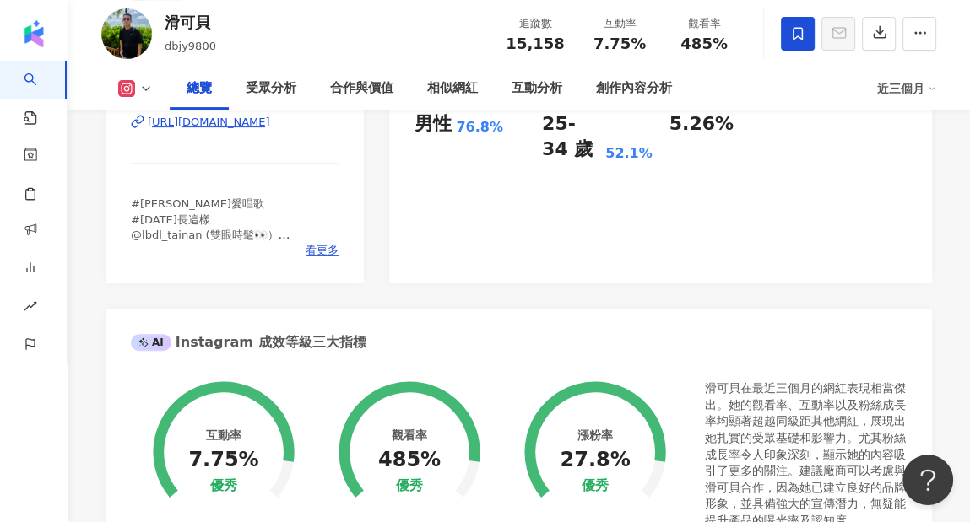
scroll to position [0, 0]
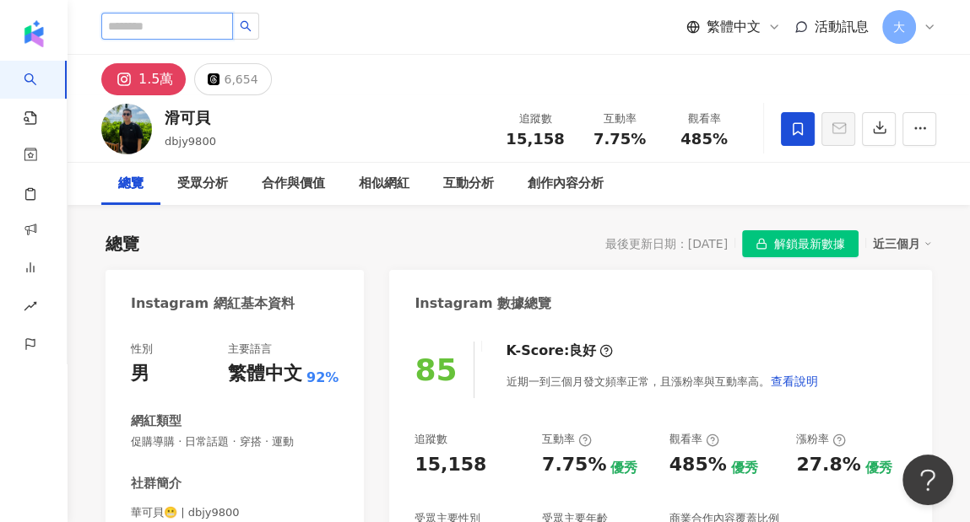
click at [198, 39] on input "search" at bounding box center [167, 26] width 132 height 27
paste input "**********"
type input "**********"
click at [259, 33] on button "button" at bounding box center [245, 26] width 27 height 27
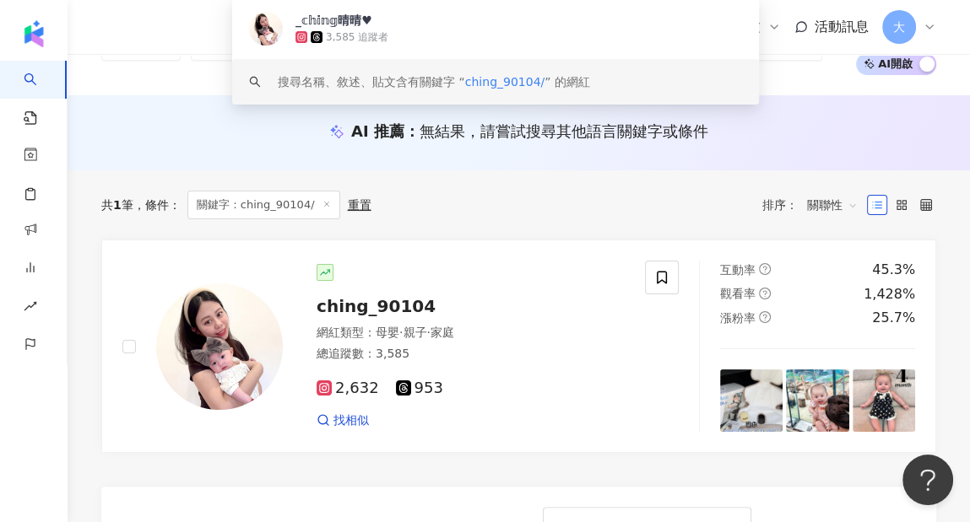
scroll to position [169, 0]
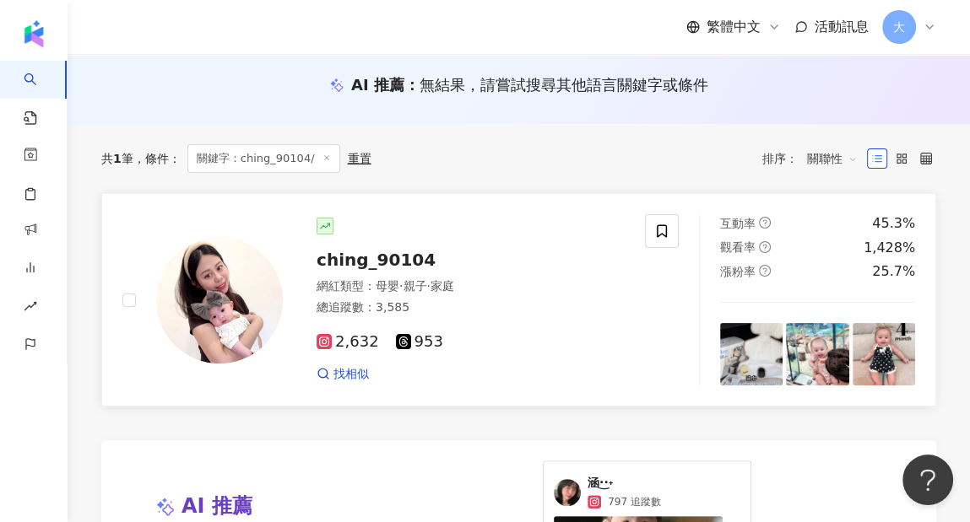
click at [386, 251] on span "ching_90104" at bounding box center [376, 260] width 119 height 20
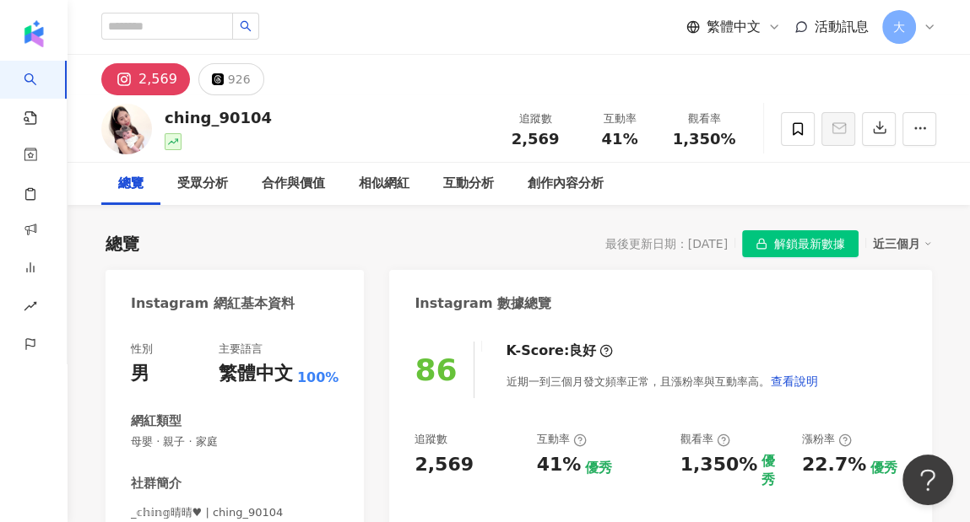
click at [800, 313] on div "Instagram 數據總覽" at bounding box center [660, 297] width 543 height 55
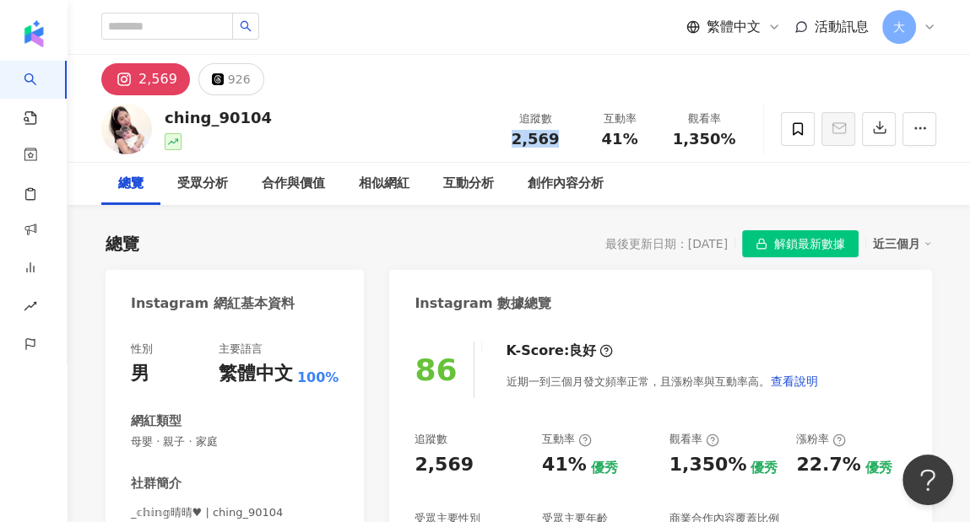
click at [512, 141] on div "2,569" at bounding box center [535, 139] width 64 height 17
copy span "2,569"
drag, startPoint x: 646, startPoint y: 143, endPoint x: 603, endPoint y: 144, distance: 43.1
click at [603, 144] on div "互動率 41%" at bounding box center [619, 129] width 84 height 36
copy span "41%"
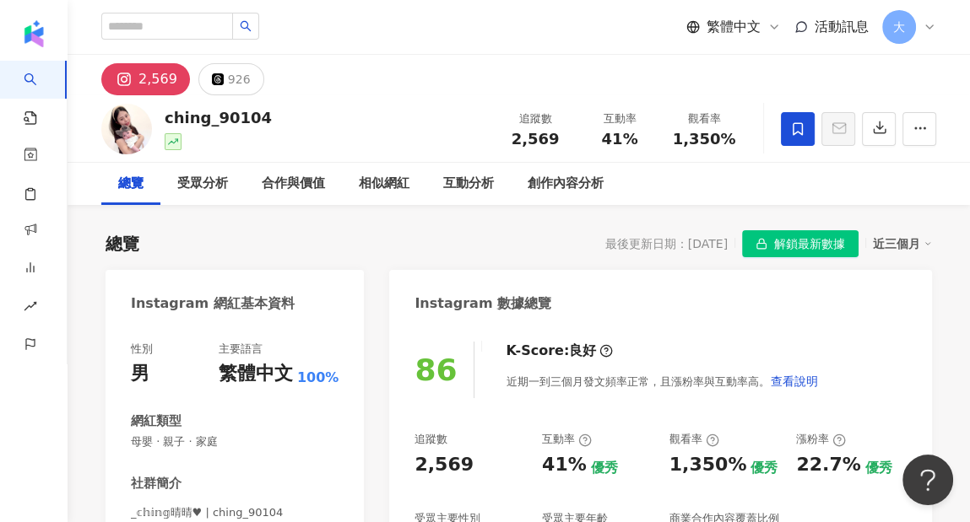
click at [785, 142] on span at bounding box center [798, 129] width 34 height 34
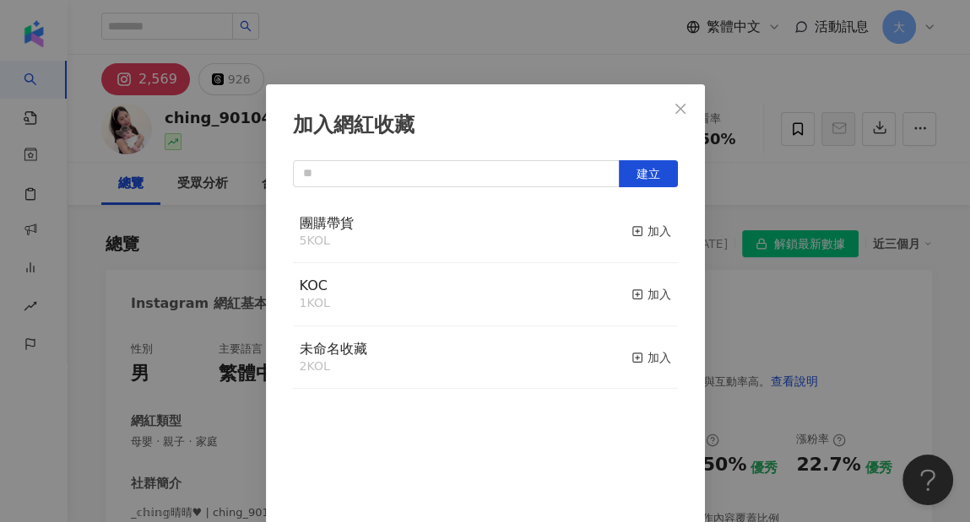
scroll to position [2, 0]
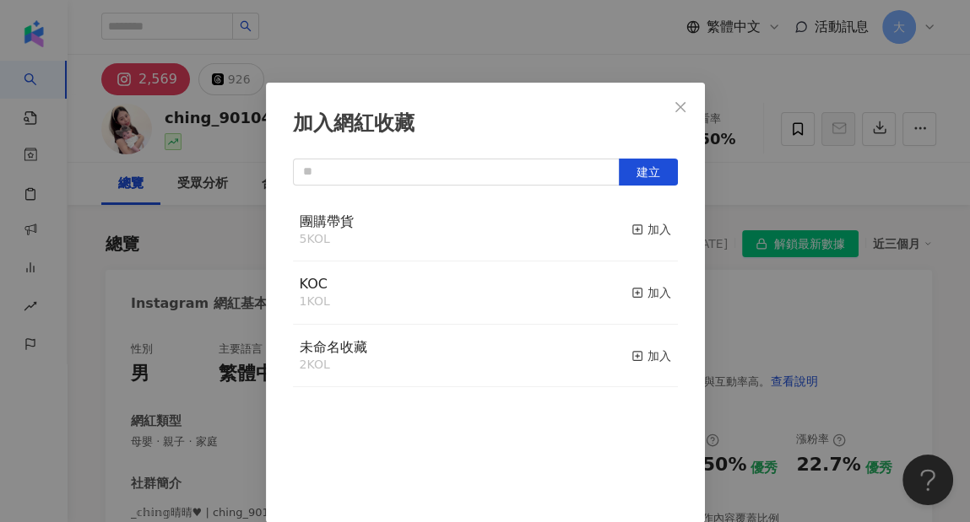
click at [736, 167] on div "加入網紅收藏 建立 團購帶貨 5 KOL 加入 KOC 1 KOL 加入 未命名收藏 2 KOL 加入" at bounding box center [485, 261] width 970 height 522
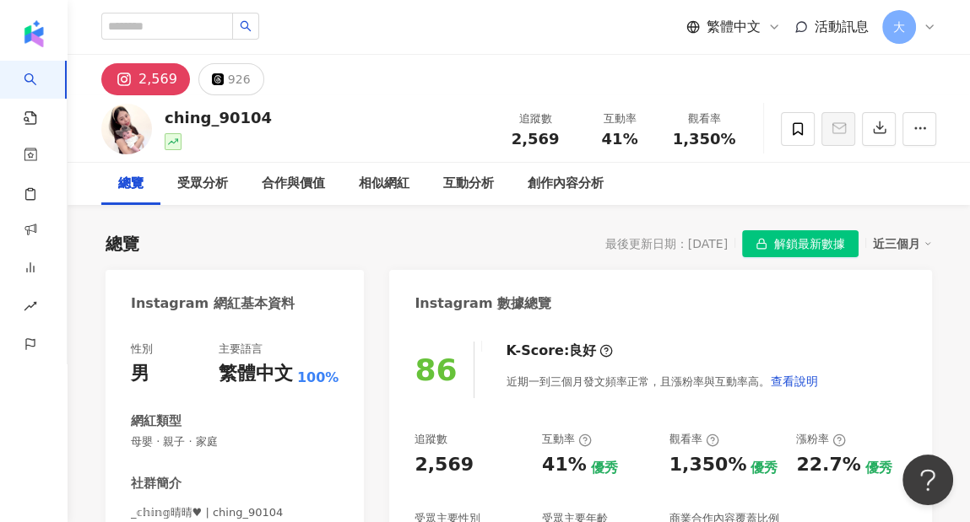
scroll to position [0, 0]
click at [793, 127] on icon at bounding box center [798, 128] width 10 height 13
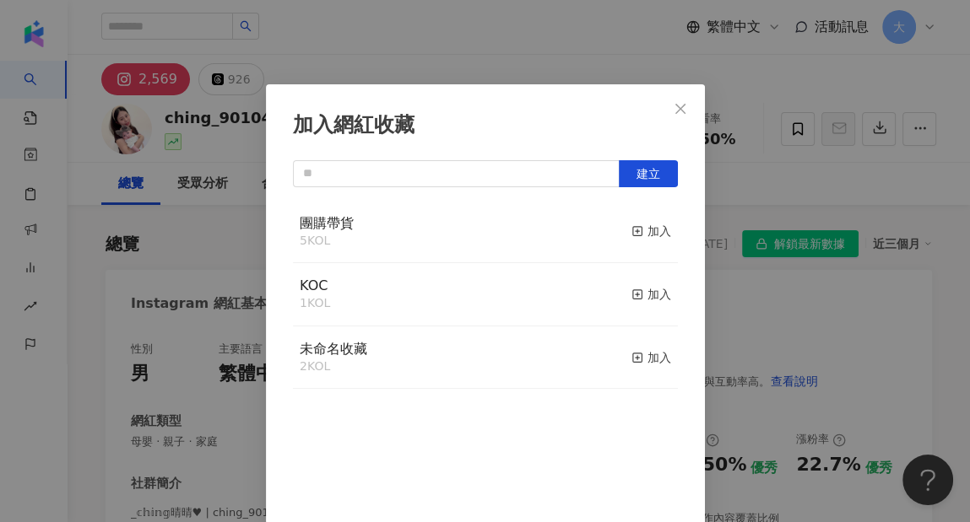
scroll to position [2, 0]
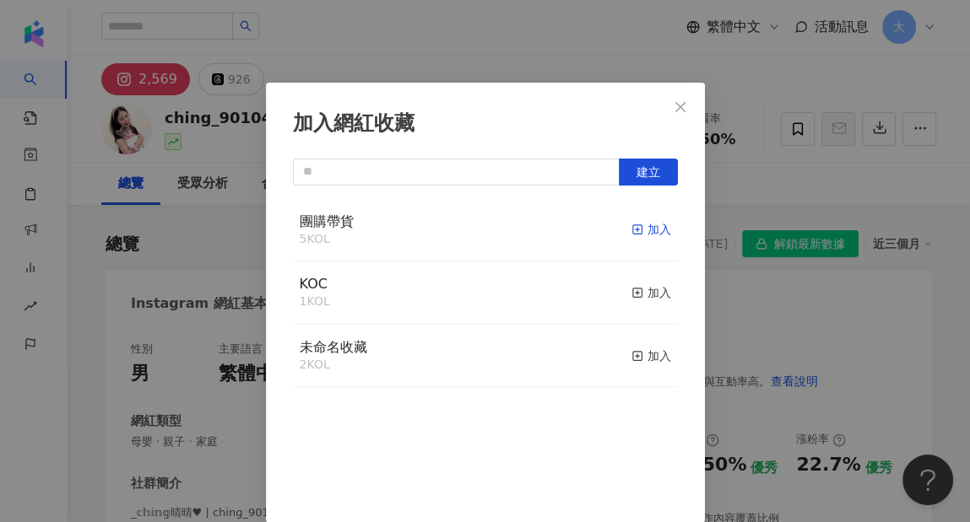
click at [637, 230] on div "加入" at bounding box center [651, 229] width 40 height 19
click at [764, 174] on div "加入網紅收藏 建立" at bounding box center [485, 261] width 970 height 522
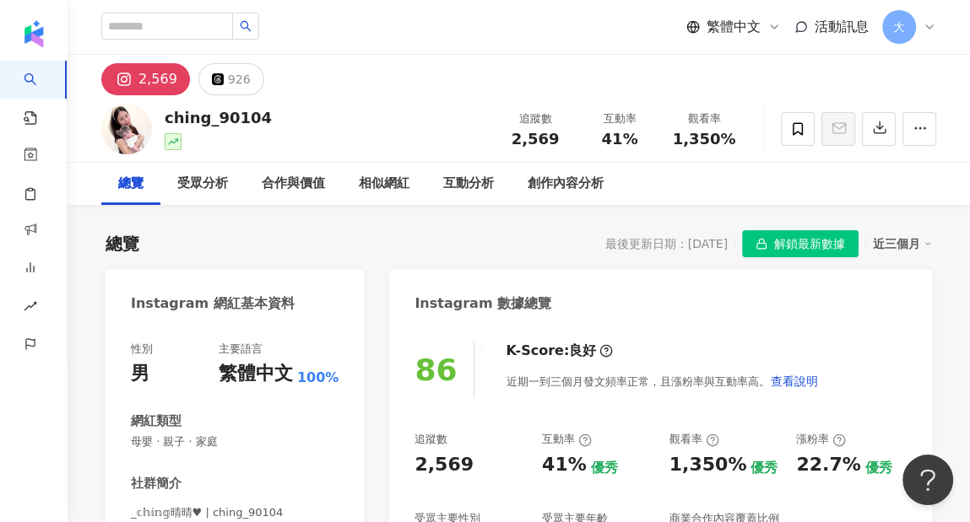
scroll to position [0, 0]
drag, startPoint x: 740, startPoint y: 139, endPoint x: 665, endPoint y: 139, distance: 75.1
click at [665, 139] on div "觀看率 1,350%" at bounding box center [704, 129] width 84 height 36
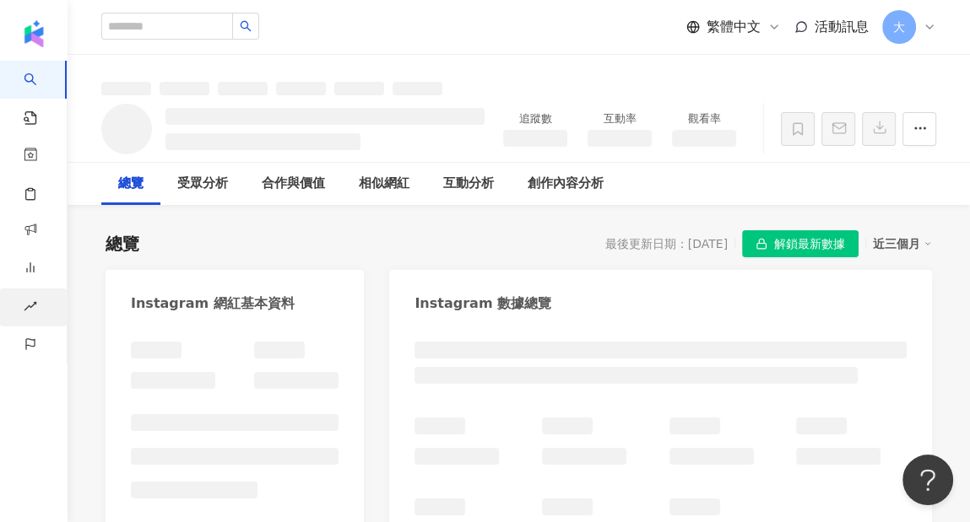
copy span "1,350%"
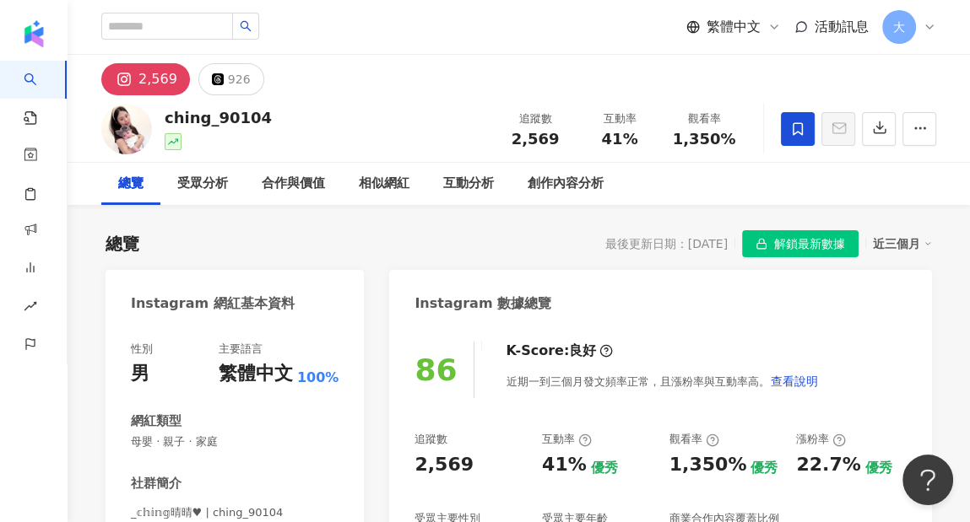
click at [779, 187] on div "總覽 受眾分析 合作與價值 相似網紅 互動分析 創作內容分析" at bounding box center [518, 184] width 835 height 42
drag, startPoint x: 739, startPoint y: 138, endPoint x: 671, endPoint y: 138, distance: 67.5
click at [671, 138] on div "觀看率 1,350%" at bounding box center [704, 129] width 84 height 36
copy span "1,350%"
click at [924, 335] on div "86 K-Score : 良好 近期一到三個月發文頻率正常，且漲粉率與互動率高。 查看說明 追蹤數 2,569 互動率 41% 優秀 觀看率 1,350% 優…" at bounding box center [660, 514] width 543 height 379
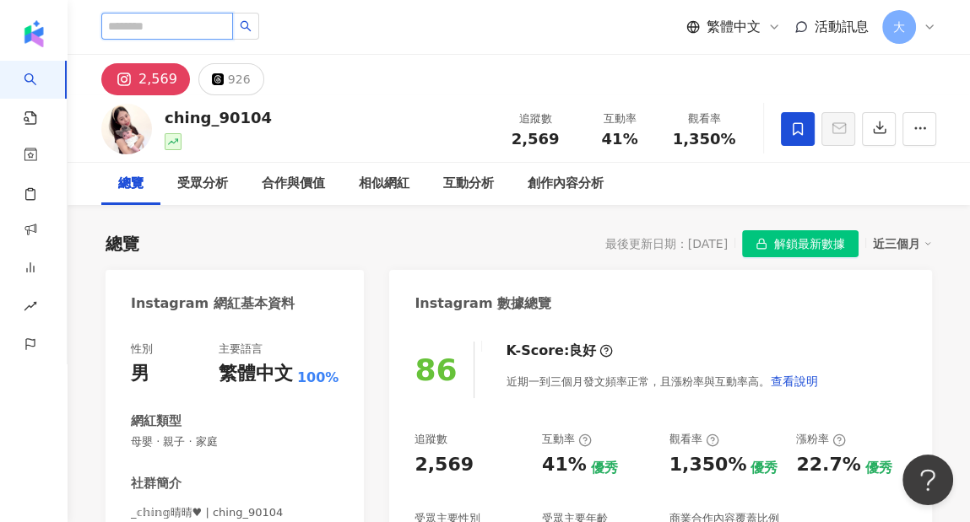
click at [192, 30] on input "search" at bounding box center [167, 26] width 132 height 27
paste input "********"
type input "********"
click at [252, 25] on icon "search" at bounding box center [246, 26] width 12 height 12
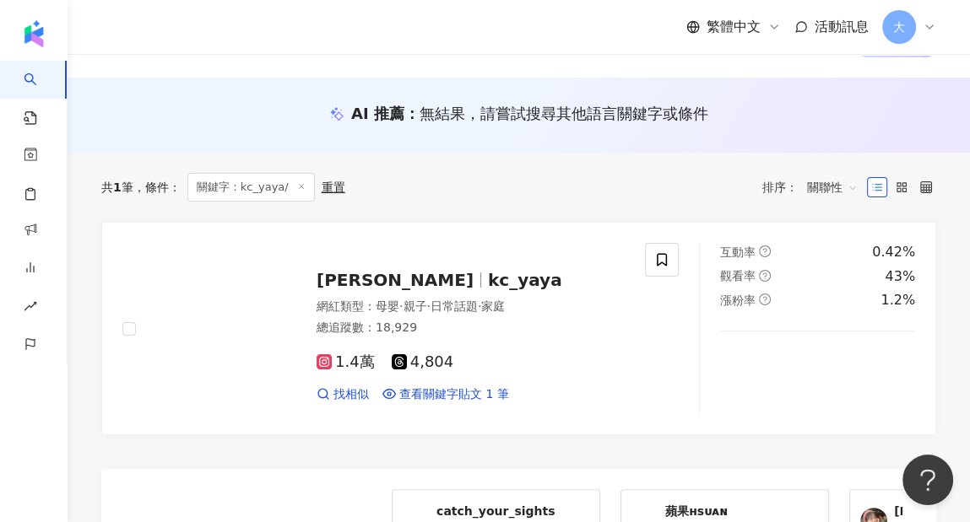
scroll to position [169, 0]
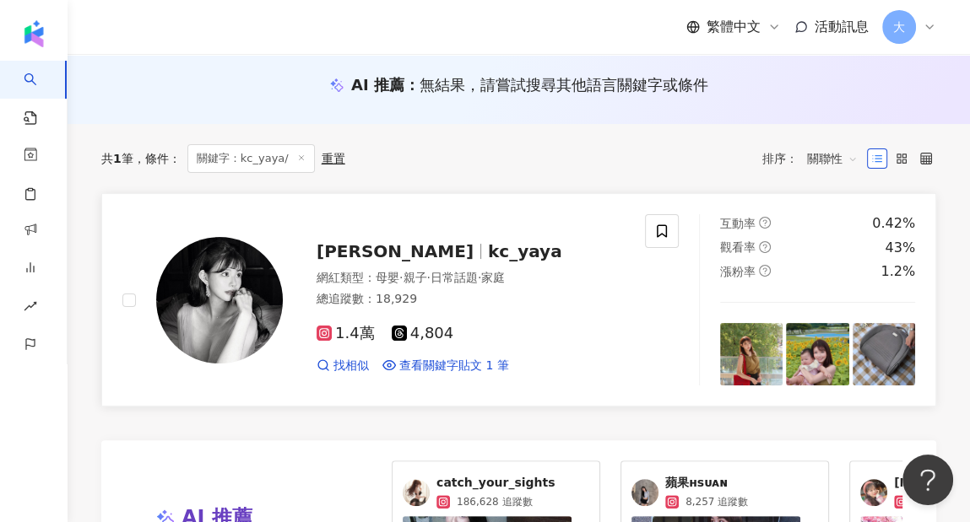
click at [350, 255] on span "[PERSON_NAME]" at bounding box center [395, 251] width 157 height 20
click at [657, 225] on icon at bounding box center [661, 231] width 15 height 15
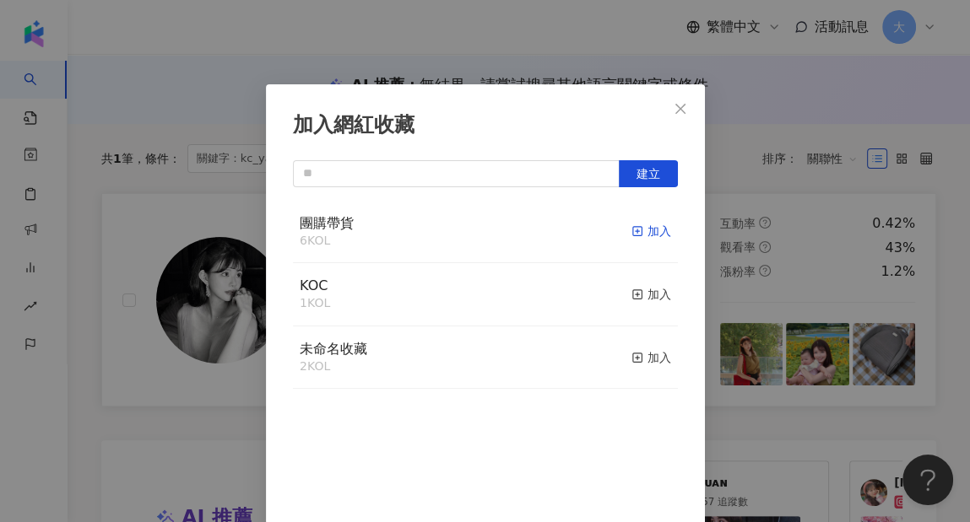
click at [648, 222] on div "加入" at bounding box center [651, 231] width 40 height 19
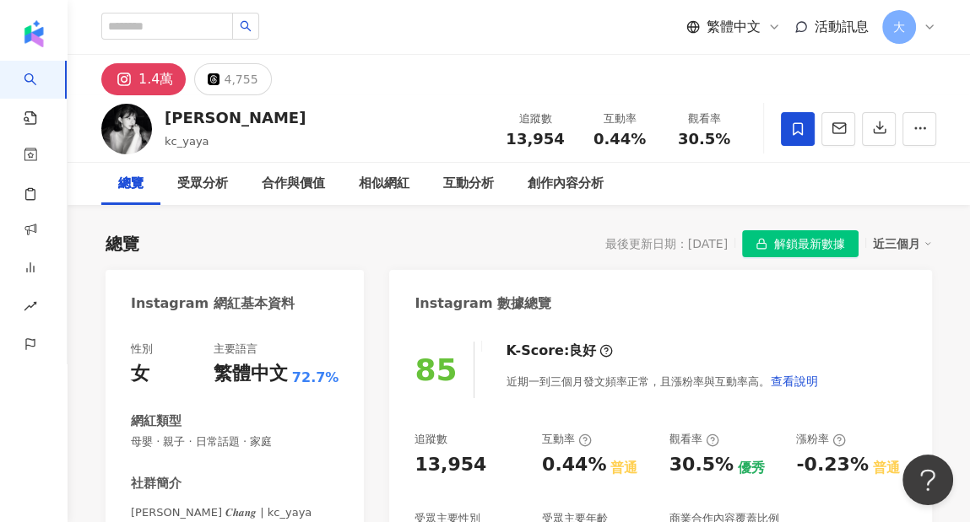
click at [793, 122] on icon at bounding box center [797, 129] width 15 height 15
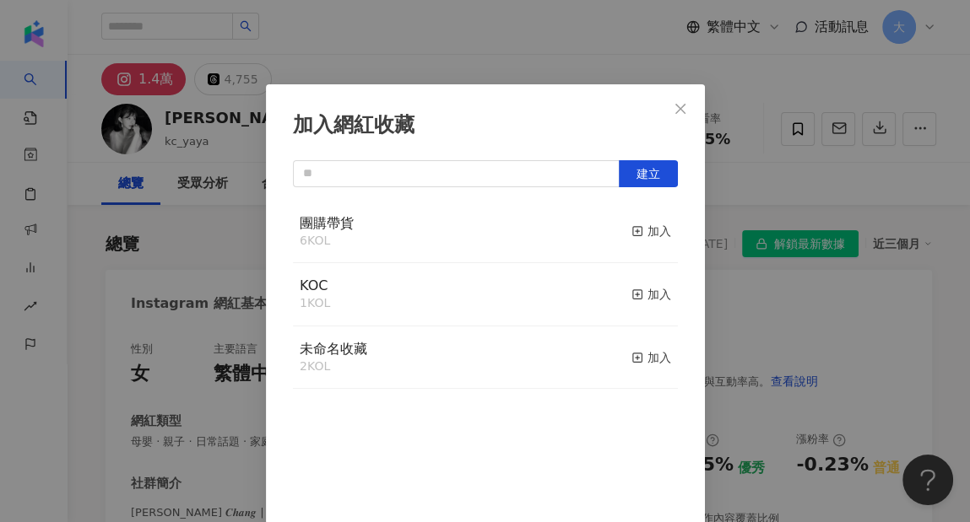
scroll to position [2, 0]
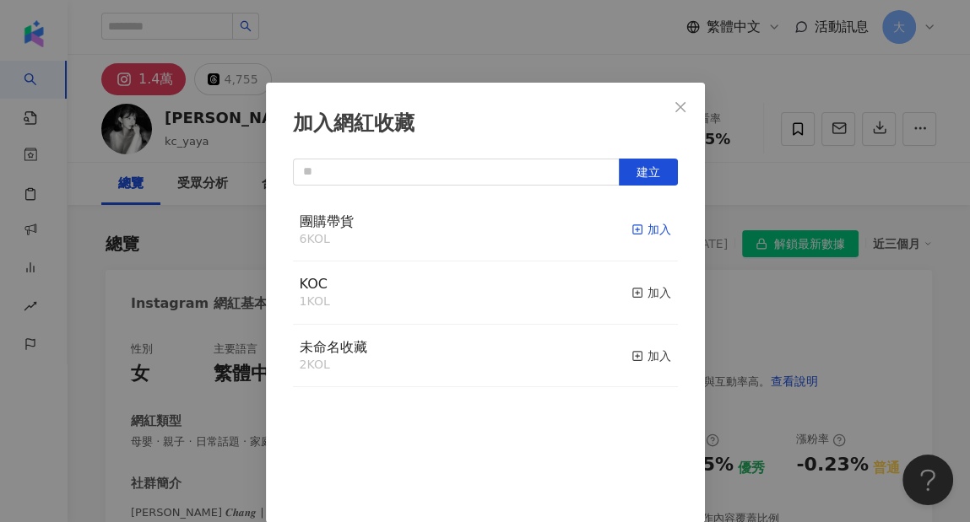
click at [635, 230] on line "button" at bounding box center [637, 230] width 4 height 0
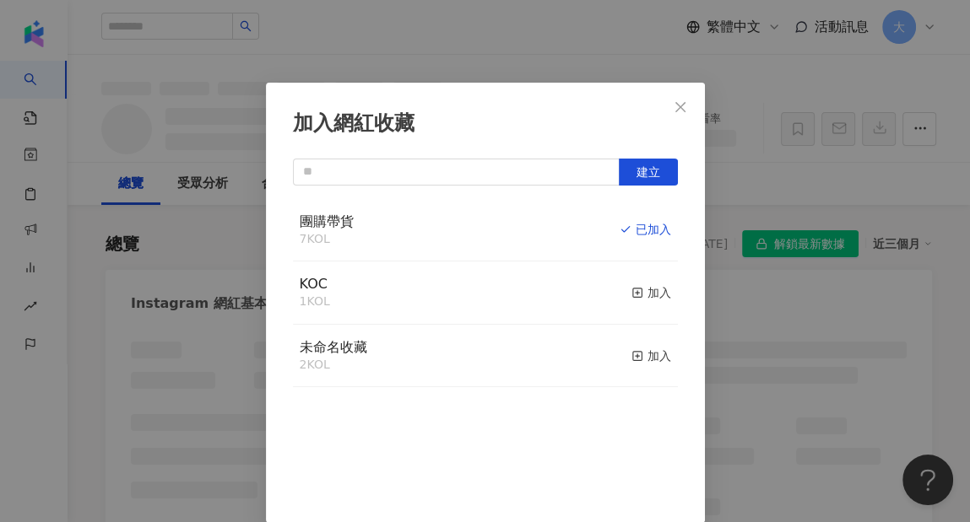
click at [679, 104] on icon "close" at bounding box center [681, 107] width 14 height 14
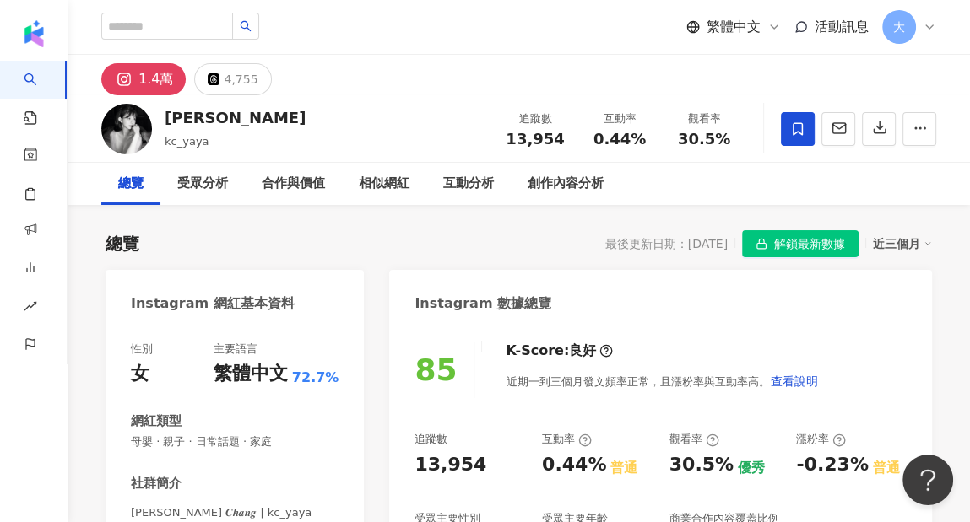
click at [684, 99] on div "加入網紅收藏 建立 團購帶貨 7 KOL 已加入 KOC 1 KOL 加入 未命名收藏 2 KOL 加入" at bounding box center [485, 261] width 970 height 522
click at [506, 138] on div "13,954" at bounding box center [535, 139] width 64 height 17
copy span "13,954"
drag, startPoint x: 679, startPoint y: 315, endPoint x: 841, endPoint y: 322, distance: 163.1
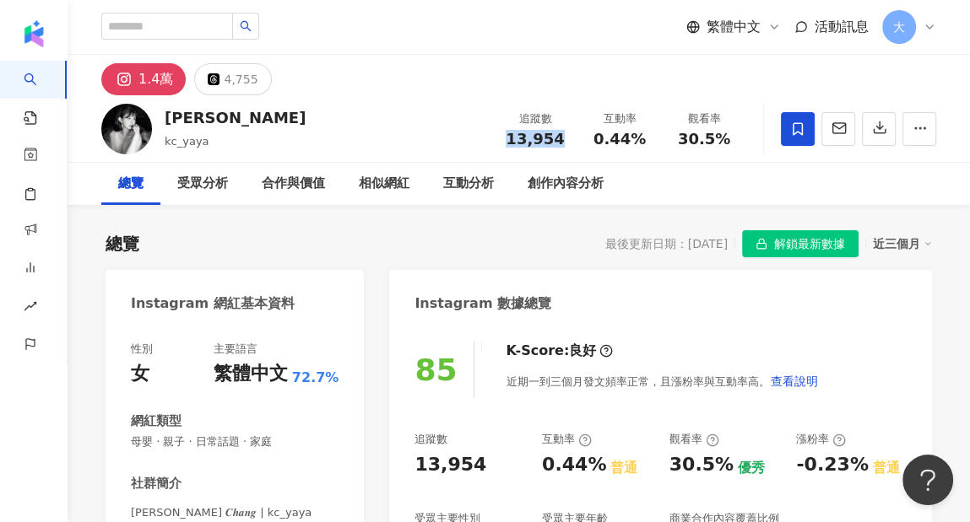
click at [679, 315] on div "Instagram 數據總覽" at bounding box center [660, 297] width 543 height 55
click at [690, 317] on div "Instagram 數據總覽" at bounding box center [660, 297] width 543 height 55
click at [764, 327] on div "85 K-Score : 良好 近期一到三個月發文頻率正常，且漲粉率與互動率高。 查看說明 追蹤數 13,954 互動率 0.44% 普通 觀看率 30.5%…" at bounding box center [660, 499] width 543 height 349
click at [659, 318] on div "Instagram 數據總覽" at bounding box center [660, 297] width 543 height 55
click at [167, 23] on input "search" at bounding box center [167, 26] width 132 height 27
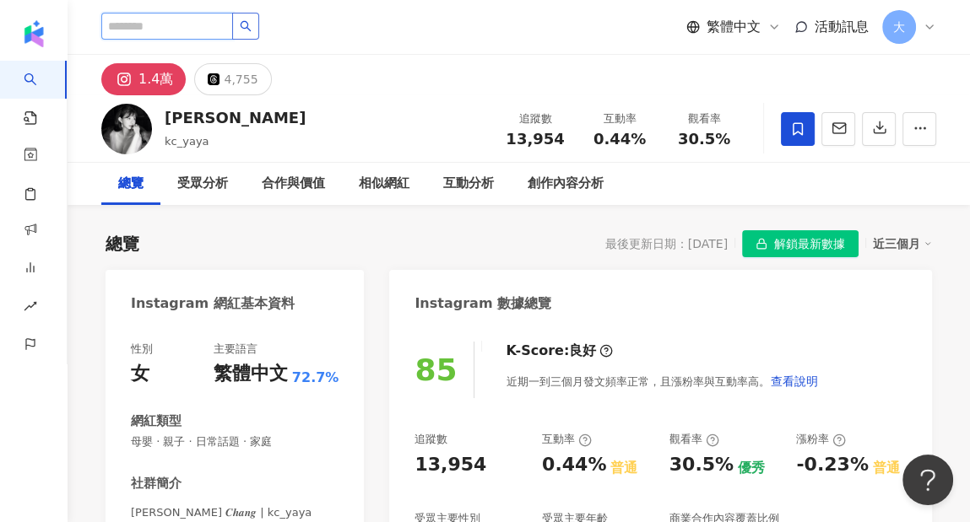
paste input "**"
type input "**"
click at [252, 26] on button "button" at bounding box center [245, 26] width 27 height 27
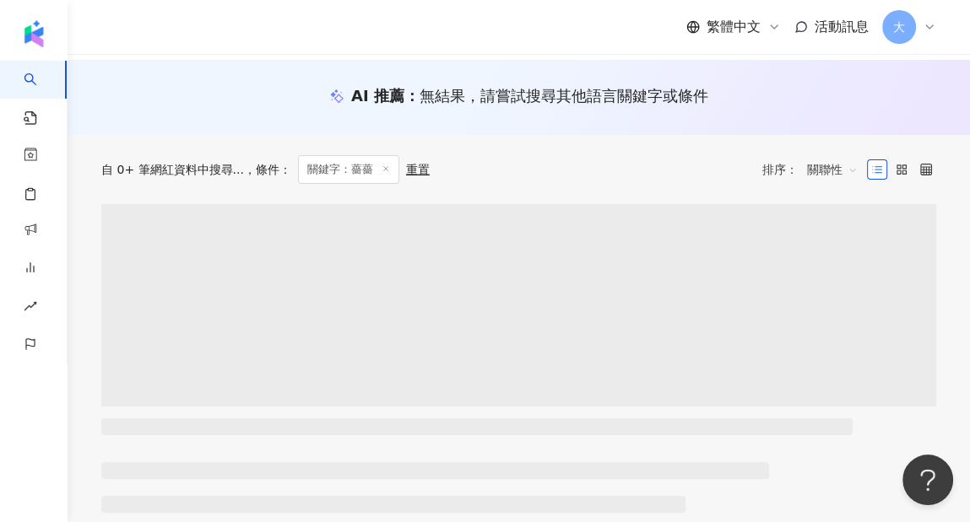
scroll to position [169, 0]
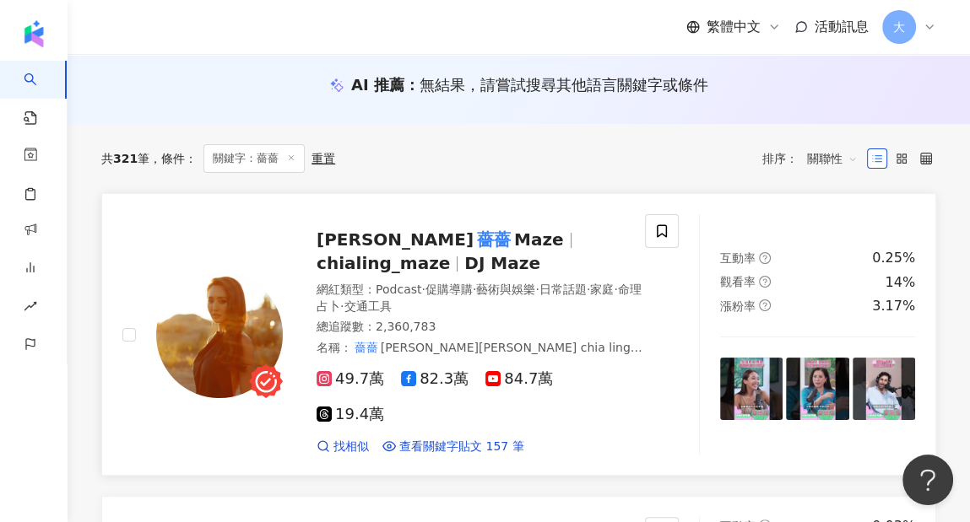
click at [474, 241] on mark "薔薔" at bounding box center [494, 239] width 41 height 27
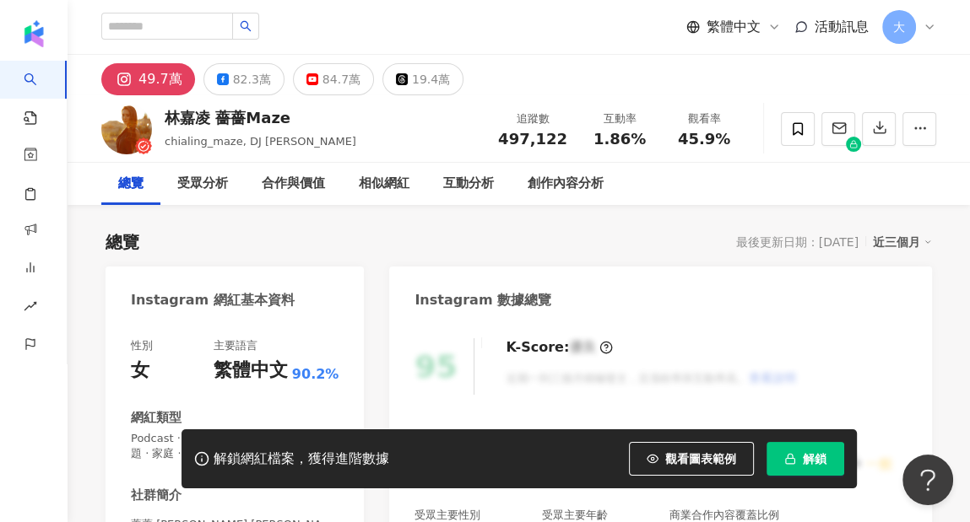
click at [809, 462] on span "解鎖" at bounding box center [815, 459] width 24 height 14
drag, startPoint x: 274, startPoint y: 121, endPoint x: 162, endPoint y: 120, distance: 112.3
click at [162, 121] on div "[PERSON_NAME] 薔薔Maze chialing_maze, DJ Maze 追蹤數 497,122 互動率 1.86% 觀看率 45.9%" at bounding box center [519, 128] width 902 height 67
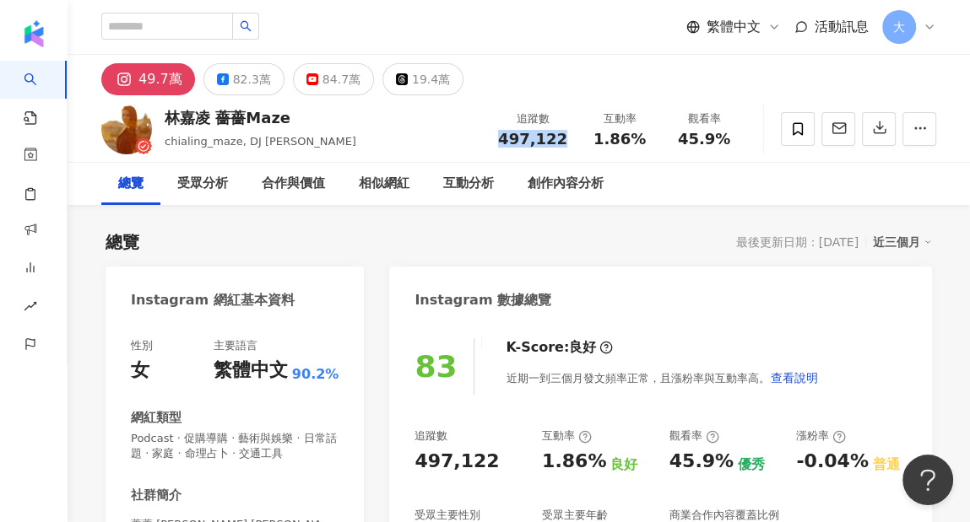
drag, startPoint x: 574, startPoint y: 141, endPoint x: 503, endPoint y: 145, distance: 71.0
click at [503, 145] on div "追蹤數 497,122" at bounding box center [532, 129] width 89 height 36
copy span "497,122"
click at [625, 285] on div "Instagram 數據總覽" at bounding box center [660, 294] width 543 height 55
drag, startPoint x: 648, startPoint y: 140, endPoint x: 589, endPoint y: 139, distance: 59.1
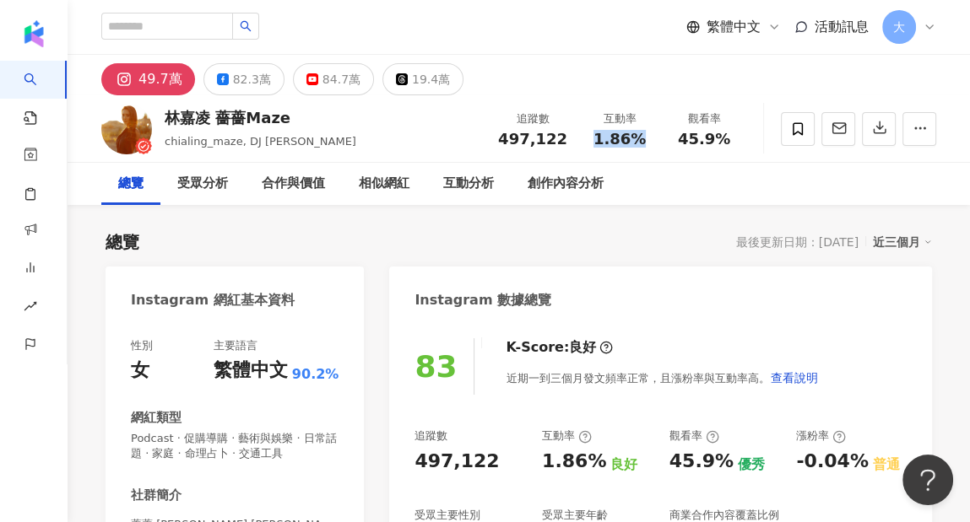
click at [589, 139] on div "1.86%" at bounding box center [619, 139] width 64 height 17
copy span "1.86%"
click at [42, 327] on div "趨勢分析" at bounding box center [33, 308] width 67 height 38
drag, startPoint x: 733, startPoint y: 136, endPoint x: 676, endPoint y: 141, distance: 56.8
click at [676, 141] on div "45.9%" at bounding box center [704, 139] width 64 height 17
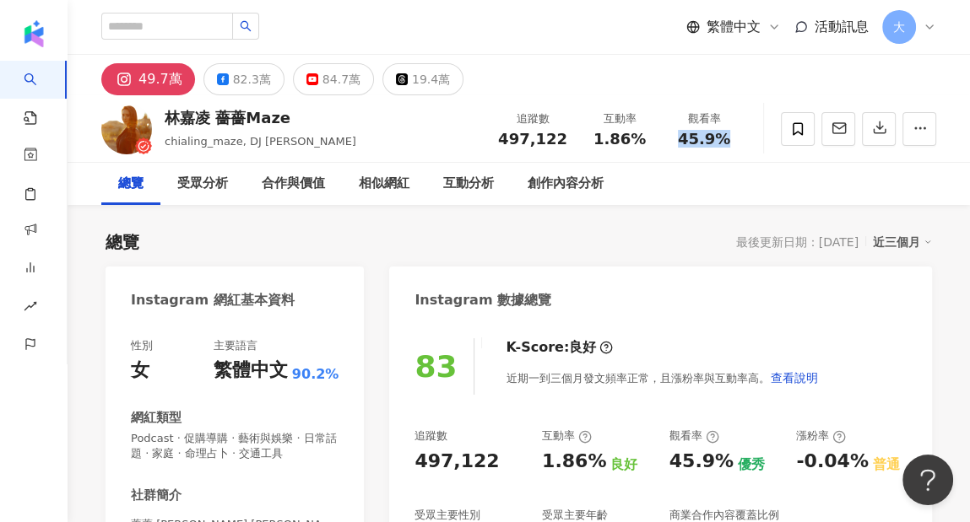
copy span "45.9%"
click at [663, 317] on div "Instagram 數據總覽" at bounding box center [660, 294] width 543 height 55
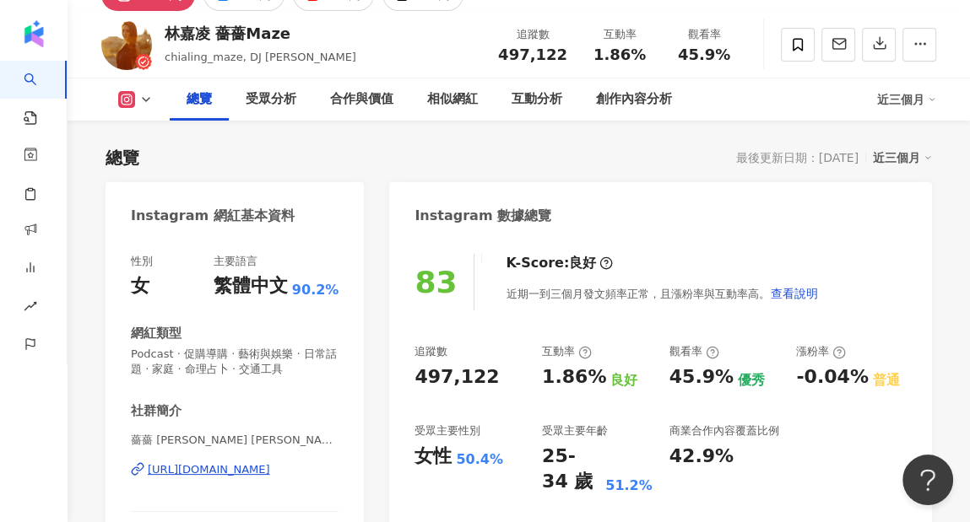
scroll to position [338, 0]
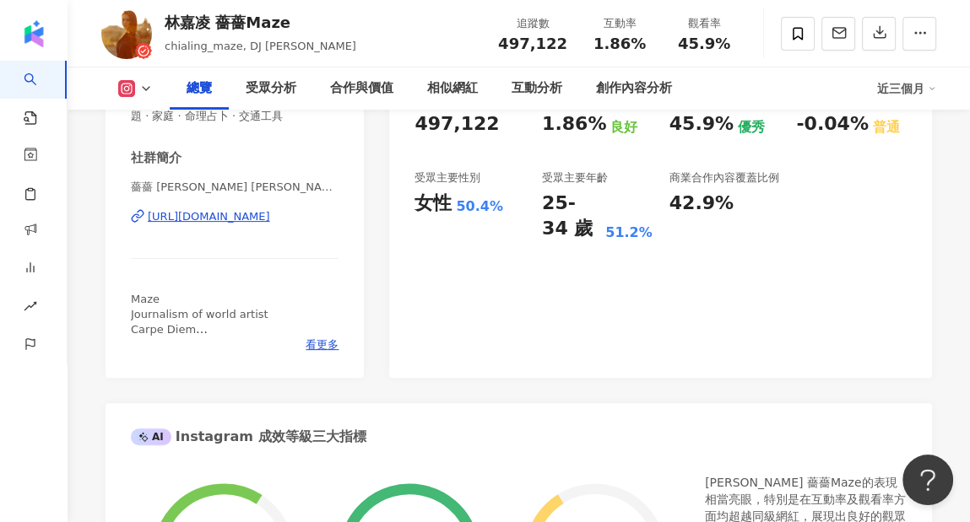
click at [207, 217] on div "[URL][DOMAIN_NAME]" at bounding box center [209, 216] width 122 height 15
click at [135, 213] on icon at bounding box center [138, 216] width 14 height 14
click at [807, 331] on div "83 K-Score : 良好 近期一到三個月發文頻率正常，且漲粉率與互動率高。 查看說明 追蹤數 497,122 互動率 1.86% 良好 觀看率 45.9…" at bounding box center [660, 181] width 543 height 394
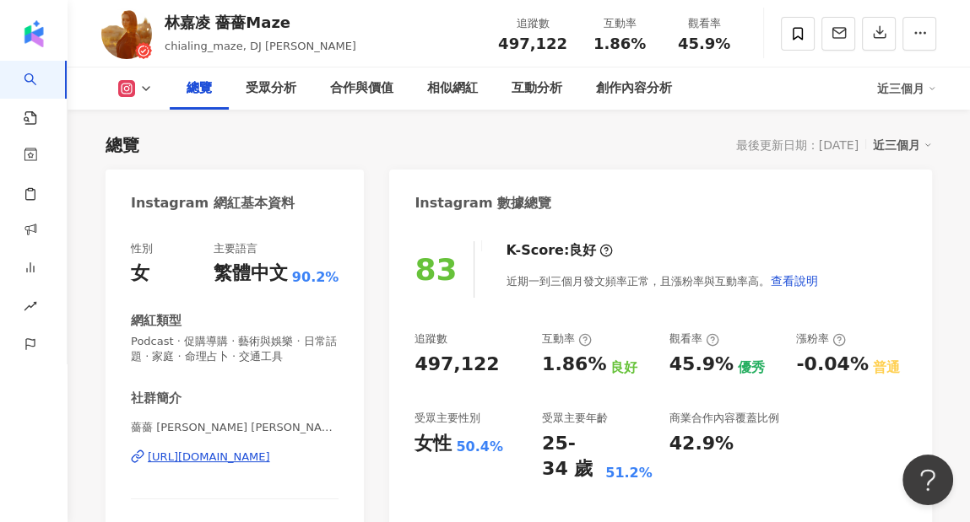
scroll to position [84, 0]
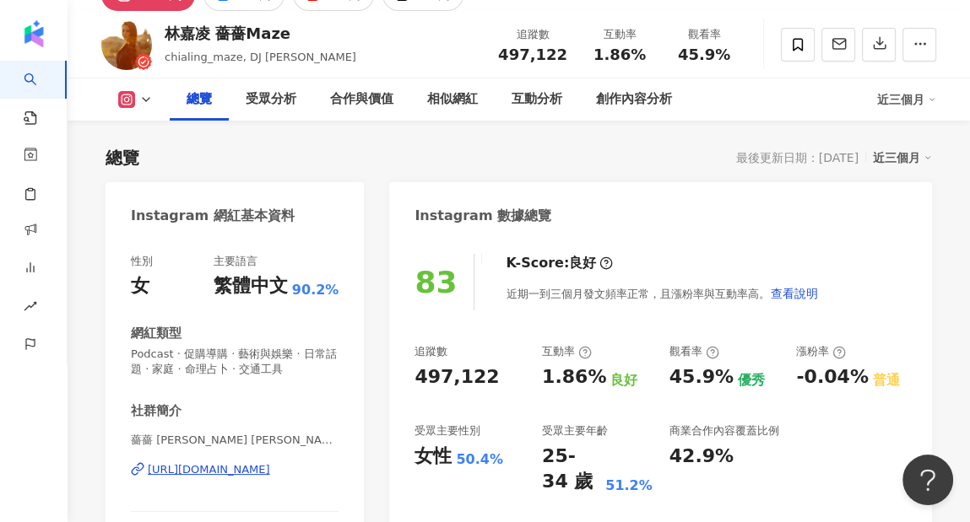
click at [714, 301] on div "近期一到三個月發文頻率正常，且漲粉率與互動率高。 查看說明" at bounding box center [662, 294] width 312 height 34
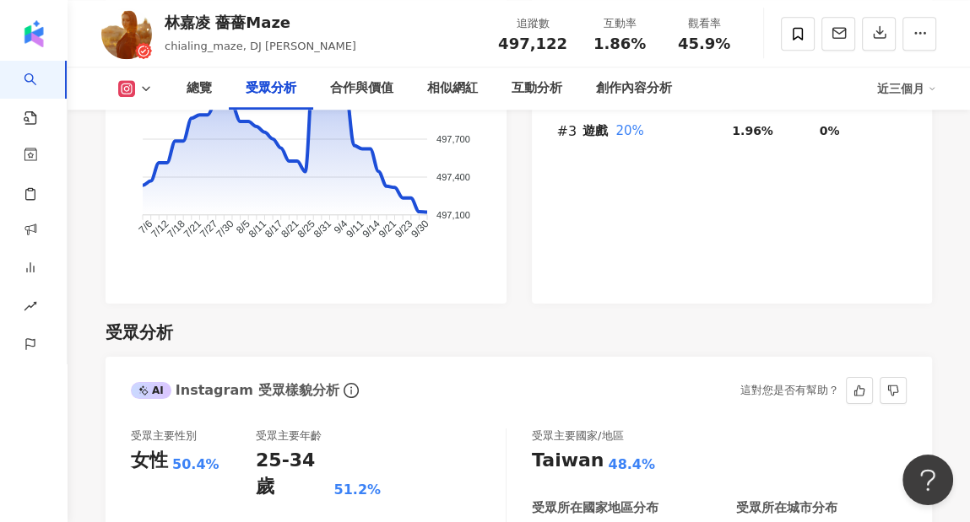
scroll to position [1519, 0]
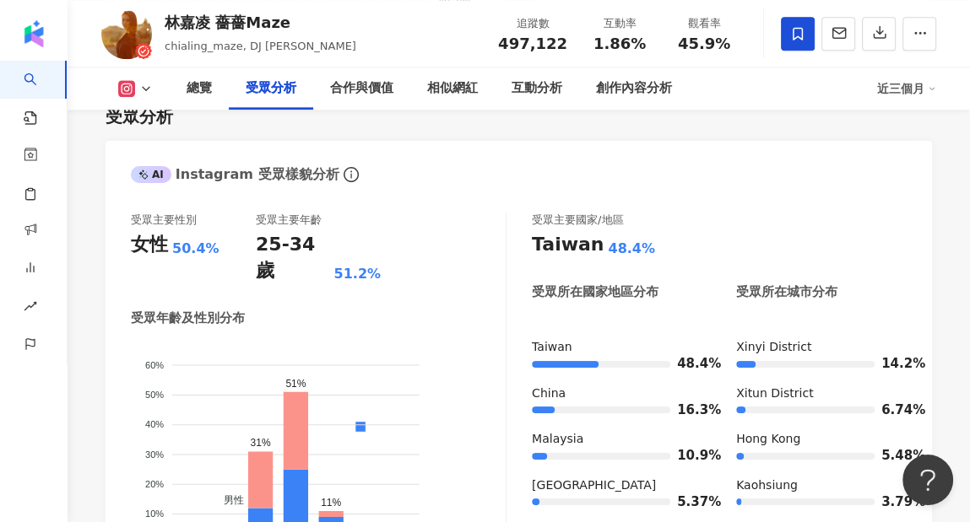
click at [792, 29] on icon at bounding box center [797, 33] width 15 height 15
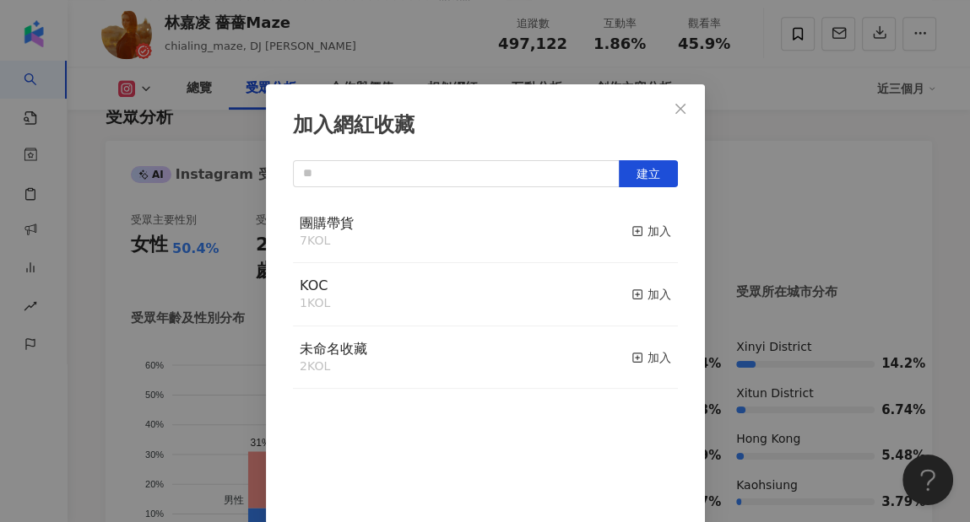
scroll to position [2, 0]
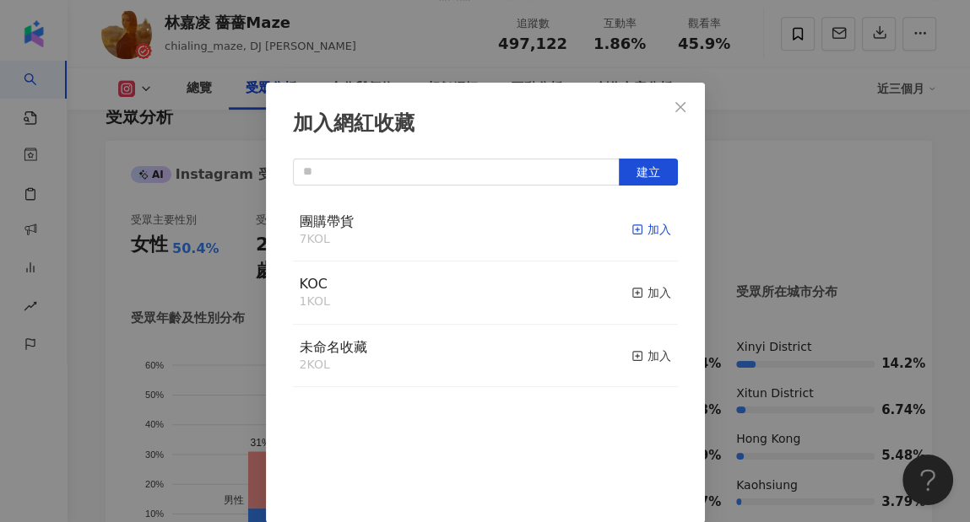
click at [639, 236] on div "加入" at bounding box center [651, 229] width 40 height 19
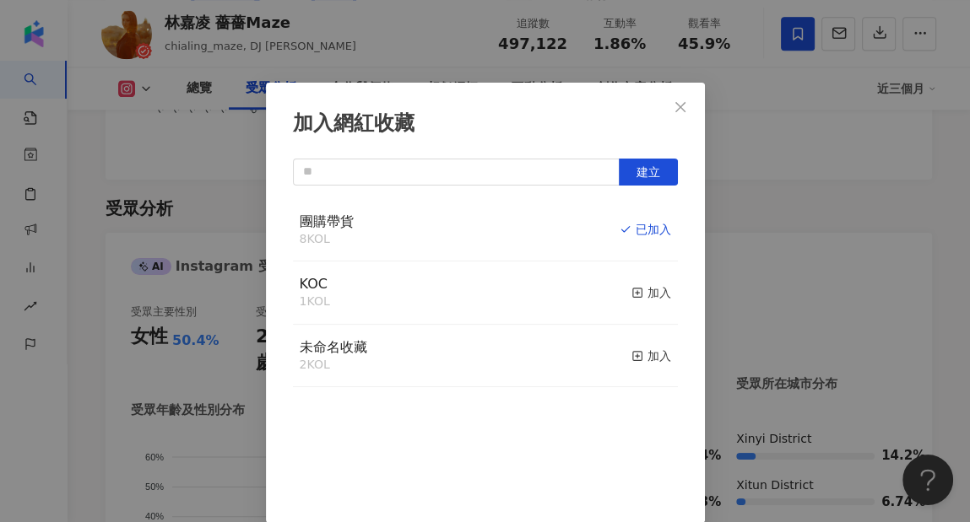
scroll to position [1517, 0]
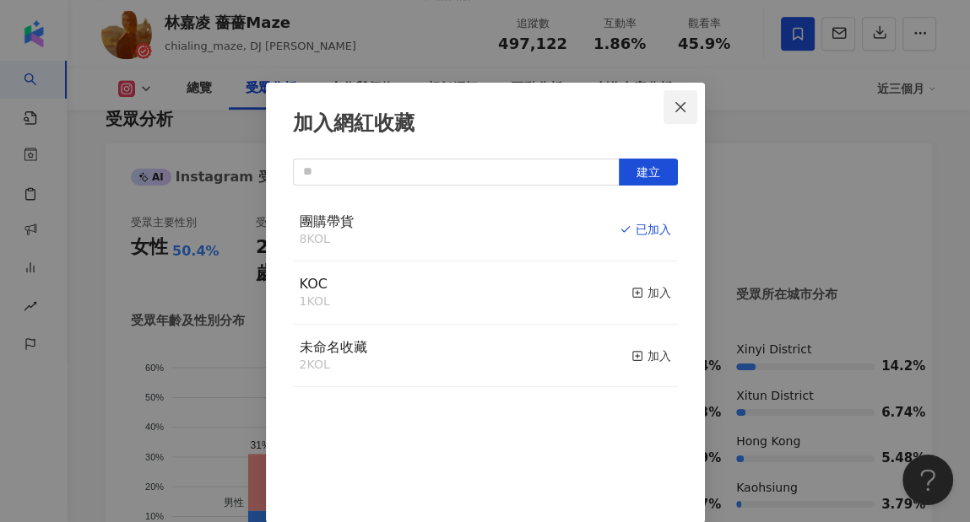
click at [678, 100] on icon "close" at bounding box center [681, 107] width 14 height 14
click at [34, 378] on div "加入網紅收藏 建立 團購帶貨 8 KOL 已加入 KOC 1 KOL 加入 未命名收藏 2 KOL 加入" at bounding box center [485, 261] width 970 height 522
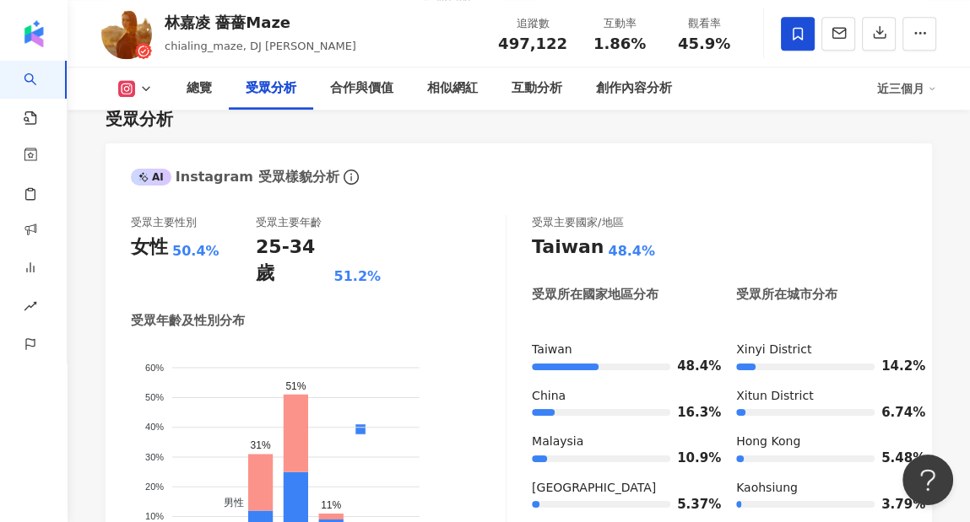
click at [658, 104] on div "加入網紅收藏 建立 團購帶貨 8 KOL 已加入 KOC 1 KOL 加入 未命名收藏 2 KOL 加入" at bounding box center [485, 261] width 970 height 522
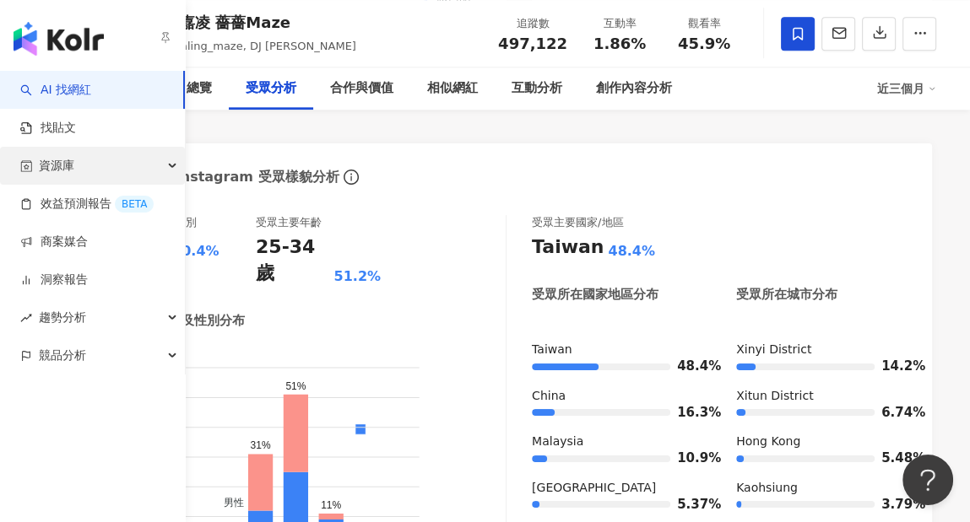
click at [137, 172] on div "資源庫" at bounding box center [92, 166] width 185 height 38
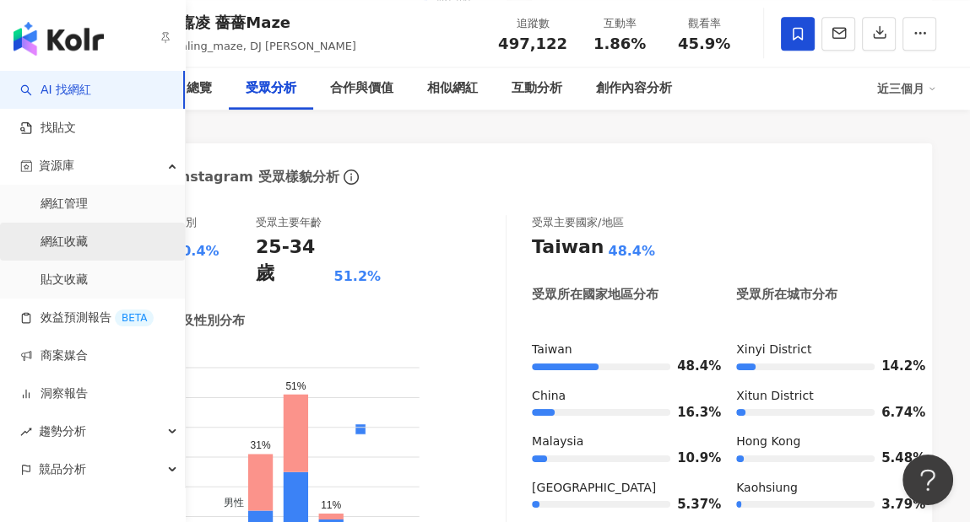
click at [88, 239] on link "網紅收藏" at bounding box center [64, 242] width 47 height 17
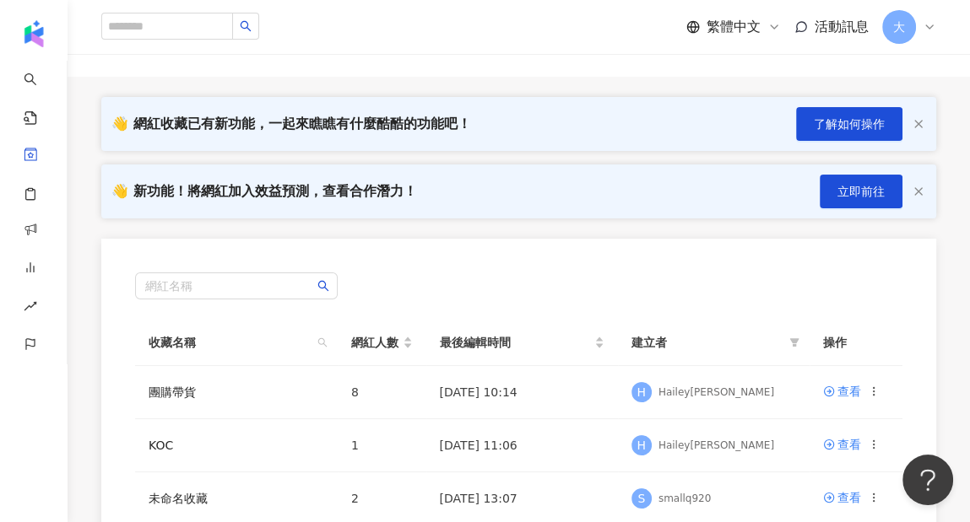
scroll to position [84, 0]
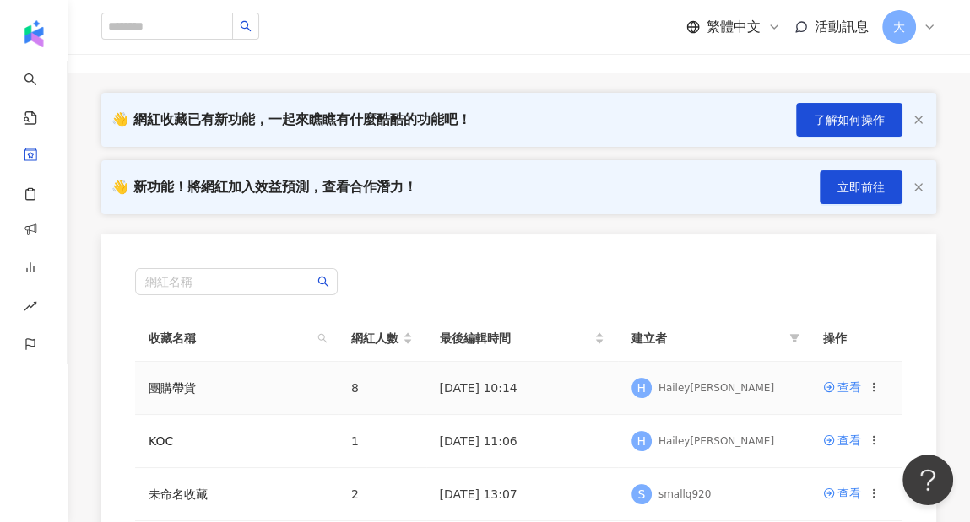
click at [213, 372] on td "團購帶貨" at bounding box center [236, 388] width 203 height 53
click at [207, 382] on td "團購帶貨" at bounding box center [236, 388] width 203 height 53
click at [165, 391] on link "團購帶貨" at bounding box center [172, 389] width 47 height 14
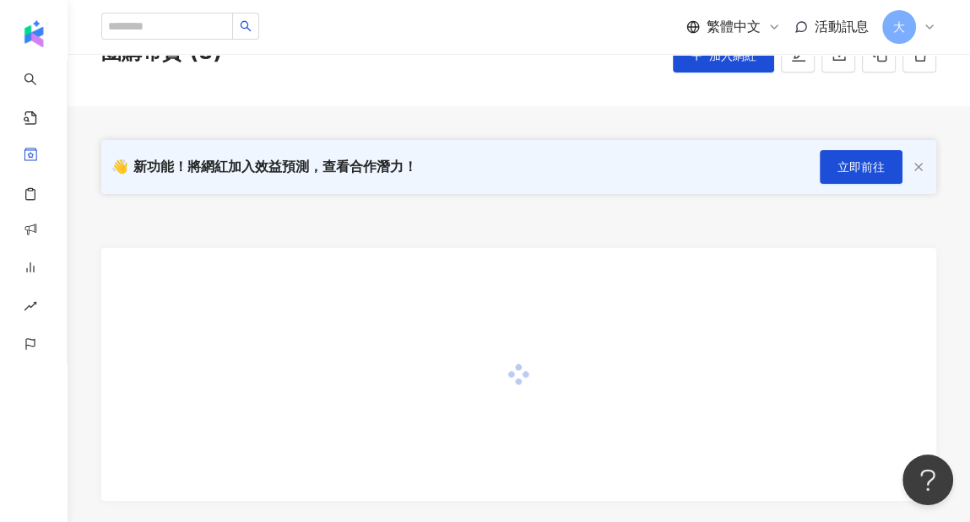
scroll to position [169, 0]
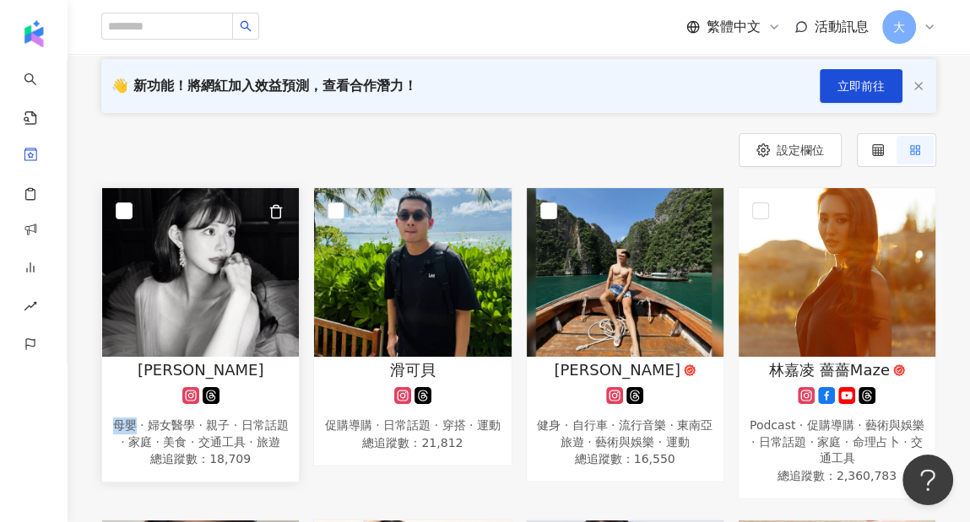
click at [137, 429] on div "母嬰 · 婦女醫學 · 親子 · 日常話題 · 家庭 · 美食 · 交通工具 · 旅遊" at bounding box center [201, 434] width 180 height 33
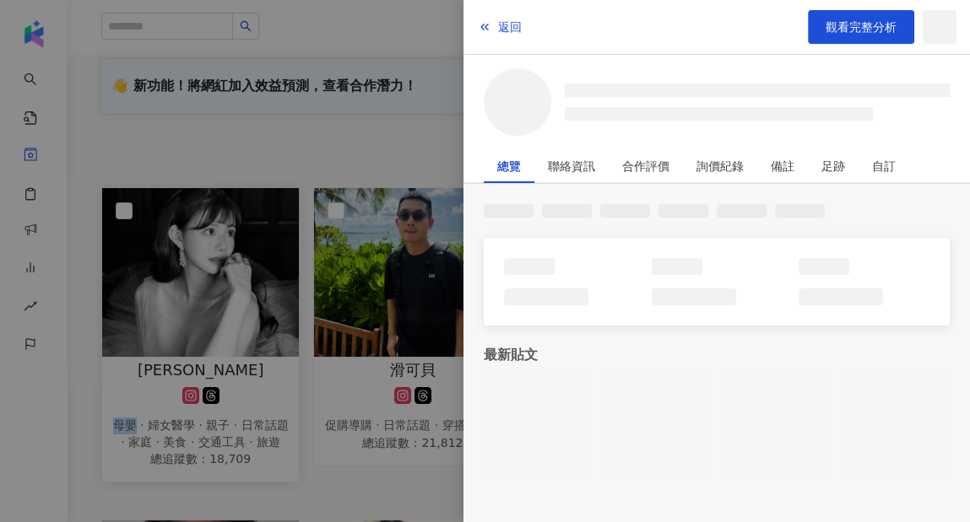
copy div "母嬰"
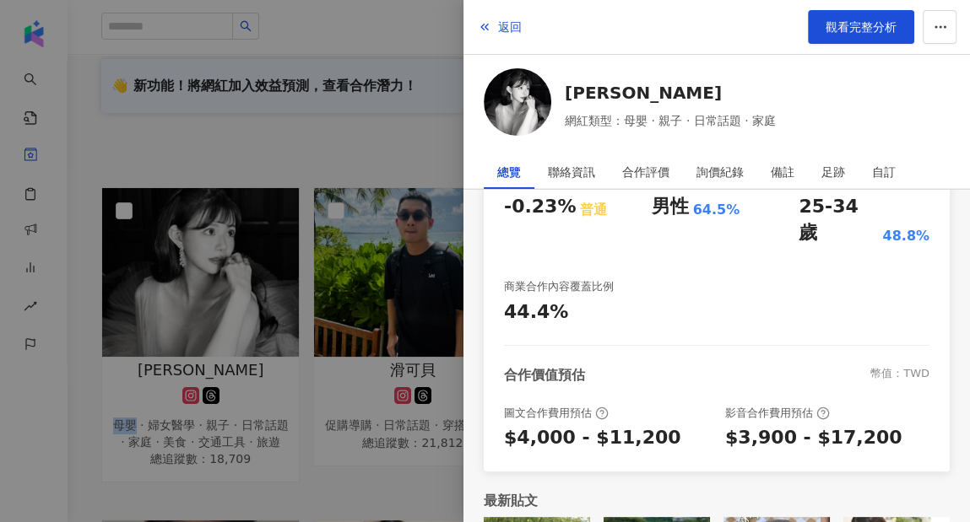
scroll to position [446, 0]
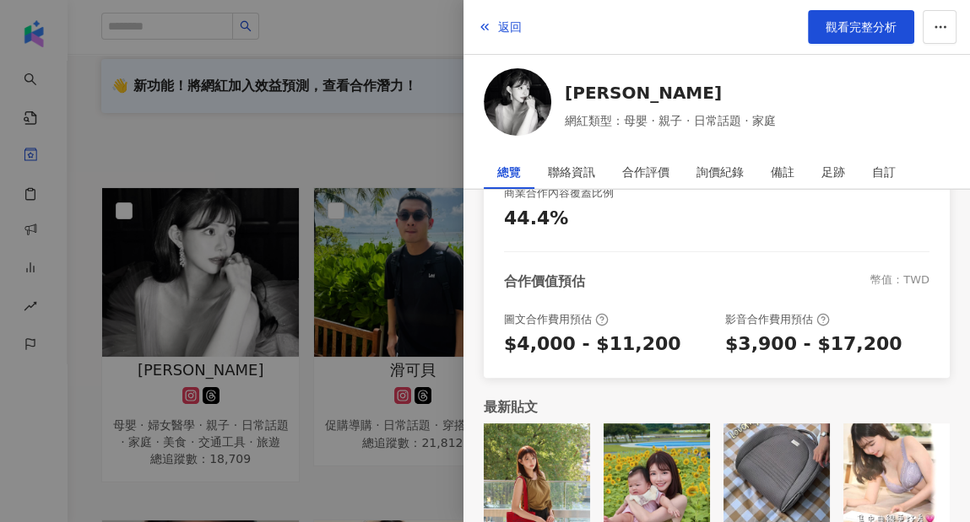
click at [324, 151] on div at bounding box center [485, 261] width 970 height 522
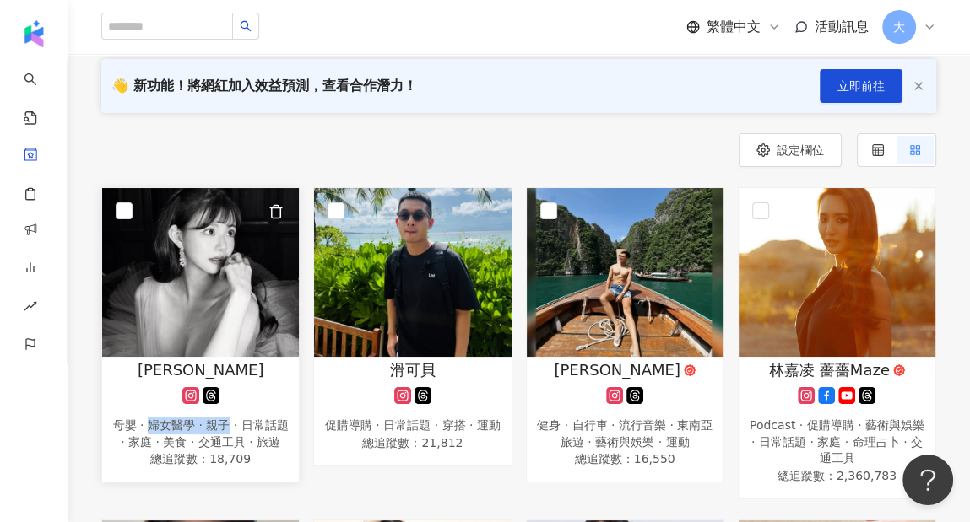
drag, startPoint x: 149, startPoint y: 425, endPoint x: 223, endPoint y: 425, distance: 74.3
click at [223, 425] on div "母嬰 · 婦女醫學 · 親子 · 日常話題 · 家庭 · 美食 · 交通工具 · 旅遊" at bounding box center [201, 434] width 180 height 33
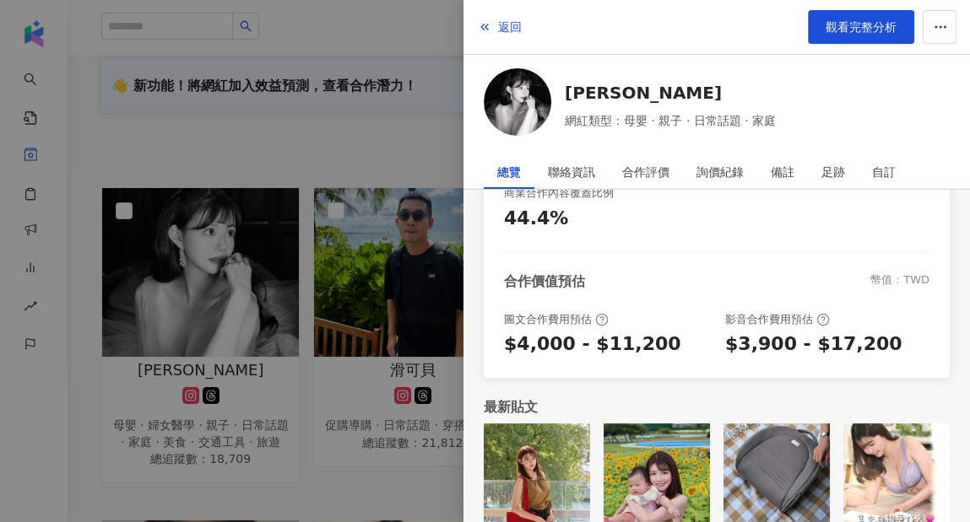
click at [193, 435] on div at bounding box center [485, 261] width 970 height 522
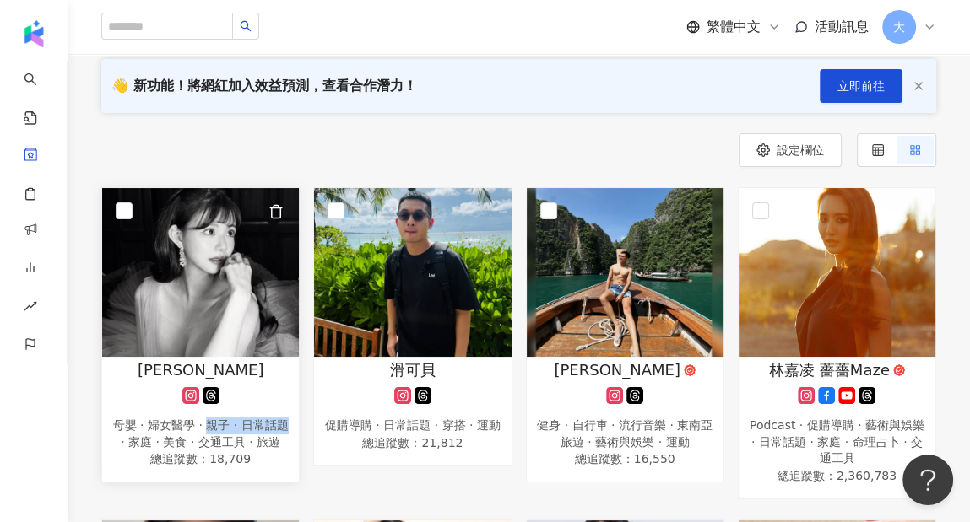
drag, startPoint x: 200, startPoint y: 427, endPoint x: 276, endPoint y: 428, distance: 76.0
click at [276, 428] on div "母嬰 · 婦女醫學 · 親子 · 日常話題 · 家庭 · 美食 · 交通工具 · 旅遊" at bounding box center [201, 434] width 180 height 33
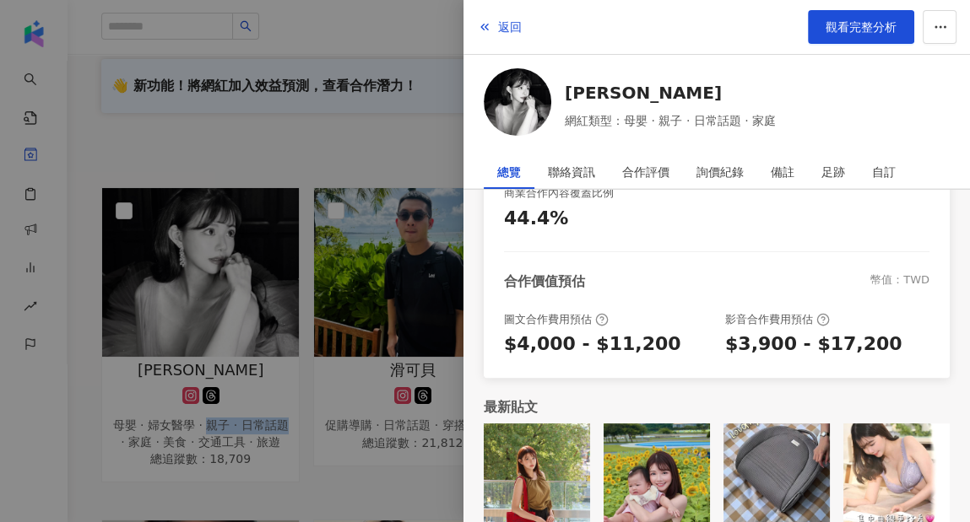
copy div "親子 · 日常話題"
click at [349, 495] on div at bounding box center [485, 261] width 970 height 522
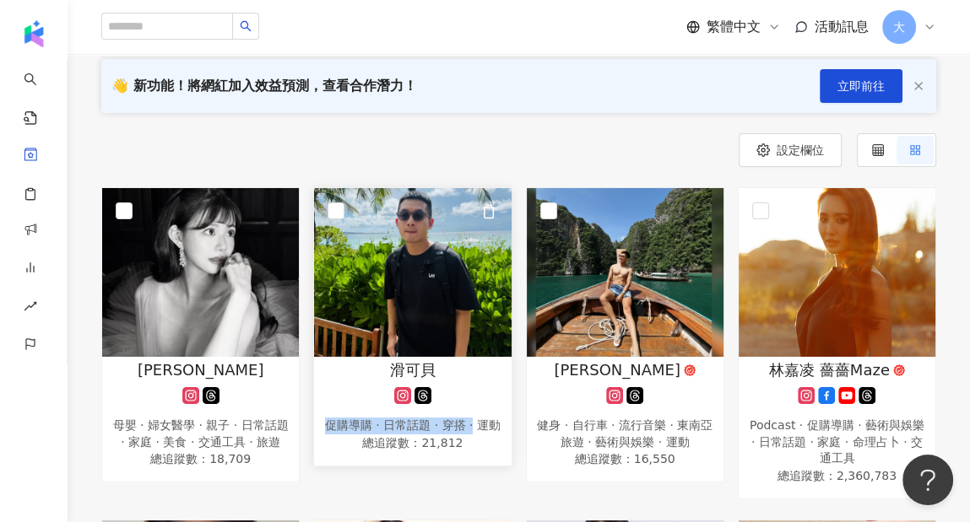
drag, startPoint x: 330, startPoint y: 425, endPoint x: 470, endPoint y: 425, distance: 140.1
click at [470, 425] on div "促購導購 · 日常話題 · 穿搭 · 運動" at bounding box center [412, 426] width 180 height 17
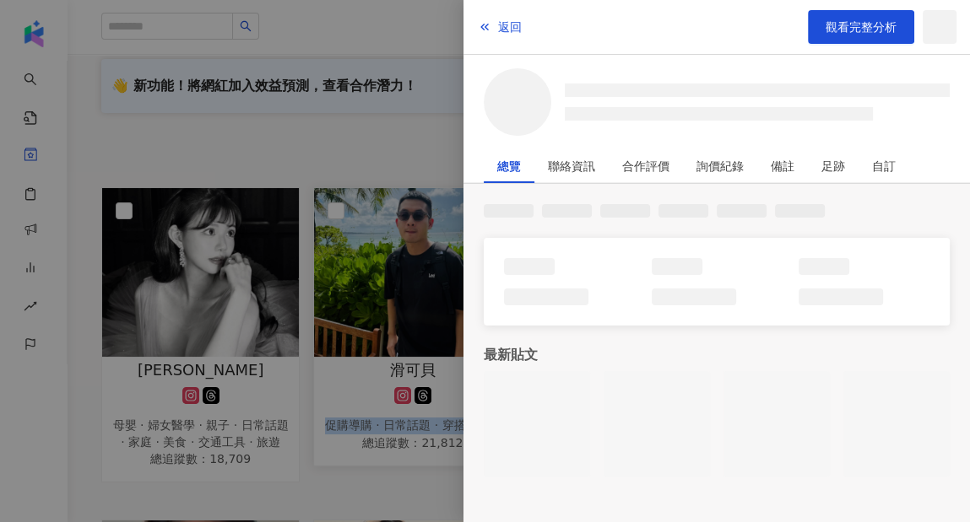
copy div "促購導購 · 日常話題 · 穿搭 ·"
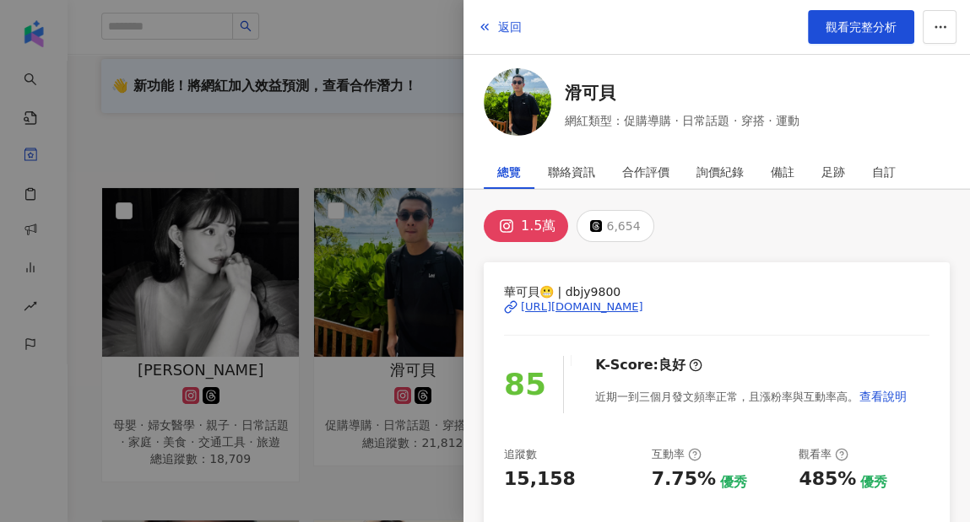
click at [376, 482] on div at bounding box center [485, 261] width 970 height 522
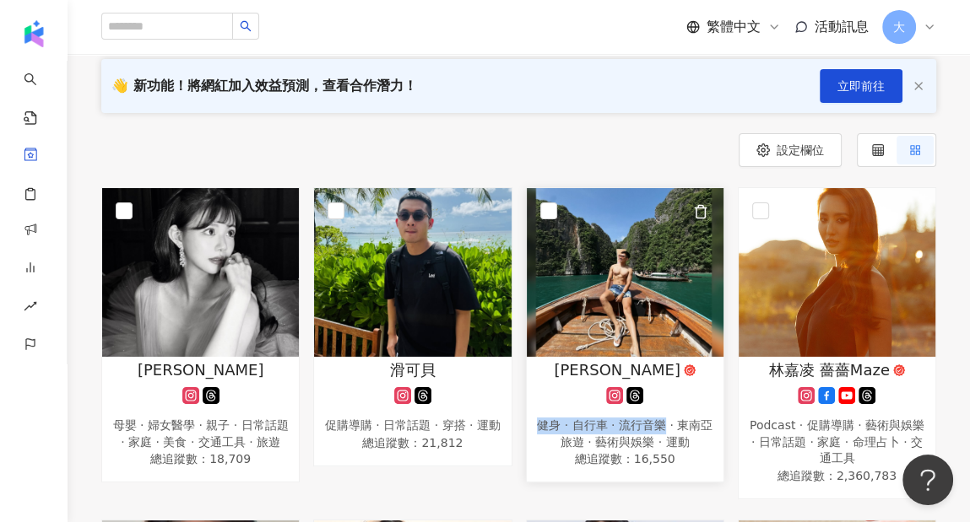
drag, startPoint x: 534, startPoint y: 425, endPoint x: 657, endPoint y: 430, distance: 122.5
click at [657, 430] on div "[PERSON_NAME] · 自行車 · 流行音樂 · 東南亞旅遊 · 藝術與娛樂 · 運動 總追蹤數 ： 16,550" at bounding box center [625, 415] width 197 height 111
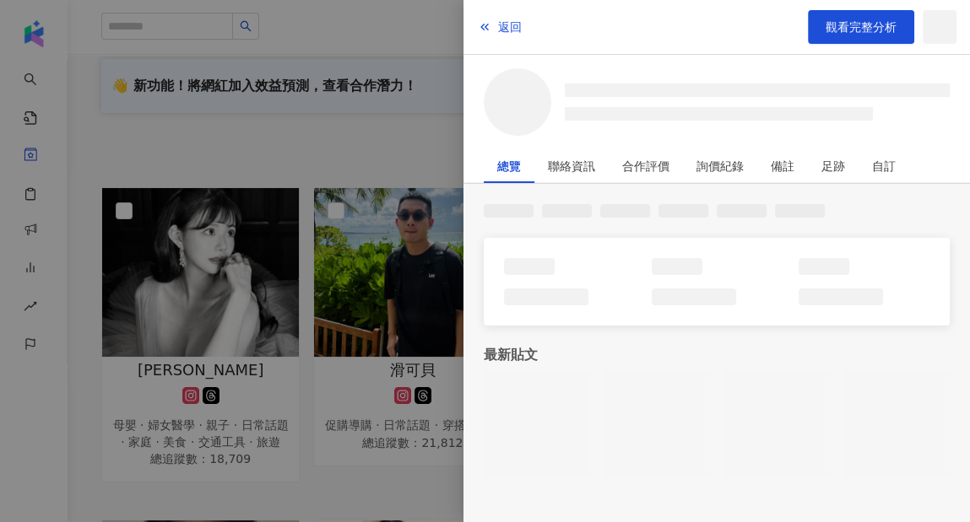
copy div "健身 · 自行車 · 流行音樂"
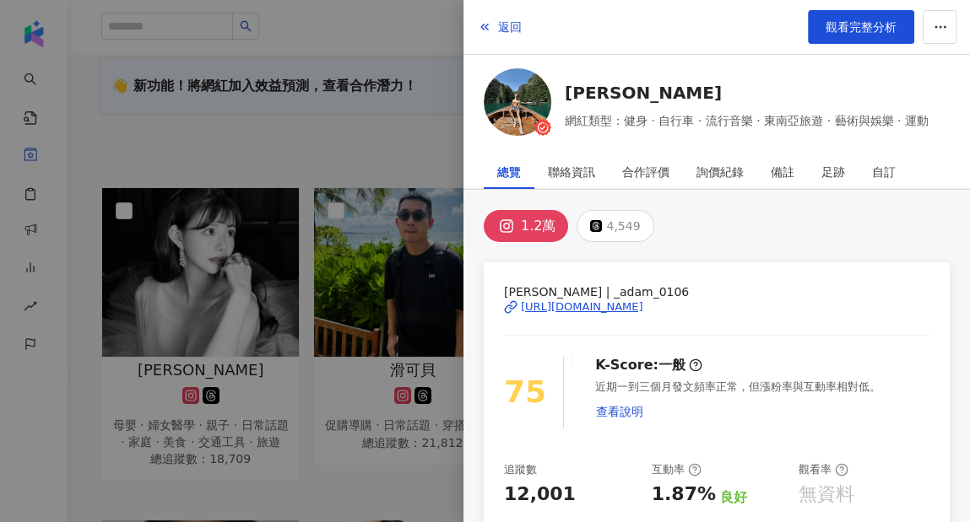
click at [311, 479] on div at bounding box center [485, 261] width 970 height 522
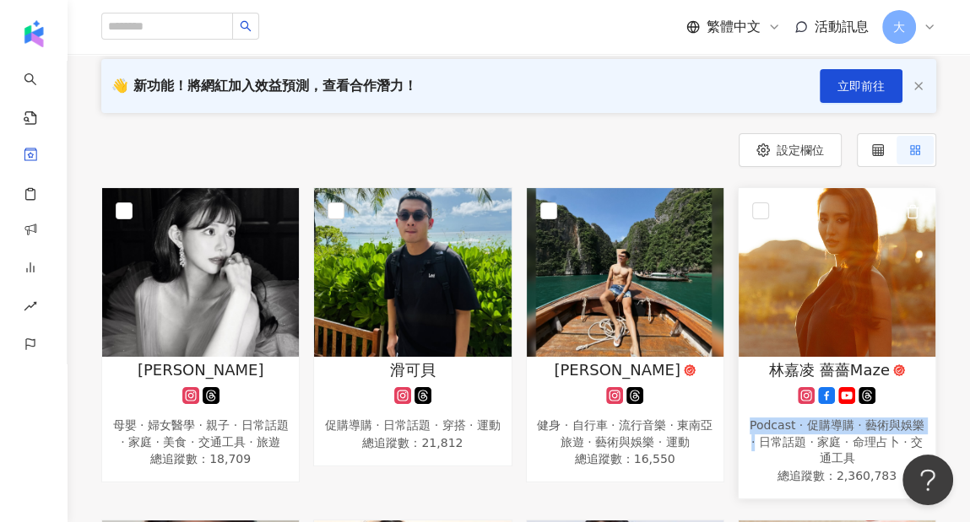
drag, startPoint x: 749, startPoint y: 424, endPoint x: 922, endPoint y: 430, distance: 172.3
click at [922, 430] on div "Podcast · 促購導購 · 藝術與娛樂 · 日常話題 · 家庭 · 命理占卜 · 交通工具" at bounding box center [837, 443] width 180 height 50
copy div "Podcast · 促購導購 · 藝術與娛樂 ·"
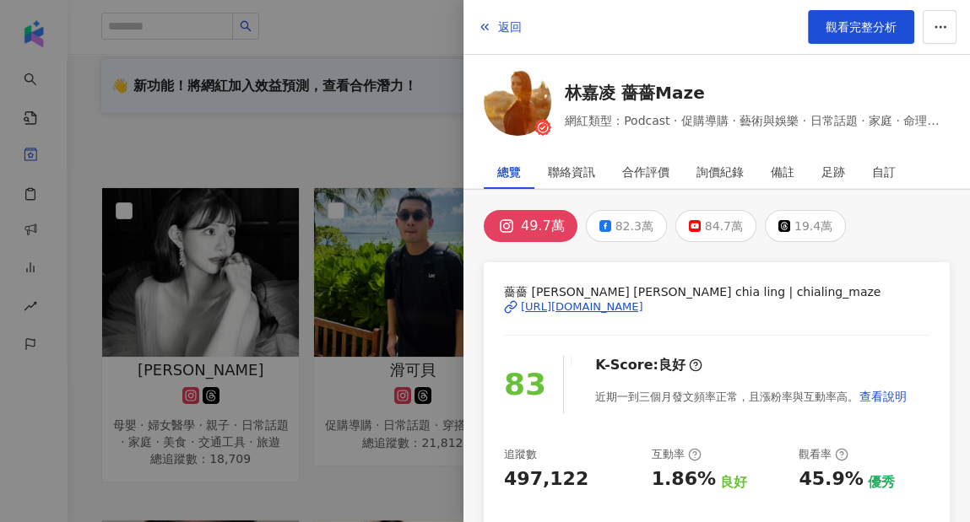
click at [196, 483] on div at bounding box center [485, 261] width 970 height 522
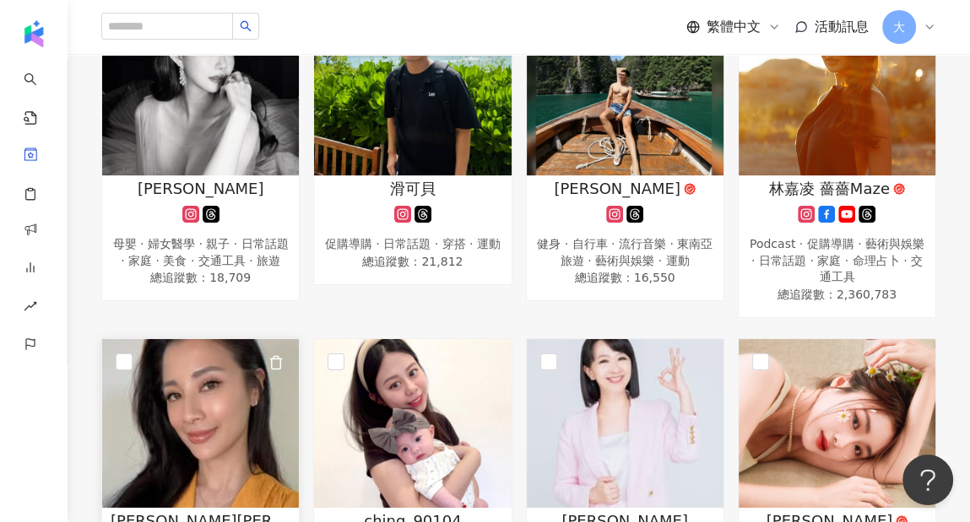
scroll to position [506, 0]
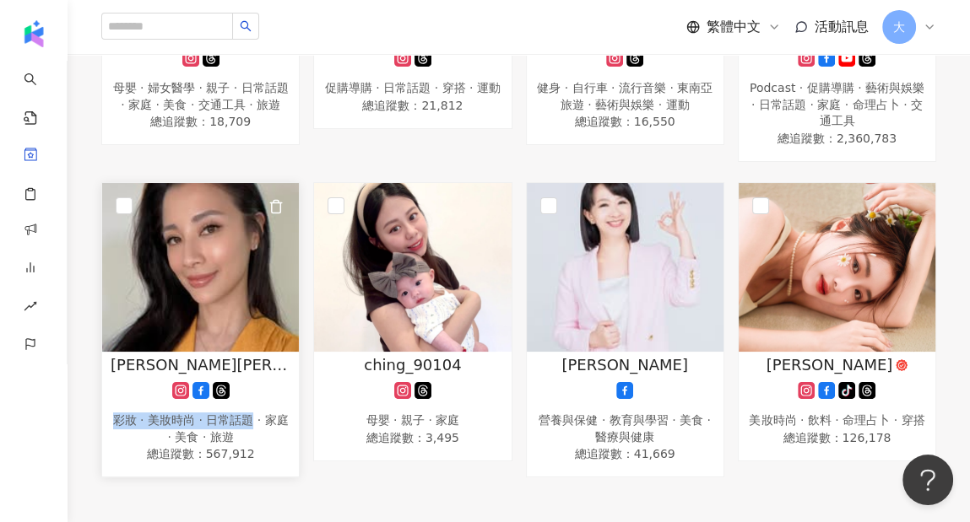
drag, startPoint x: 114, startPoint y: 416, endPoint x: 249, endPoint y: 421, distance: 135.1
click at [249, 421] on div "彩妝 · 美妝時尚 · 日常話題 · 家庭 · 美食 · 旅遊" at bounding box center [201, 429] width 180 height 33
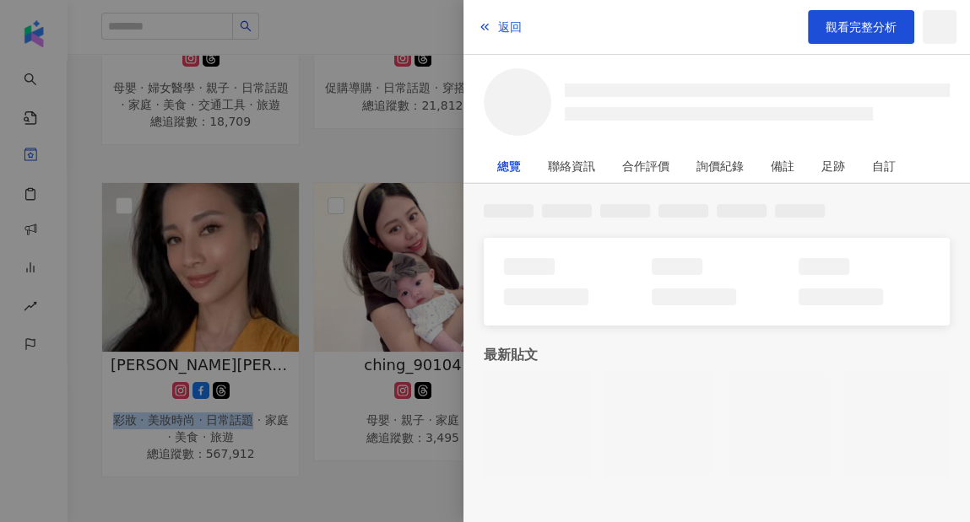
copy div "彩妝 · 美妝時尚 · 日常話題"
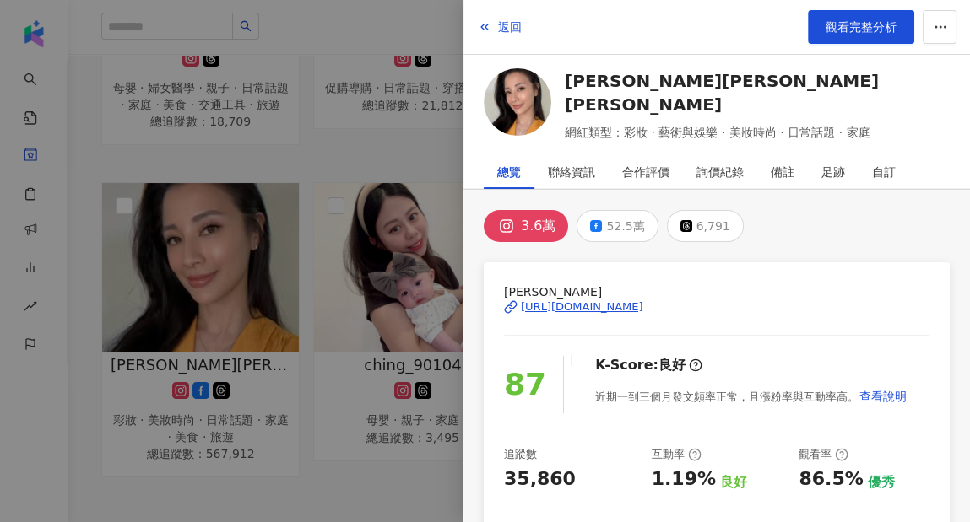
click at [266, 470] on div at bounding box center [485, 261] width 970 height 522
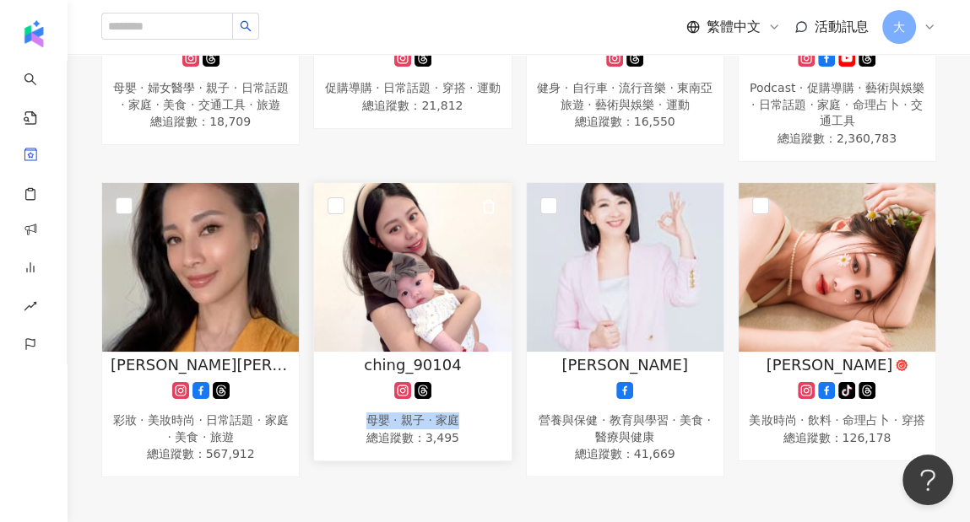
drag, startPoint x: 368, startPoint y: 423, endPoint x: 459, endPoint y: 419, distance: 91.3
click at [459, 419] on div "母嬰 · 親子 · 家庭" at bounding box center [412, 421] width 180 height 17
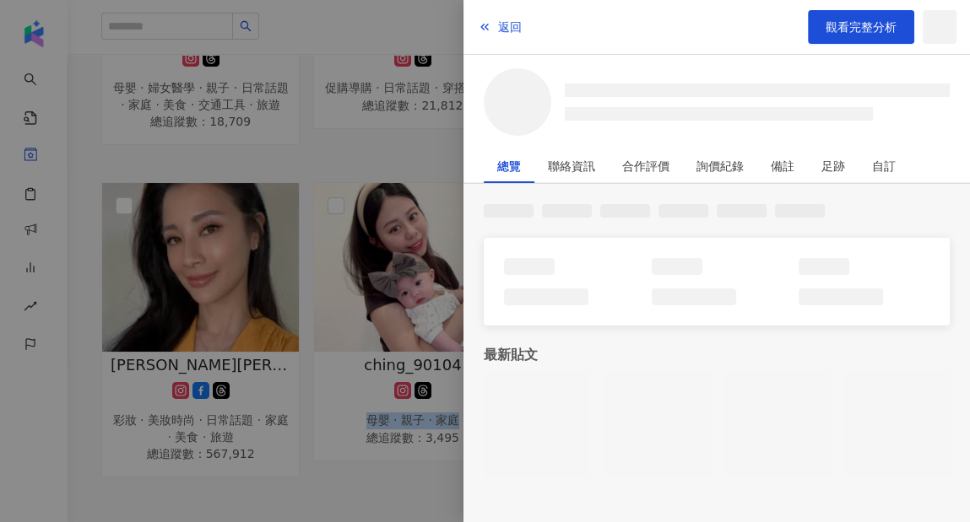
copy div "母嬰 · 親子 · 家庭"
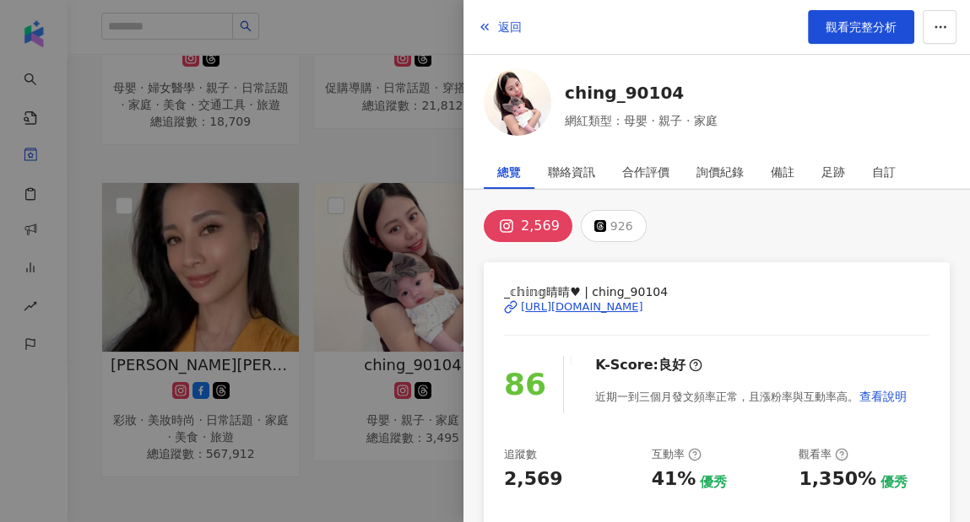
click at [310, 486] on div at bounding box center [485, 261] width 970 height 522
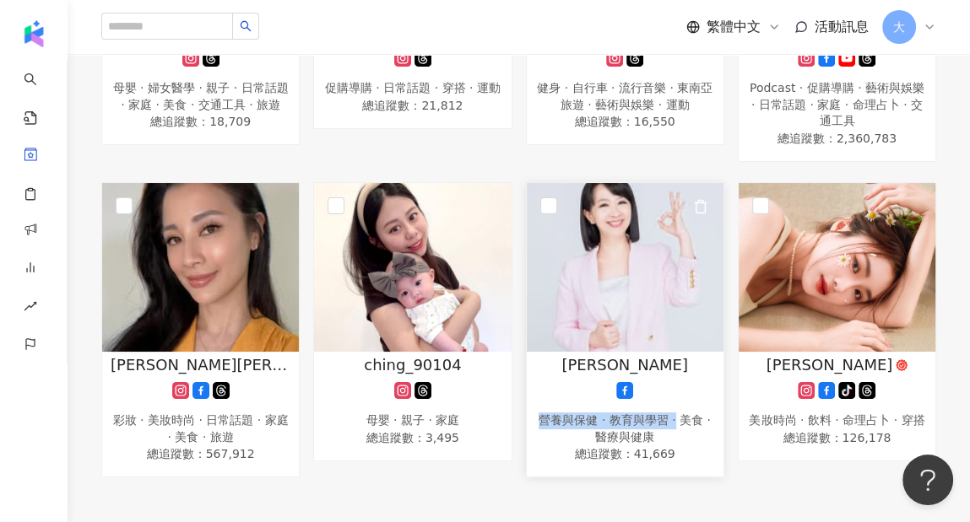
drag, startPoint x: 530, startPoint y: 421, endPoint x: 668, endPoint y: 420, distance: 138.4
click at [668, 420] on div "[PERSON_NAME]與保健 · 教育與學習 · 美食 · 醫療與健康 總追蹤數 ： 41,669" at bounding box center [625, 409] width 197 height 111
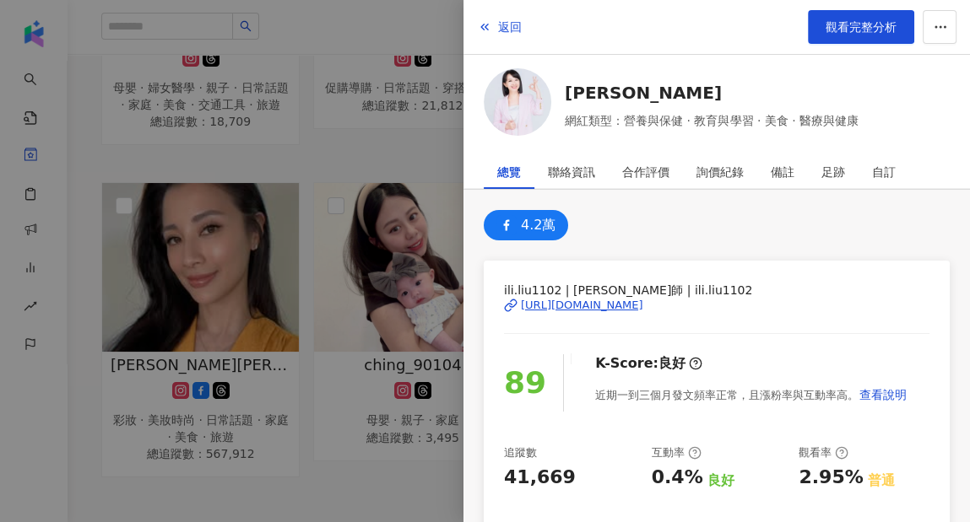
click at [273, 480] on div at bounding box center [485, 261] width 970 height 522
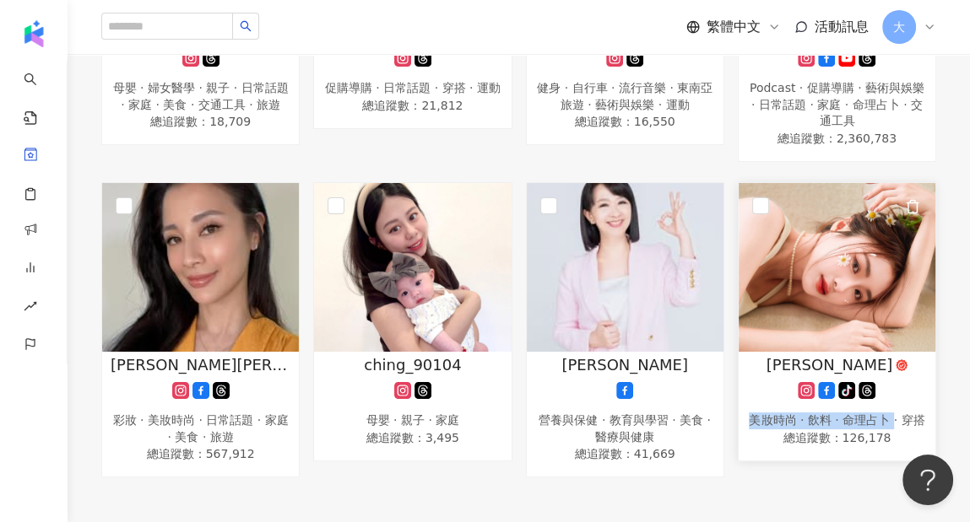
drag, startPoint x: 755, startPoint y: 418, endPoint x: 890, endPoint y: 421, distance: 134.2
click at [890, 421] on div "美妝時尚 · 飲料 · 命理占卜 · 穿搭" at bounding box center [837, 421] width 180 height 17
